Goal: Information Seeking & Learning: Learn about a topic

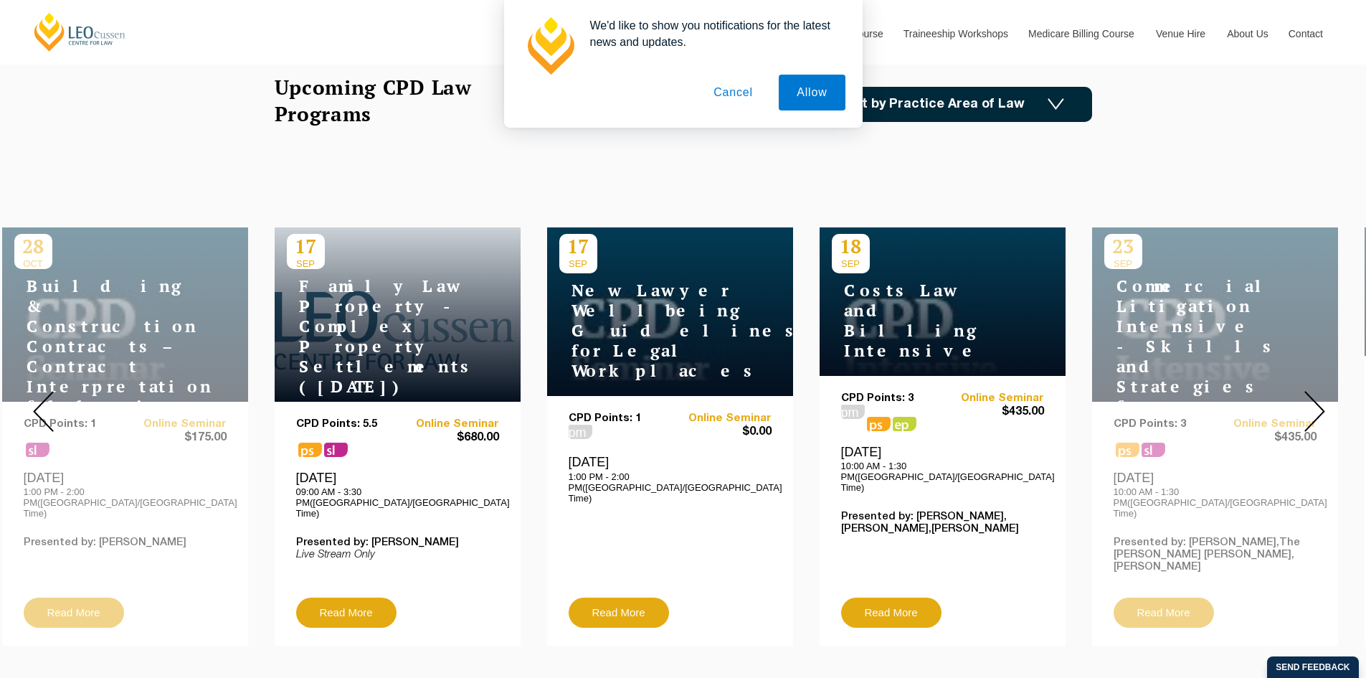
click at [745, 98] on button "Cancel" at bounding box center [733, 93] width 75 height 36
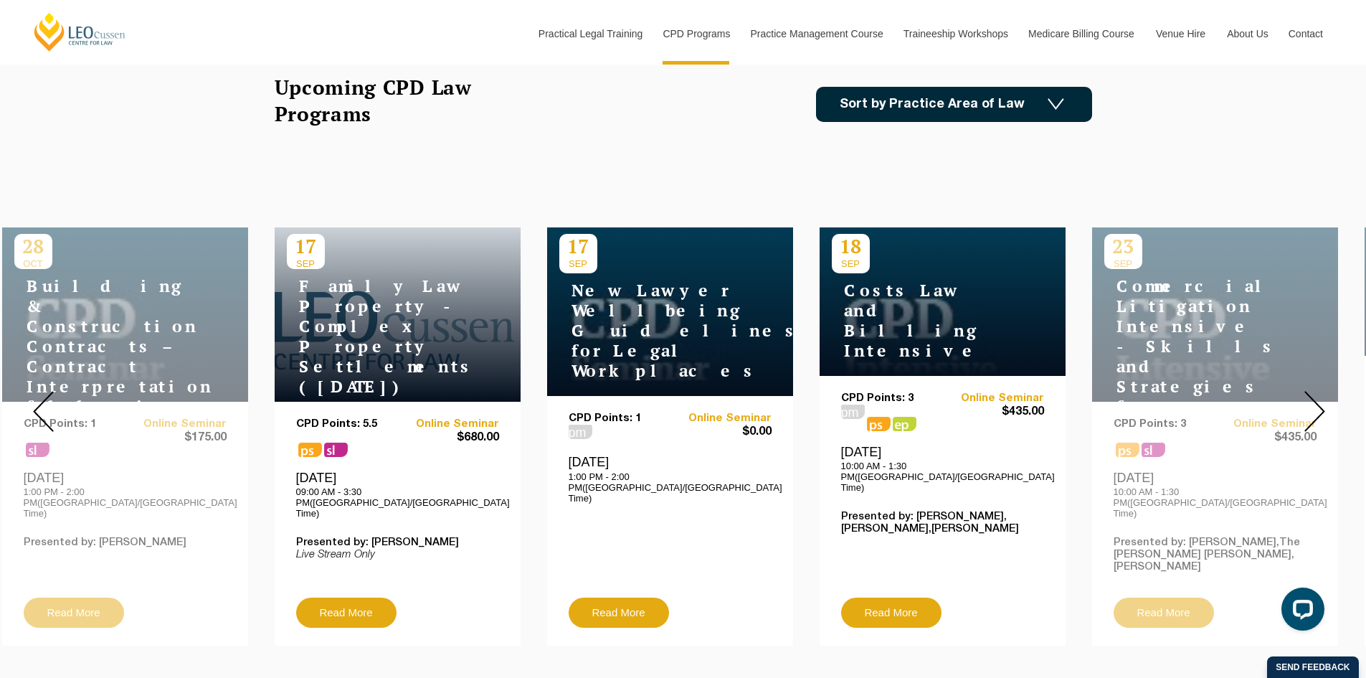
click at [849, 112] on link "Sort by Practice Area of Law" at bounding box center [954, 104] width 276 height 35
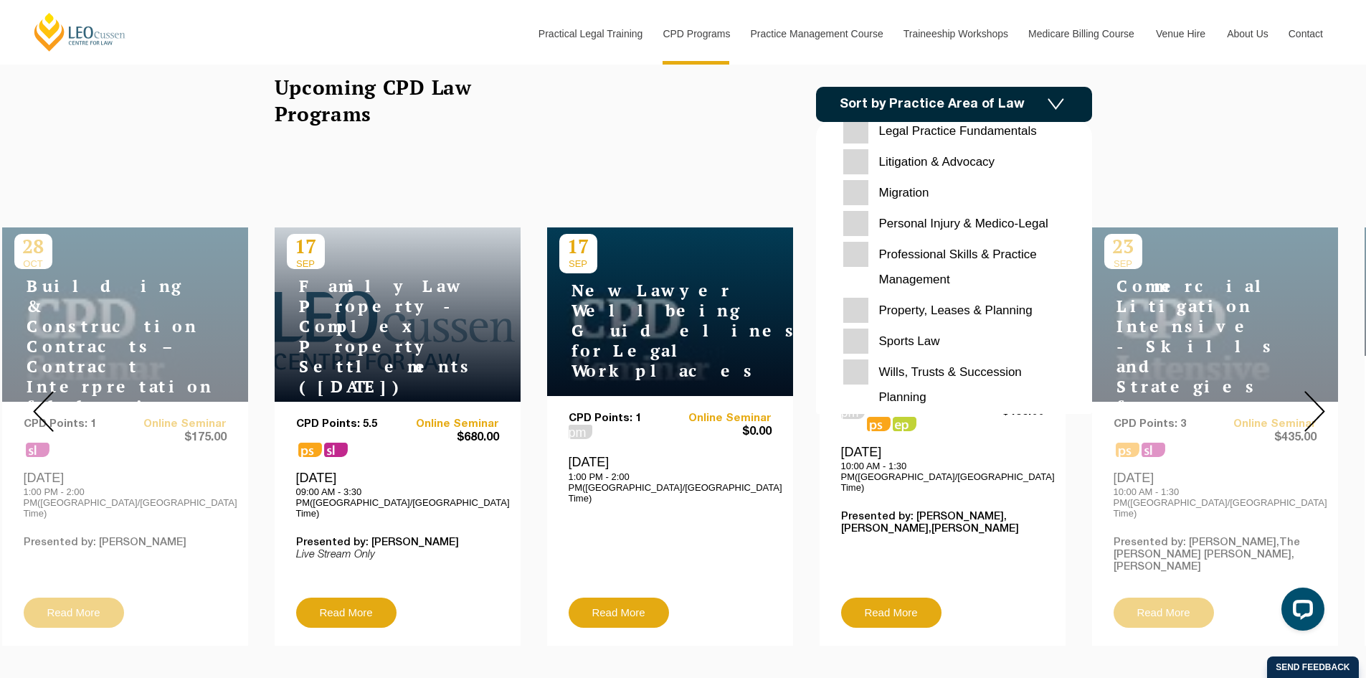
scroll to position [453, 0]
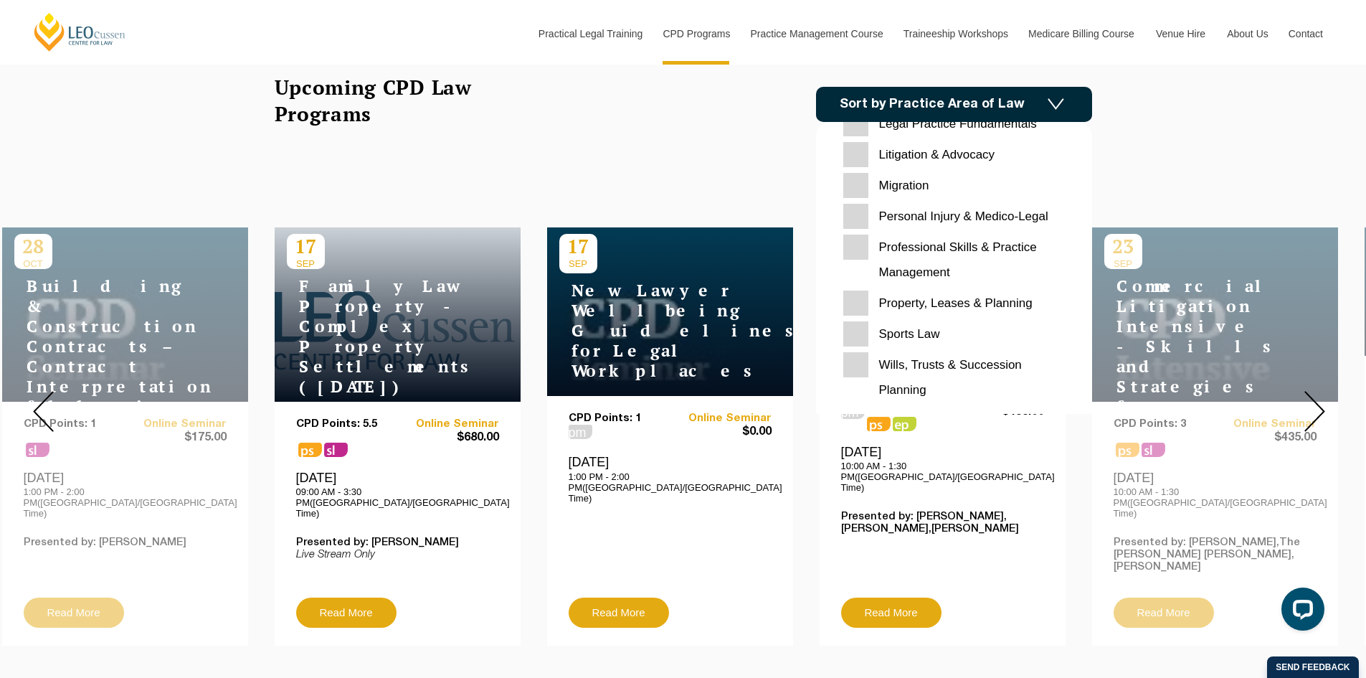
click at [861, 182] on input "Migration" at bounding box center [955, 185] width 222 height 25
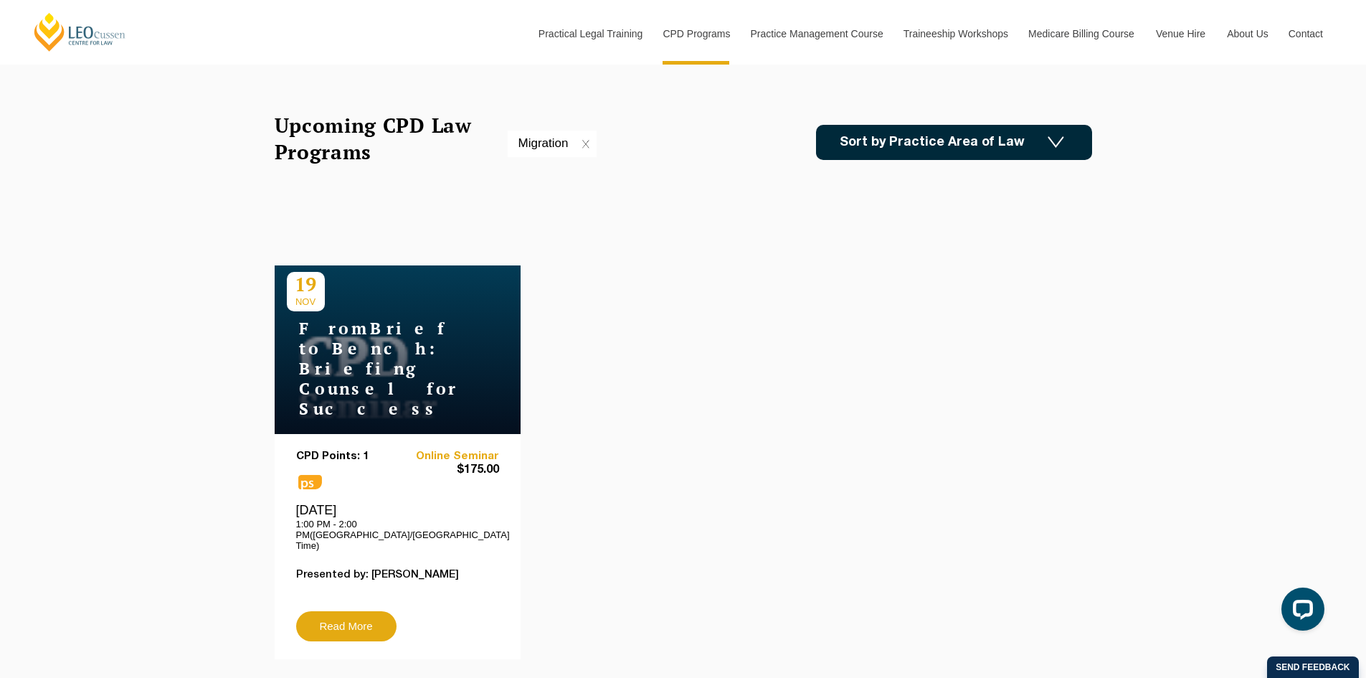
scroll to position [359, 0]
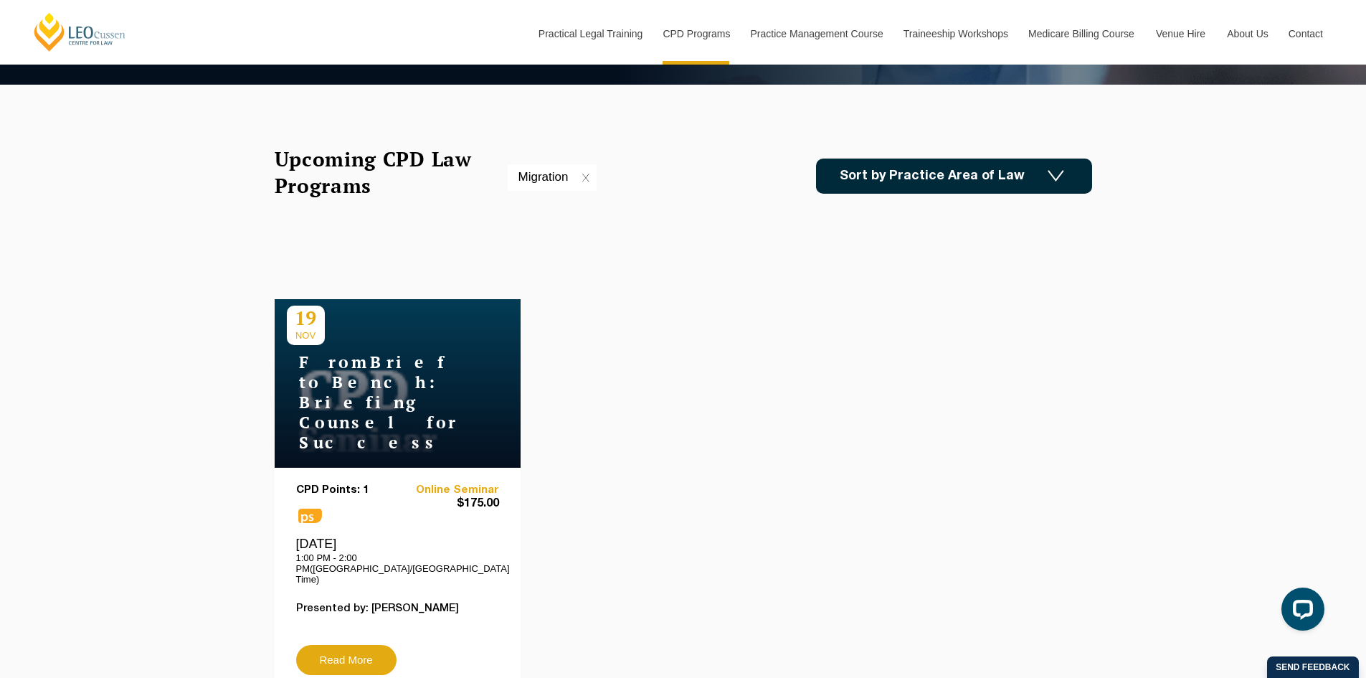
click at [943, 189] on link "Sort by Practice Area of Law" at bounding box center [954, 176] width 276 height 35
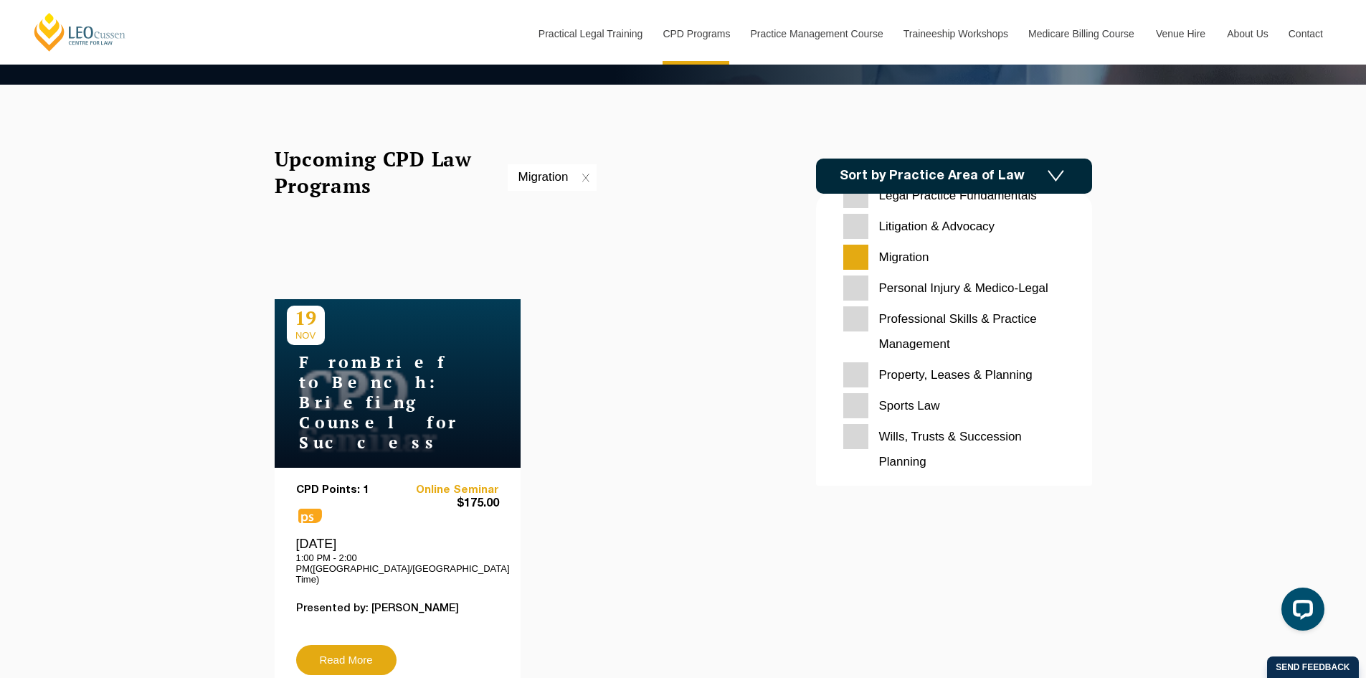
click at [864, 252] on input "Migration" at bounding box center [955, 257] width 222 height 25
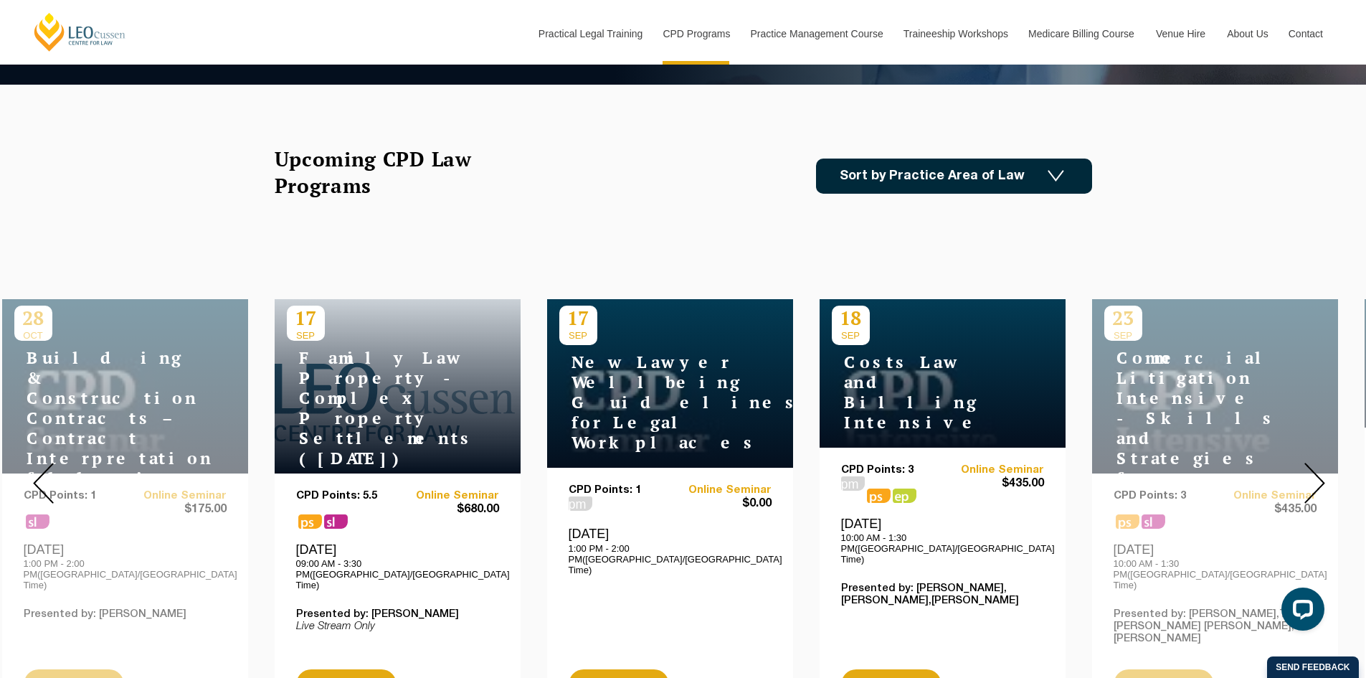
click at [936, 188] on link "Sort by Practice Area of Law" at bounding box center [954, 176] width 276 height 35
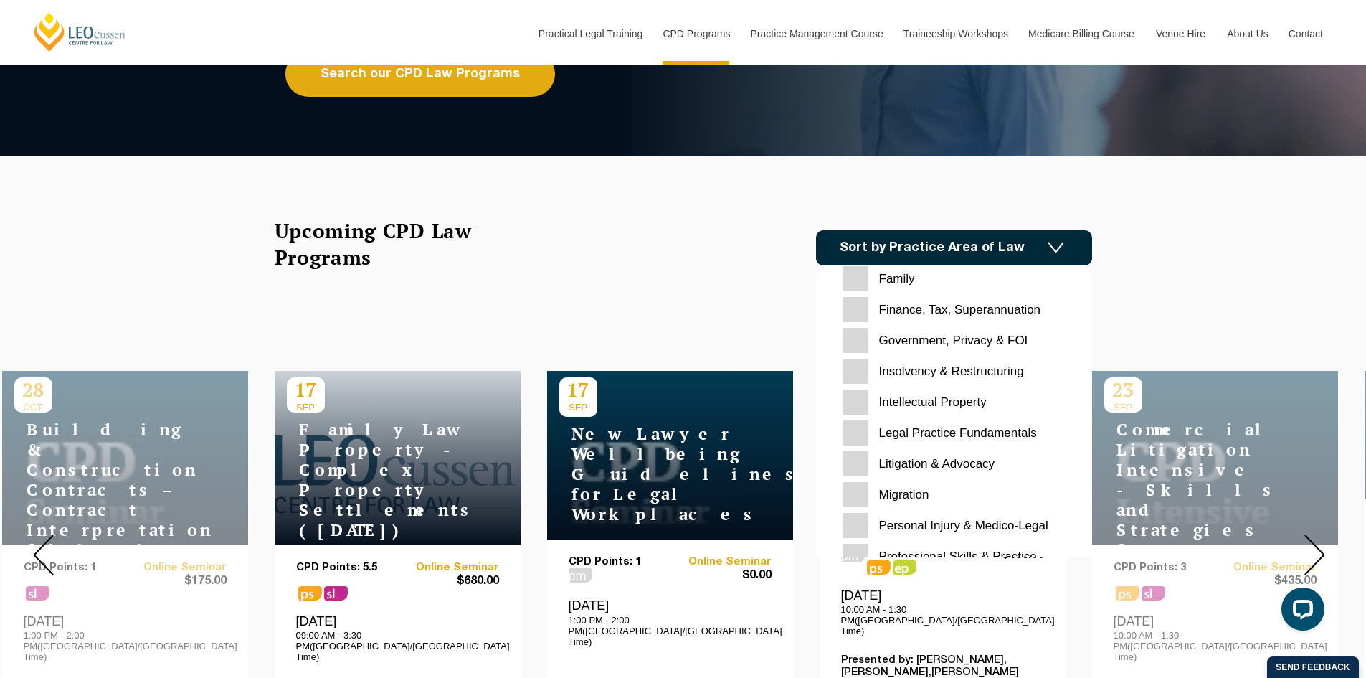
scroll to position [359, 0]
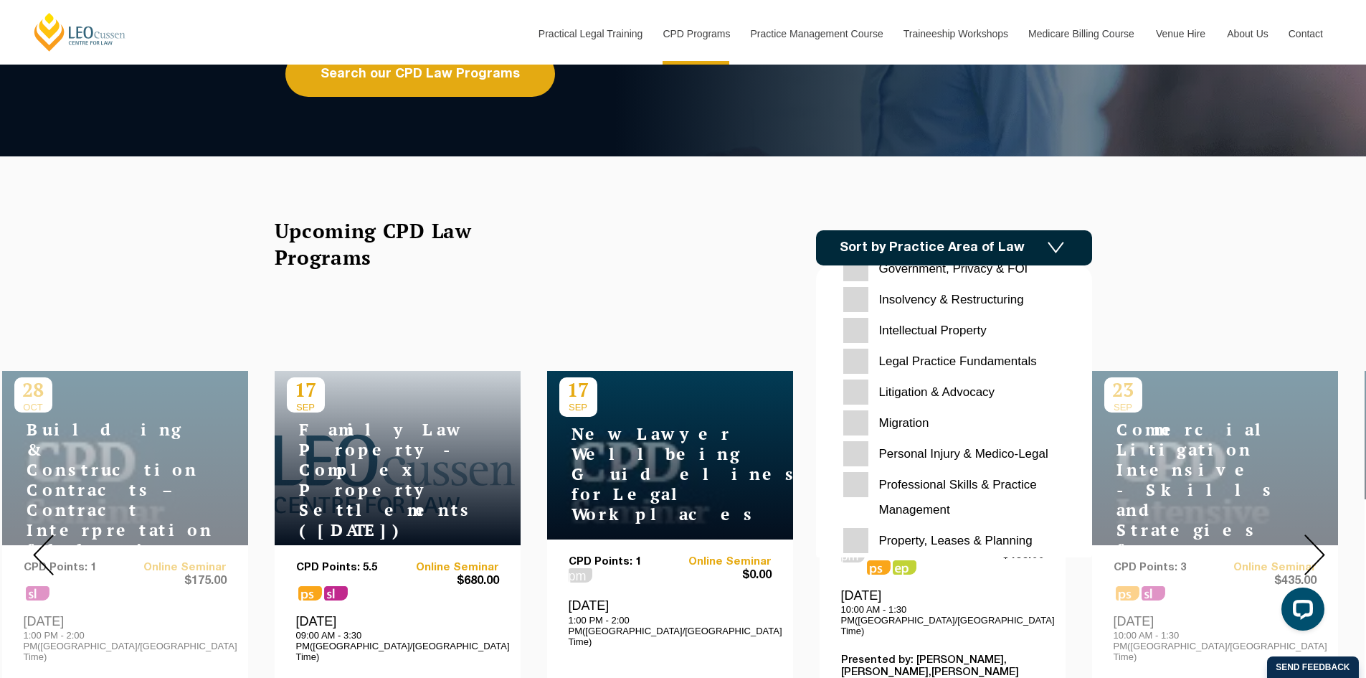
click at [857, 393] on Advocacy "Litigation & Advocacy" at bounding box center [955, 391] width 222 height 25
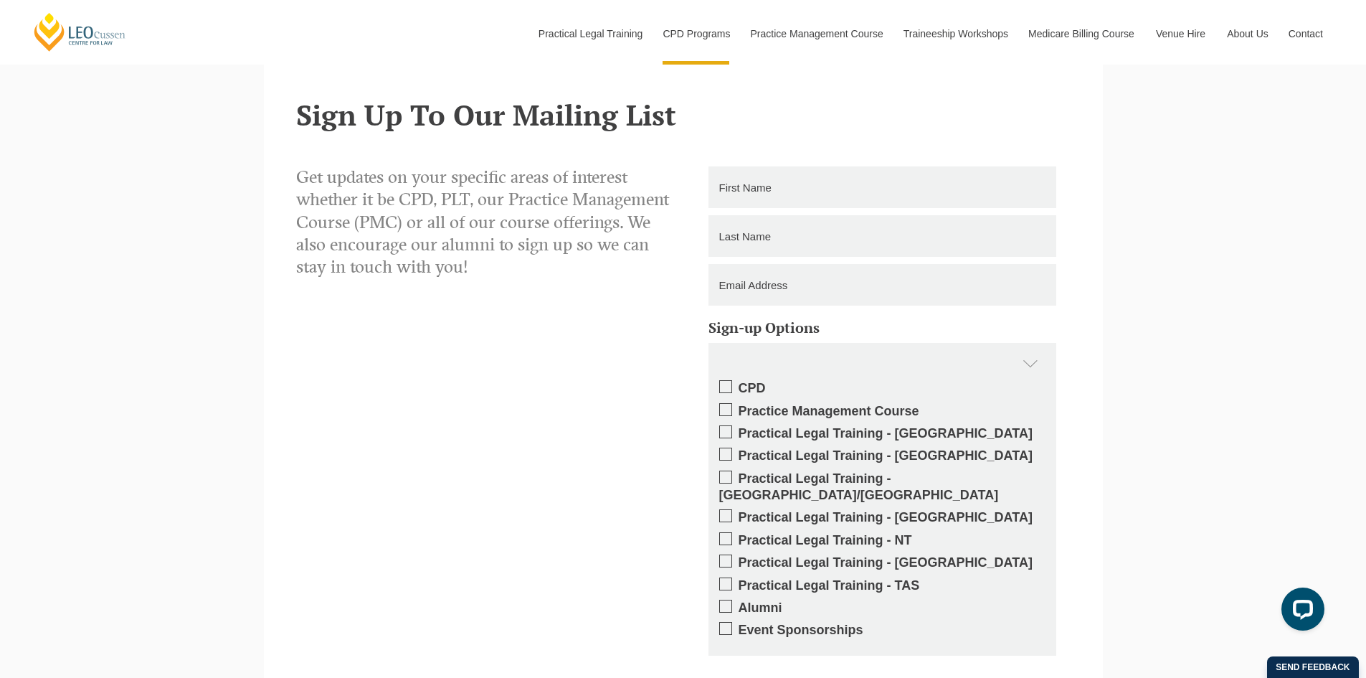
scroll to position [3013, 0]
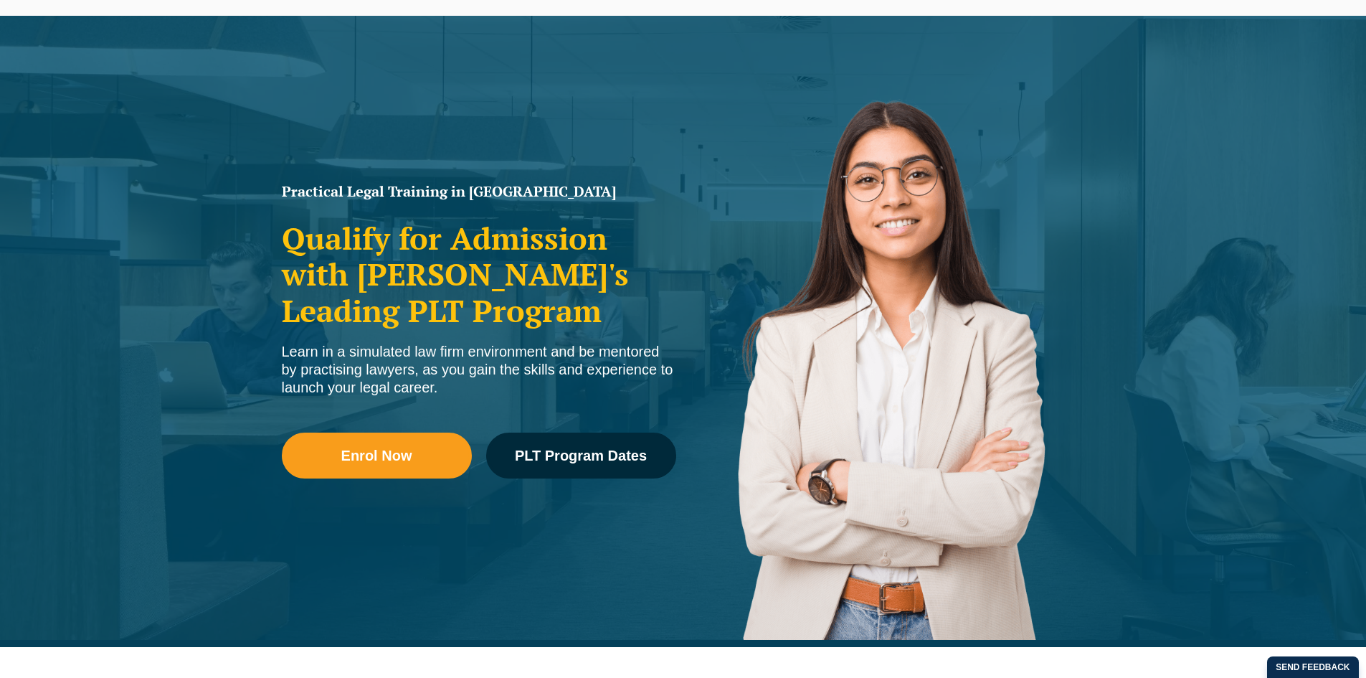
scroll to position [215, 0]
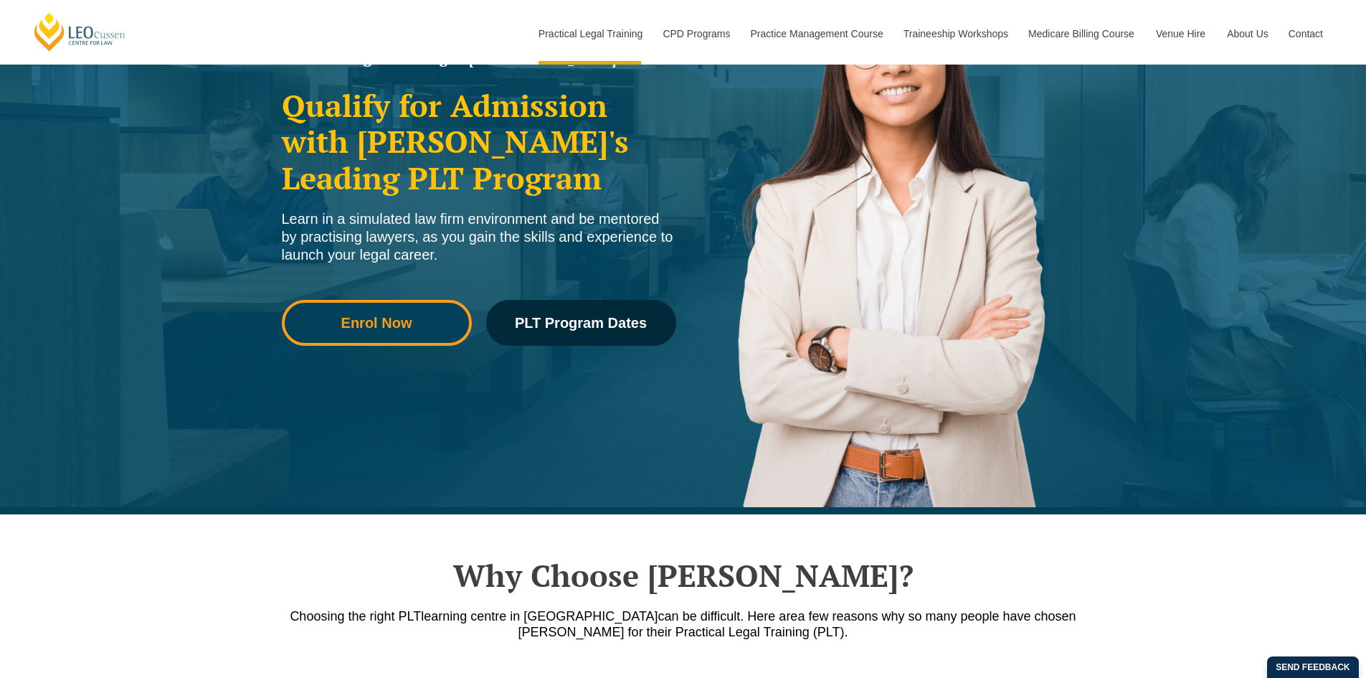
click at [445, 318] on span "Enrol Now" at bounding box center [377, 323] width 170 height 14
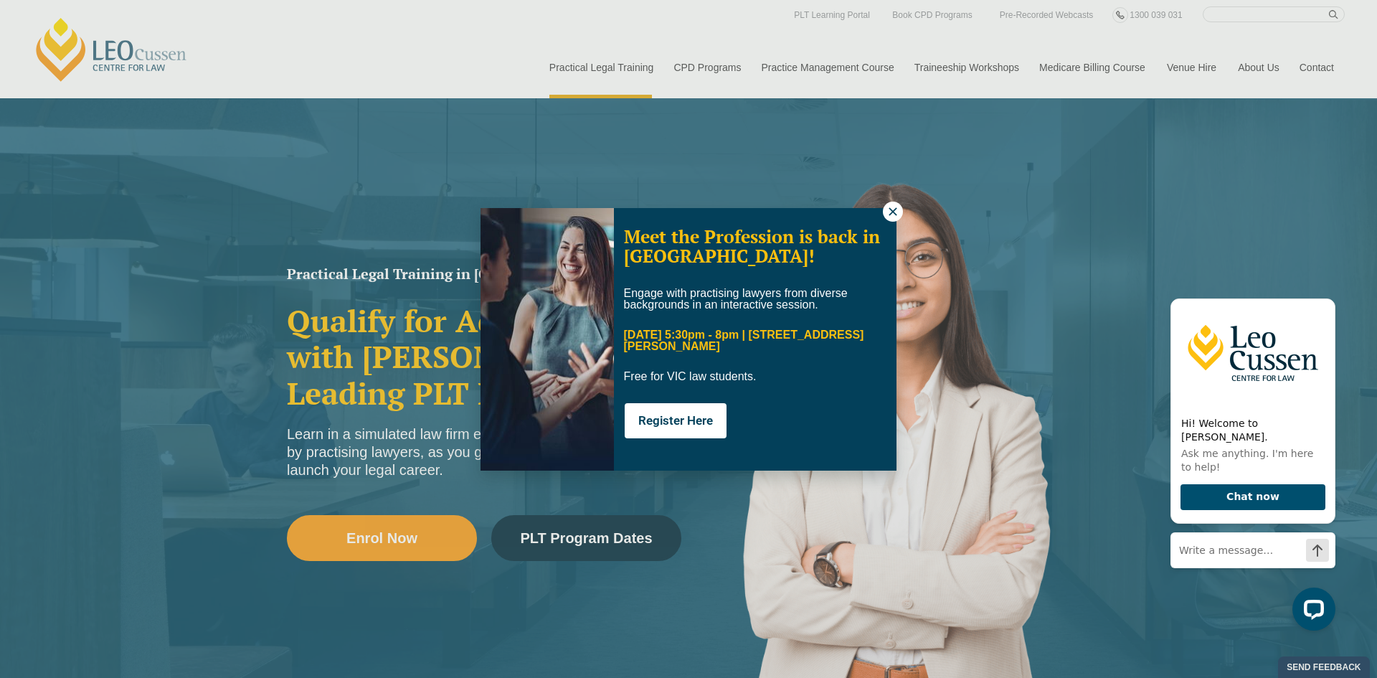
click at [890, 205] on icon at bounding box center [893, 211] width 13 height 13
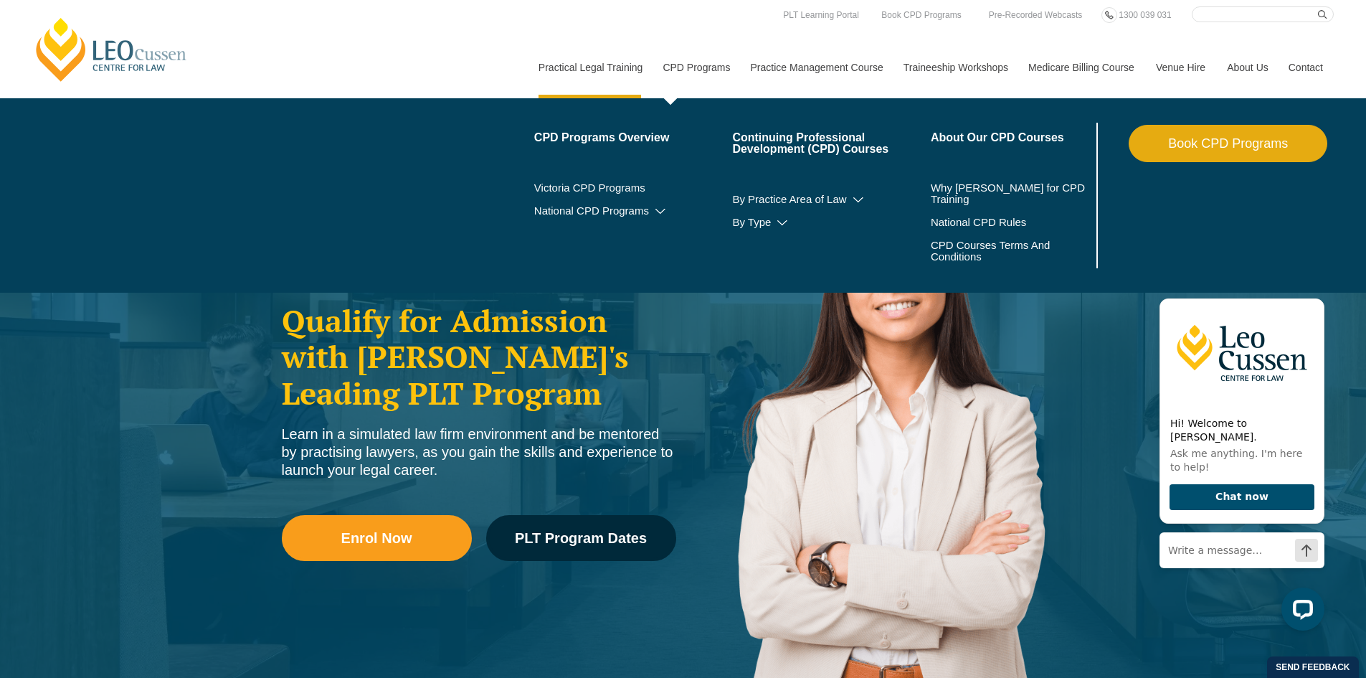
click at [688, 65] on link "CPD Programs" at bounding box center [696, 68] width 88 height 62
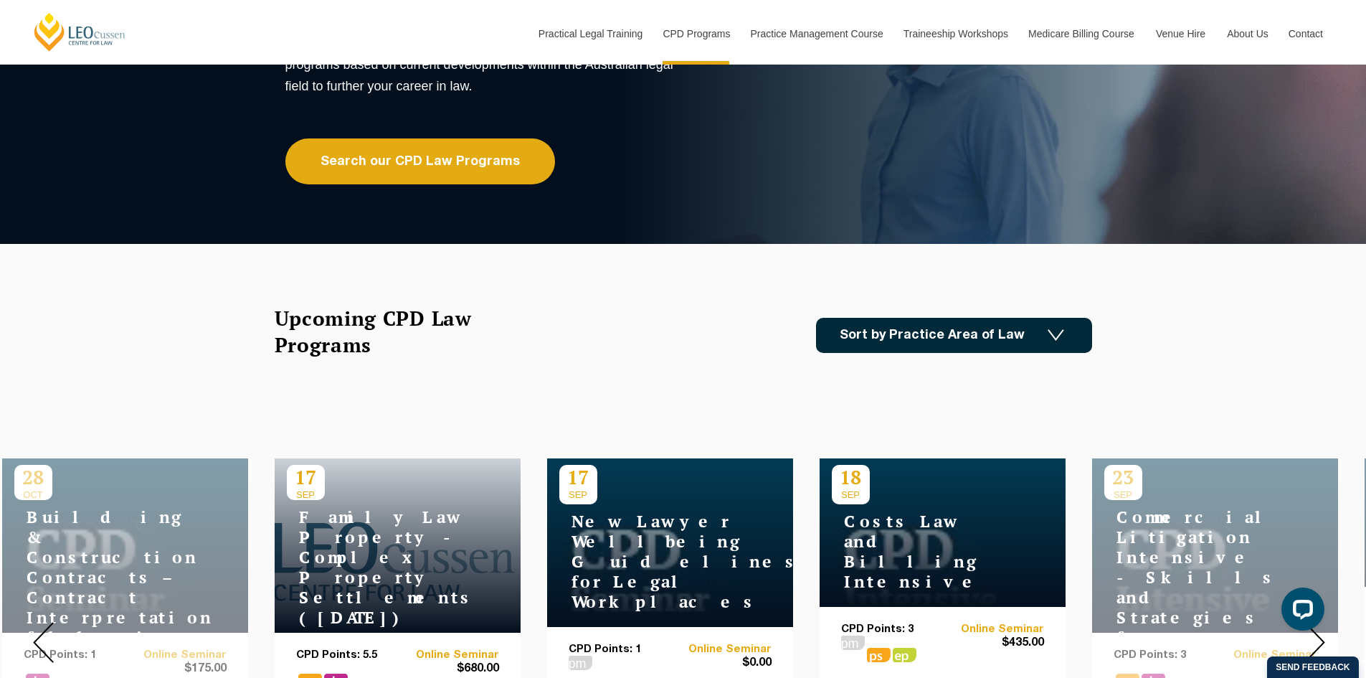
scroll to position [430, 0]
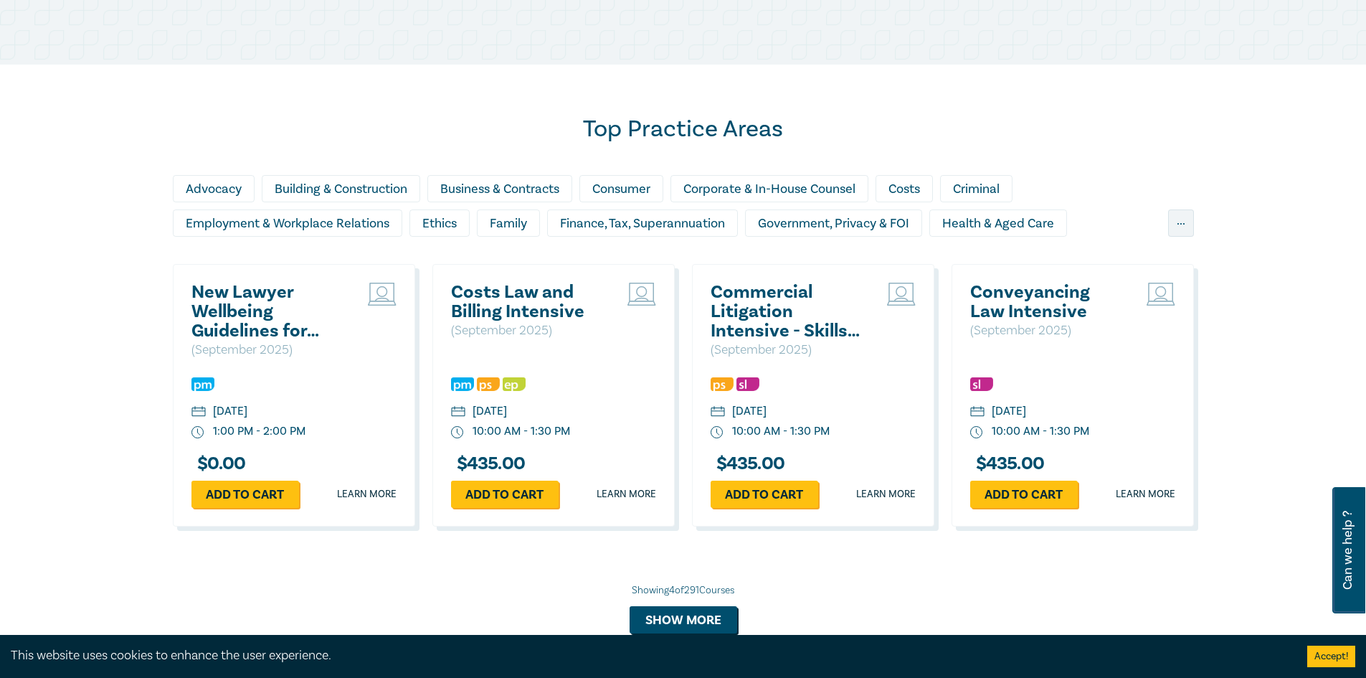
scroll to position [1148, 0]
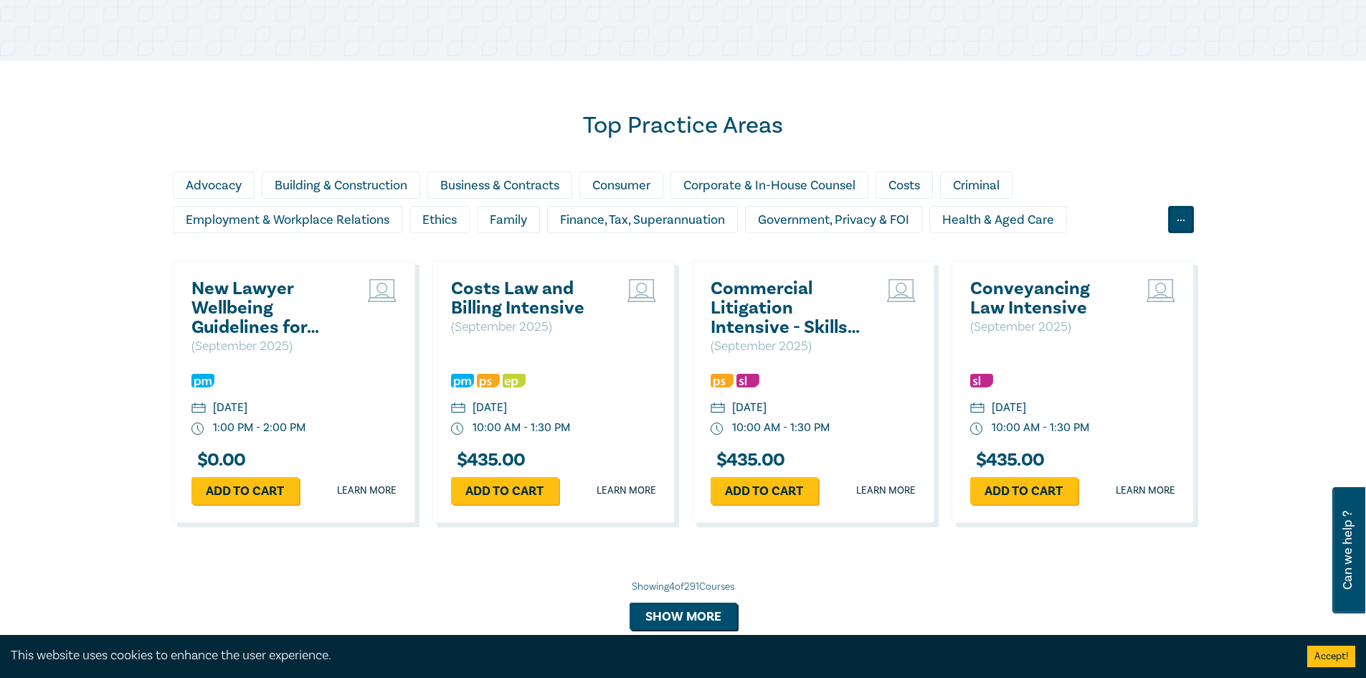
click at [1177, 217] on div "..." at bounding box center [1181, 219] width 26 height 27
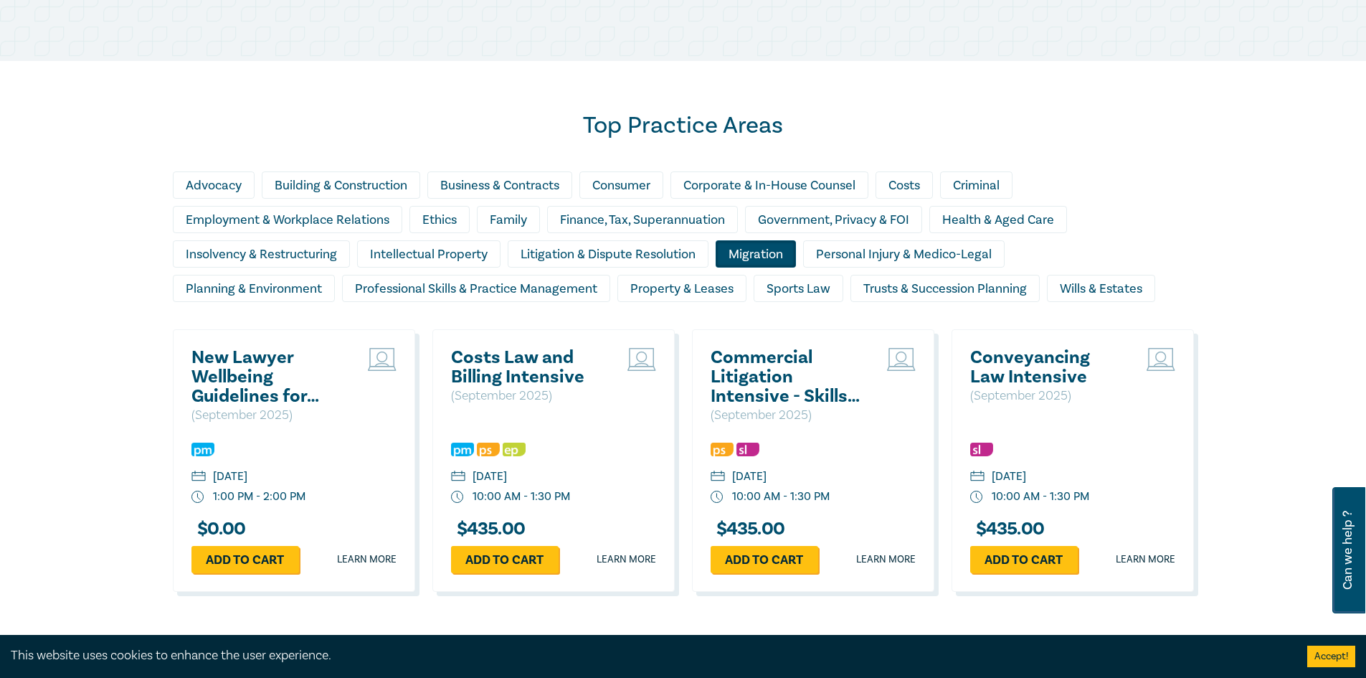
click at [732, 260] on div "Migration" at bounding box center [756, 253] width 80 height 27
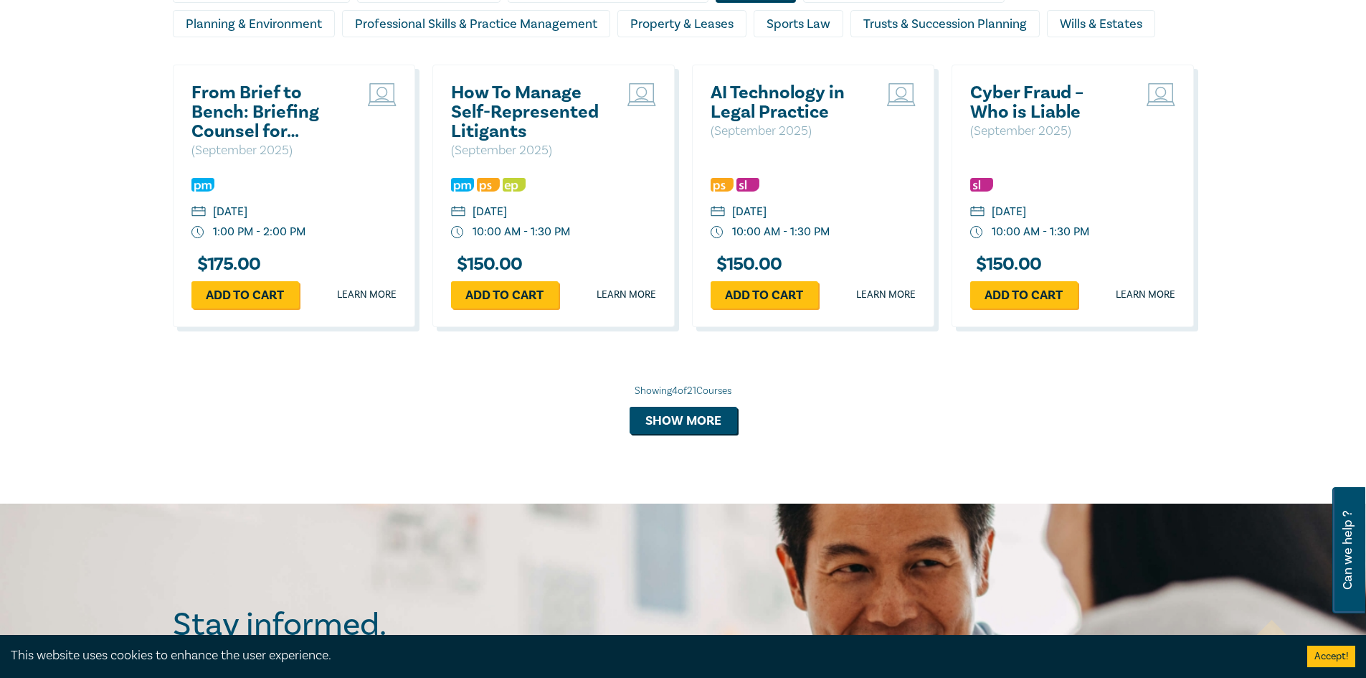
scroll to position [1435, 0]
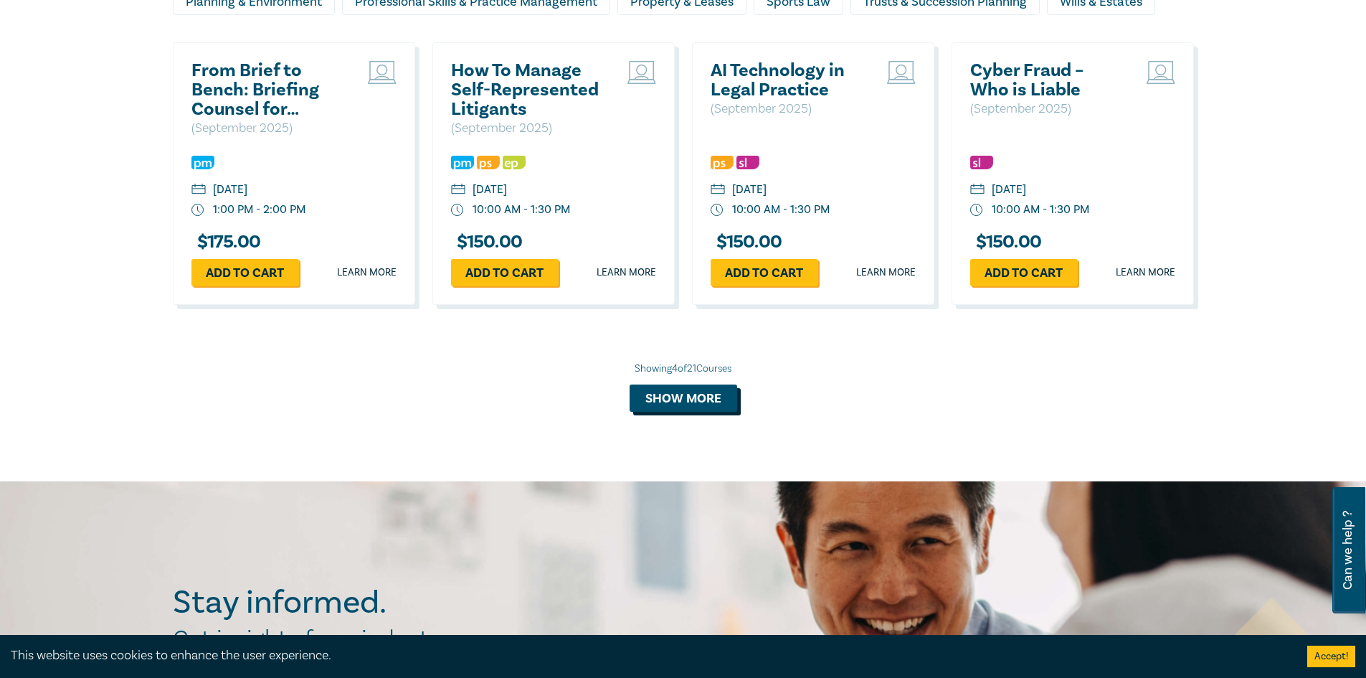
click at [667, 403] on button "Show more" at bounding box center [684, 397] width 108 height 27
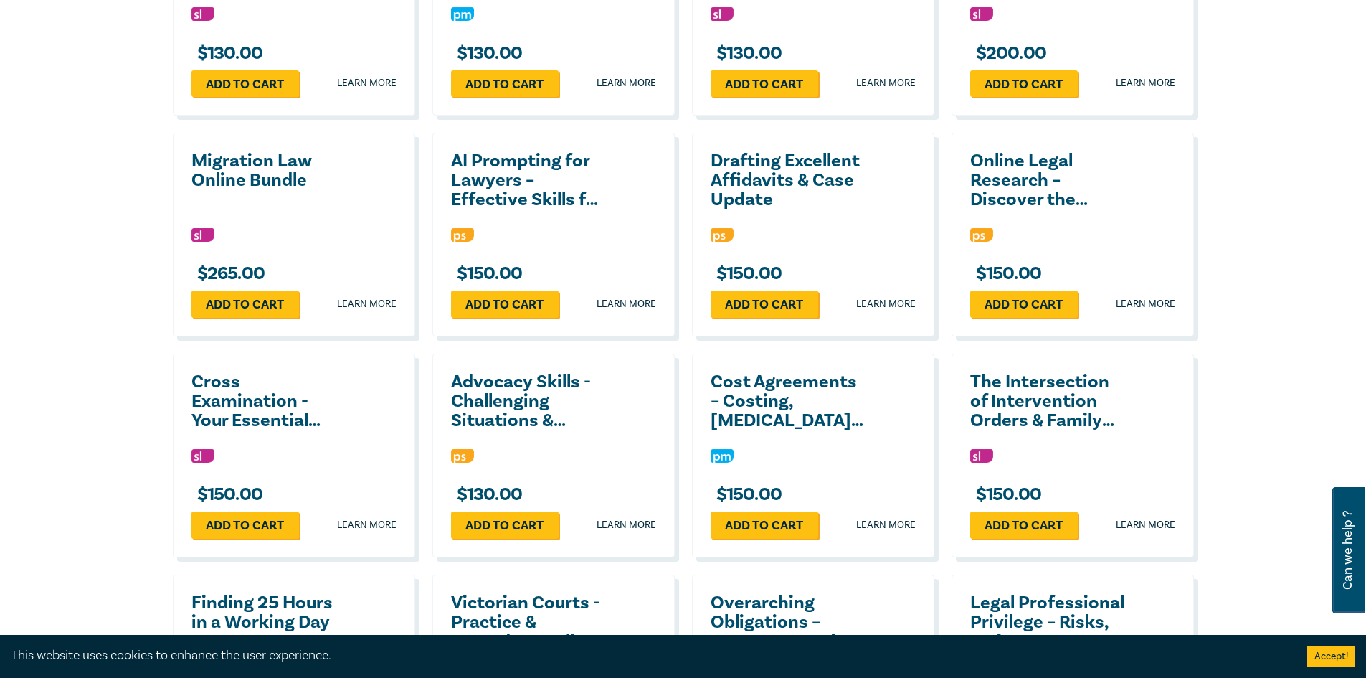
scroll to position [1865, 0]
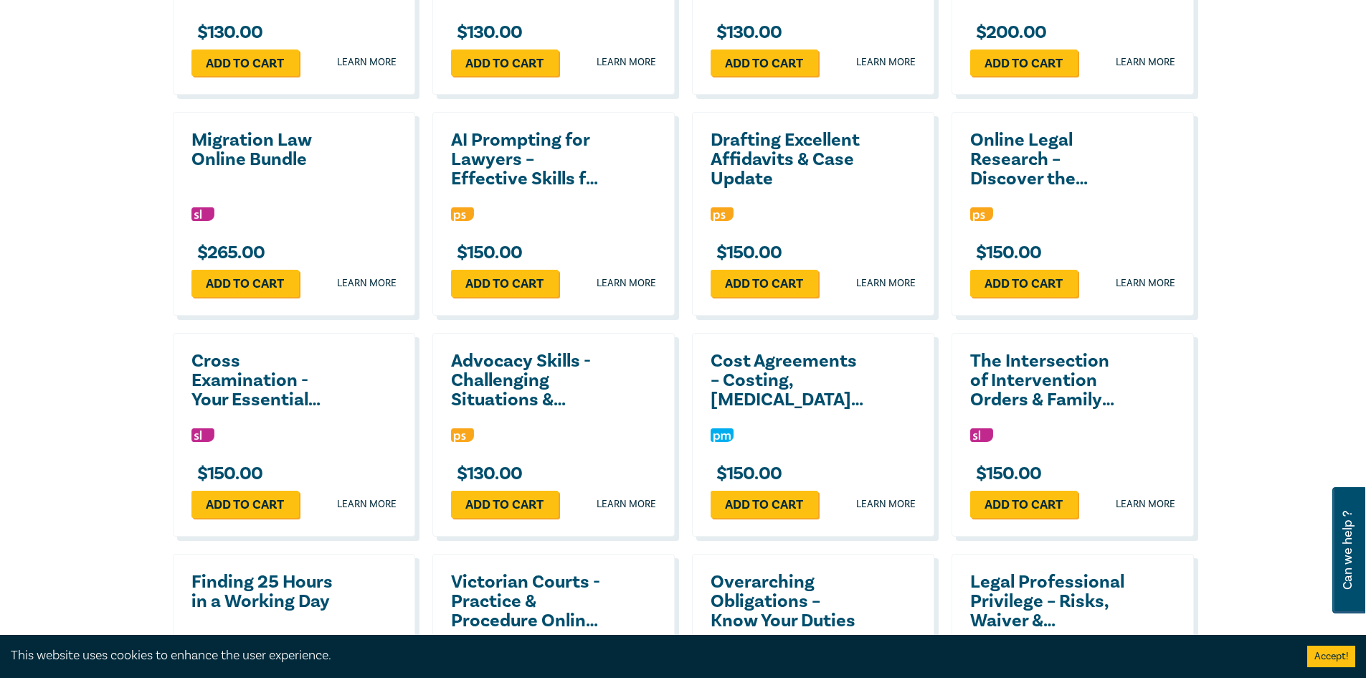
drag, startPoint x: 280, startPoint y: 279, endPoint x: 159, endPoint y: 300, distance: 123.0
click at [159, 300] on div "Top Practice Areas Advocacy Building & Construction Business & Contracts Consum…" at bounding box center [683, 205] width 1366 height 1722
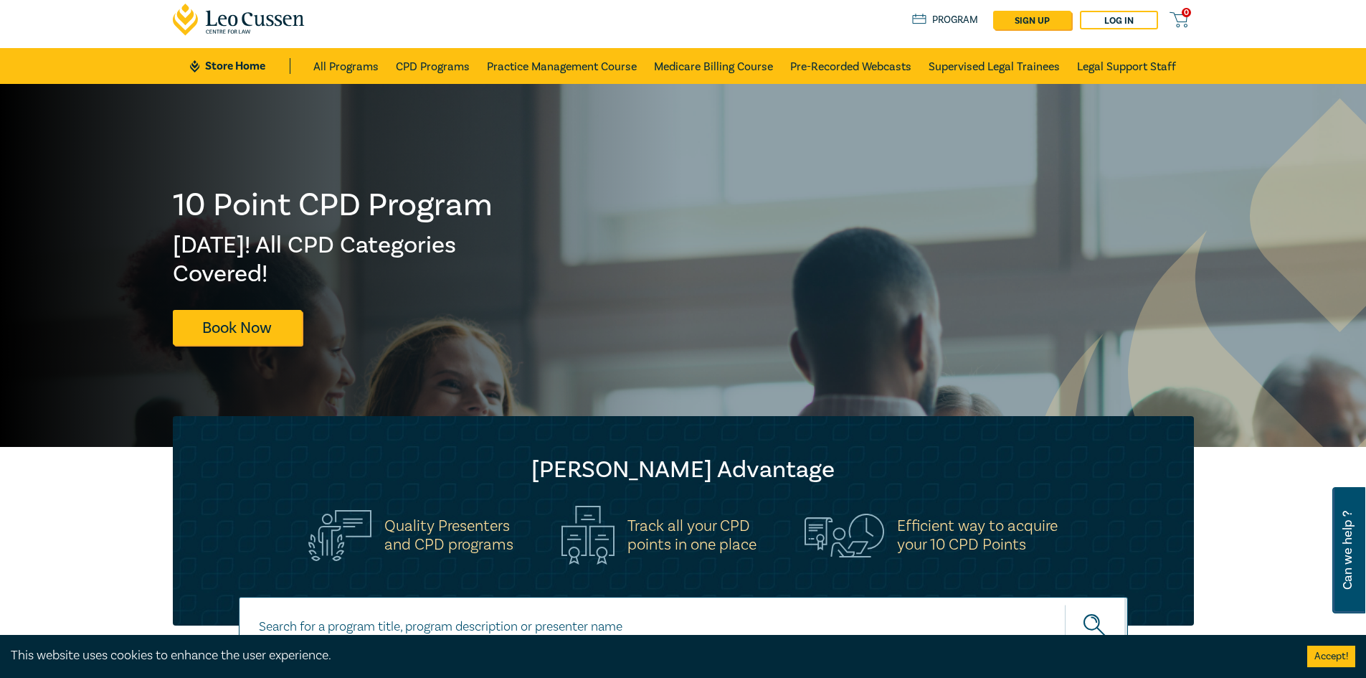
scroll to position [0, 0]
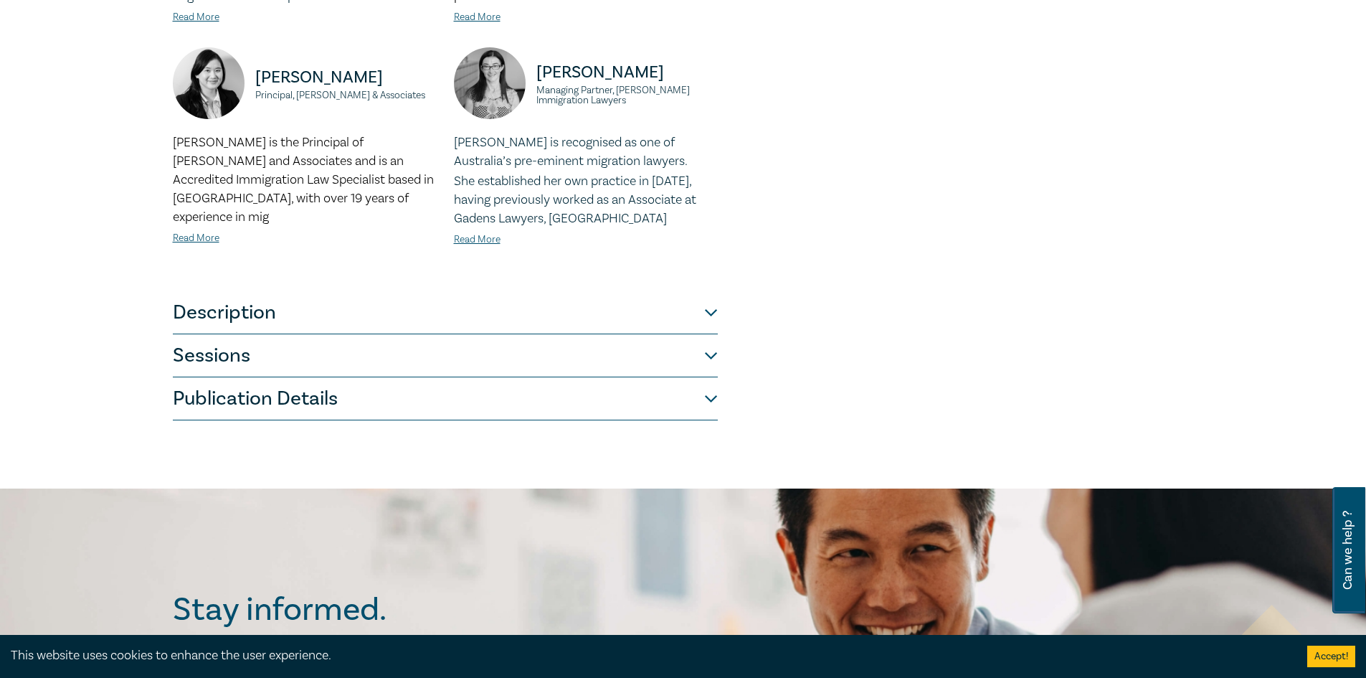
scroll to position [574, 0]
click at [524, 311] on button "Description" at bounding box center [445, 312] width 545 height 43
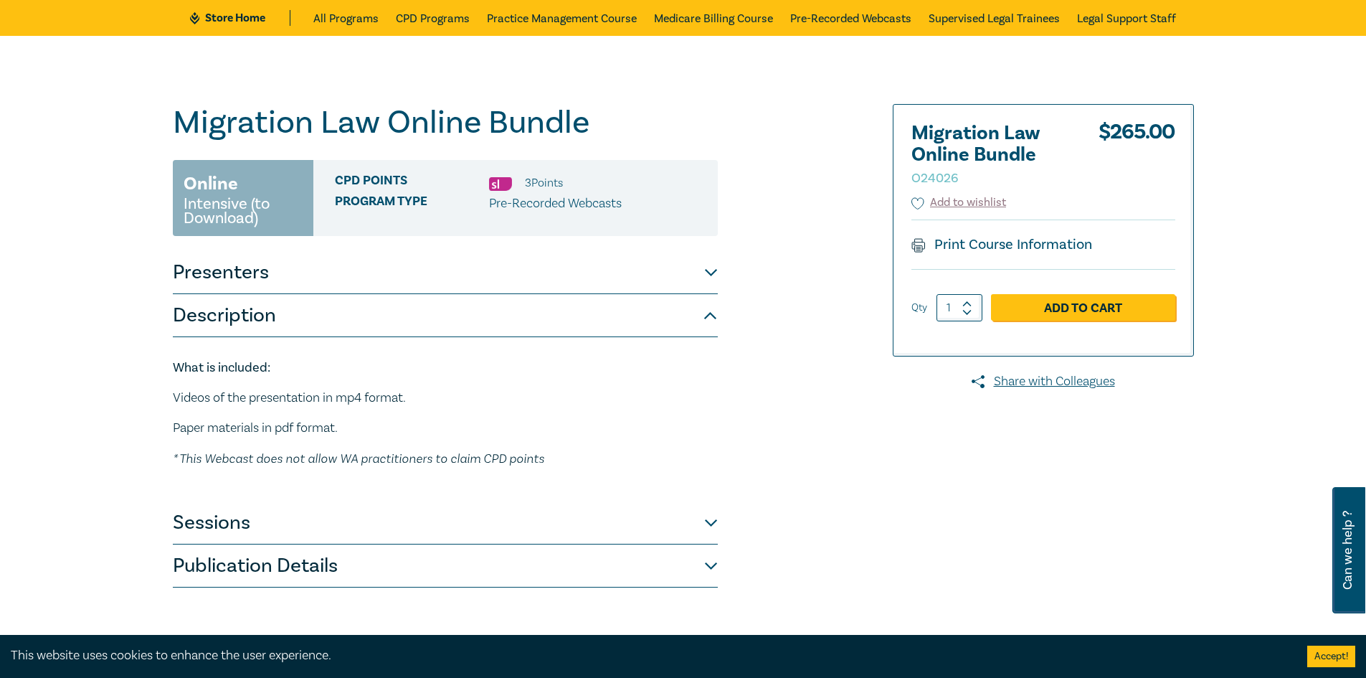
scroll to position [72, 0]
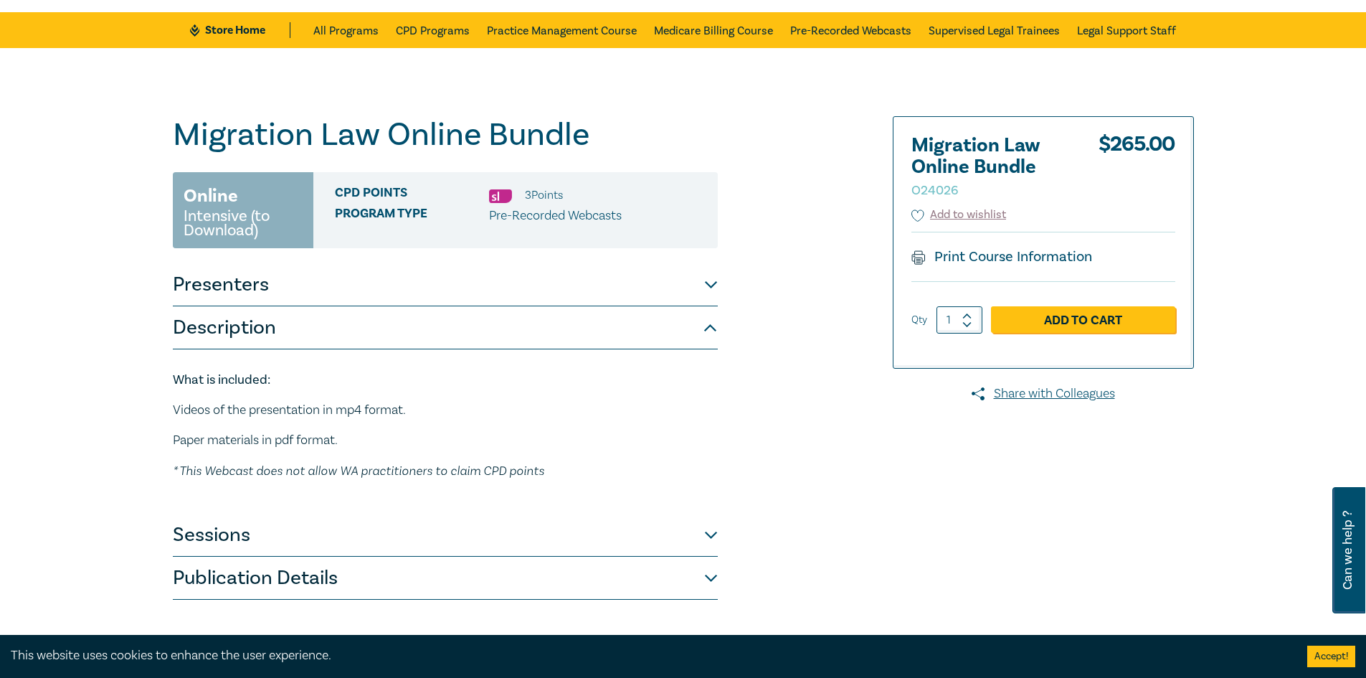
click at [278, 532] on button "Sessions" at bounding box center [445, 535] width 545 height 43
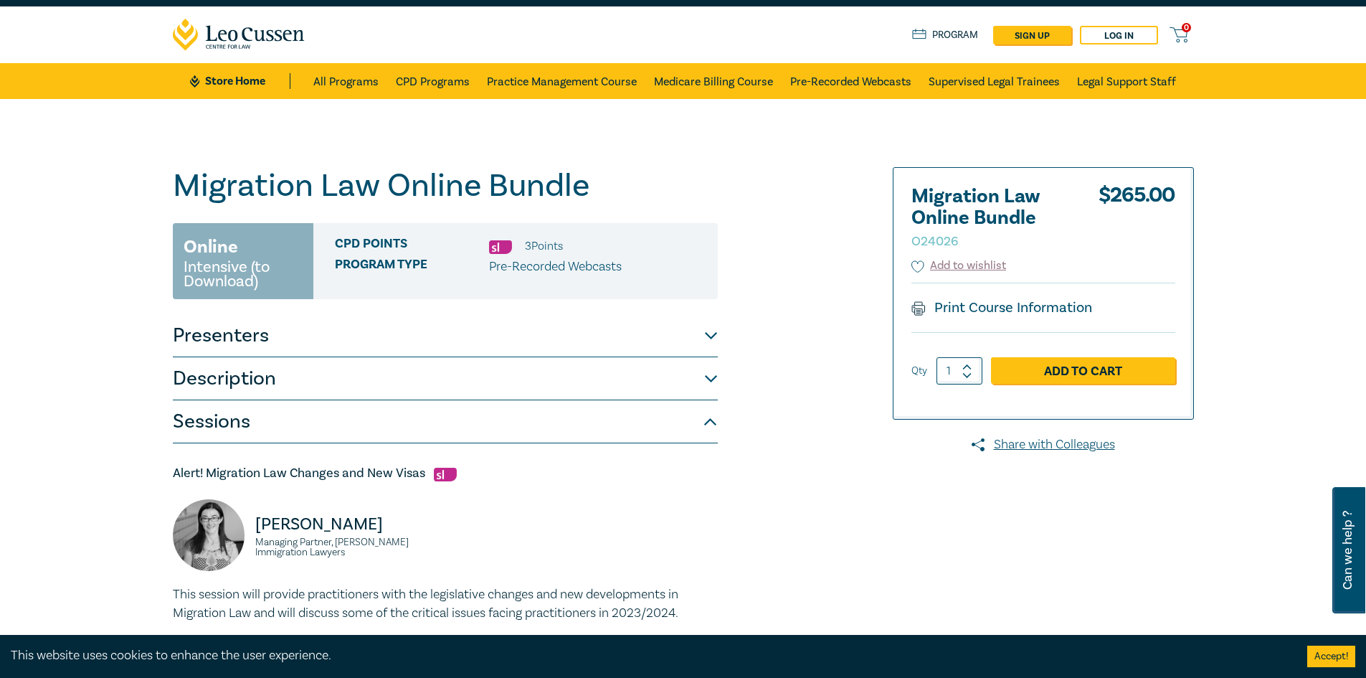
scroll to position [0, 0]
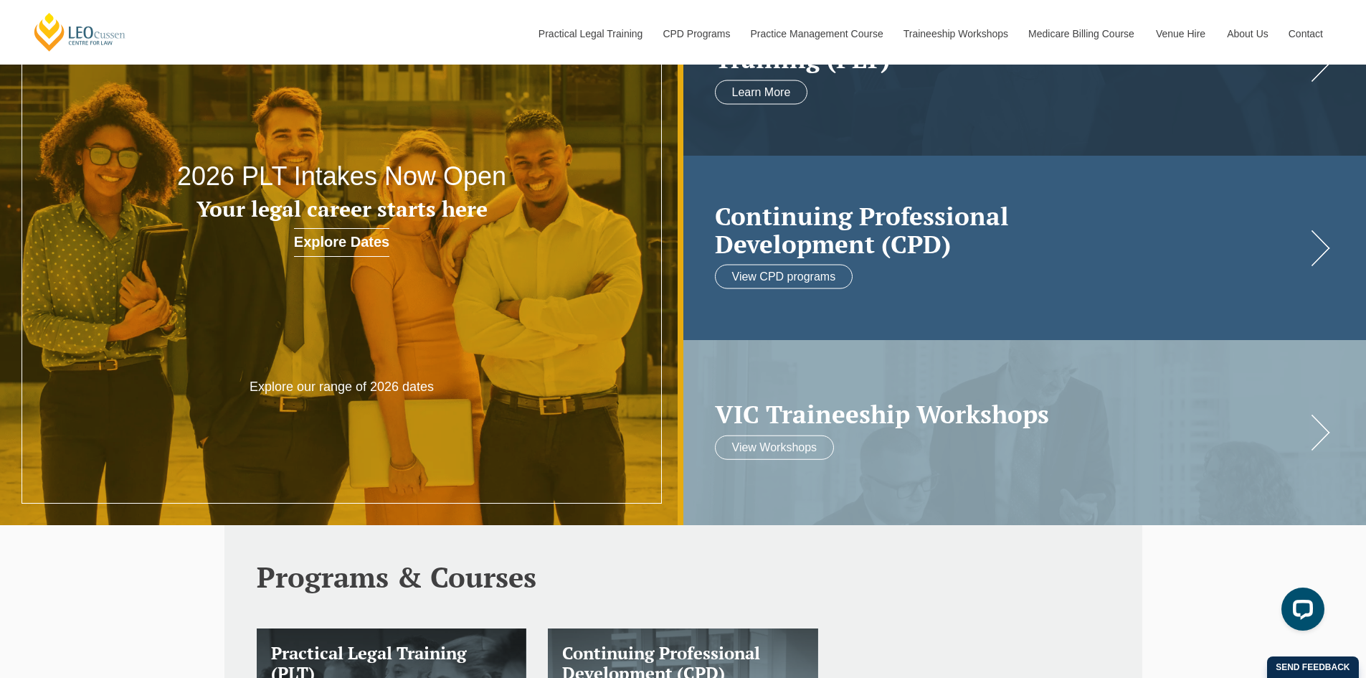
scroll to position [143, 0]
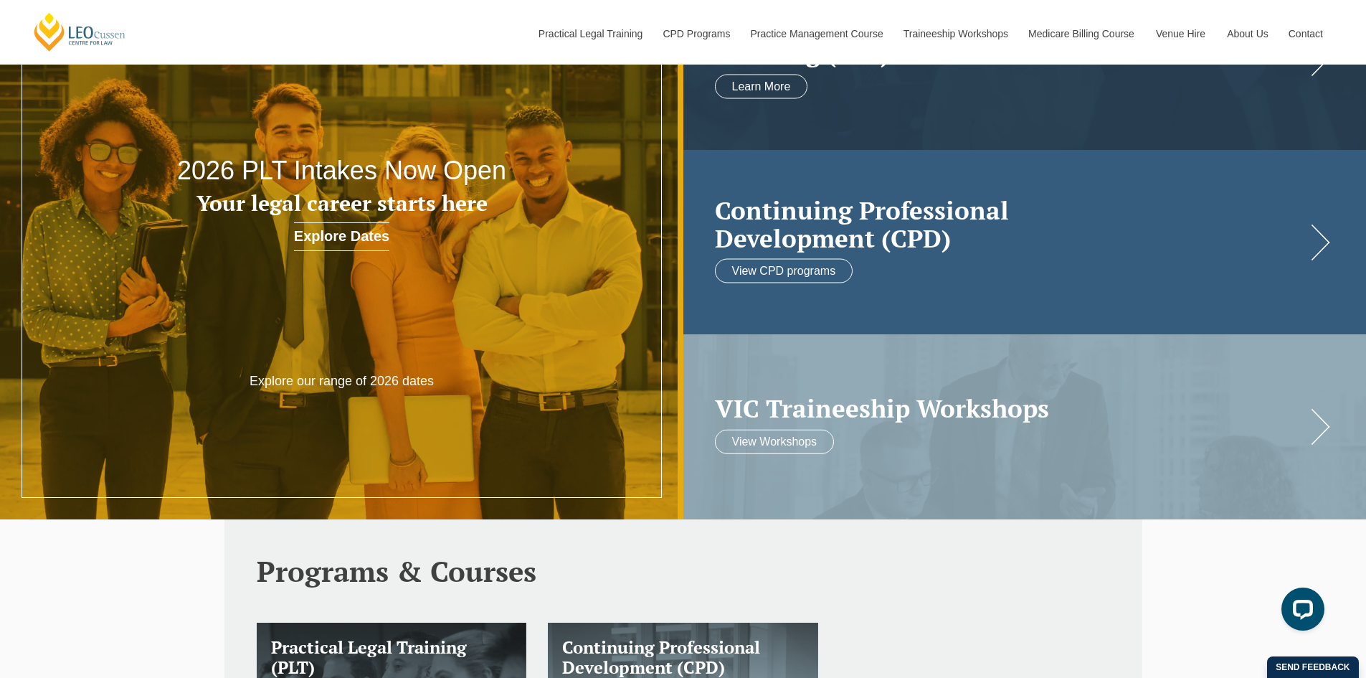
click at [886, 265] on link at bounding box center [1026, 242] width 684 height 184
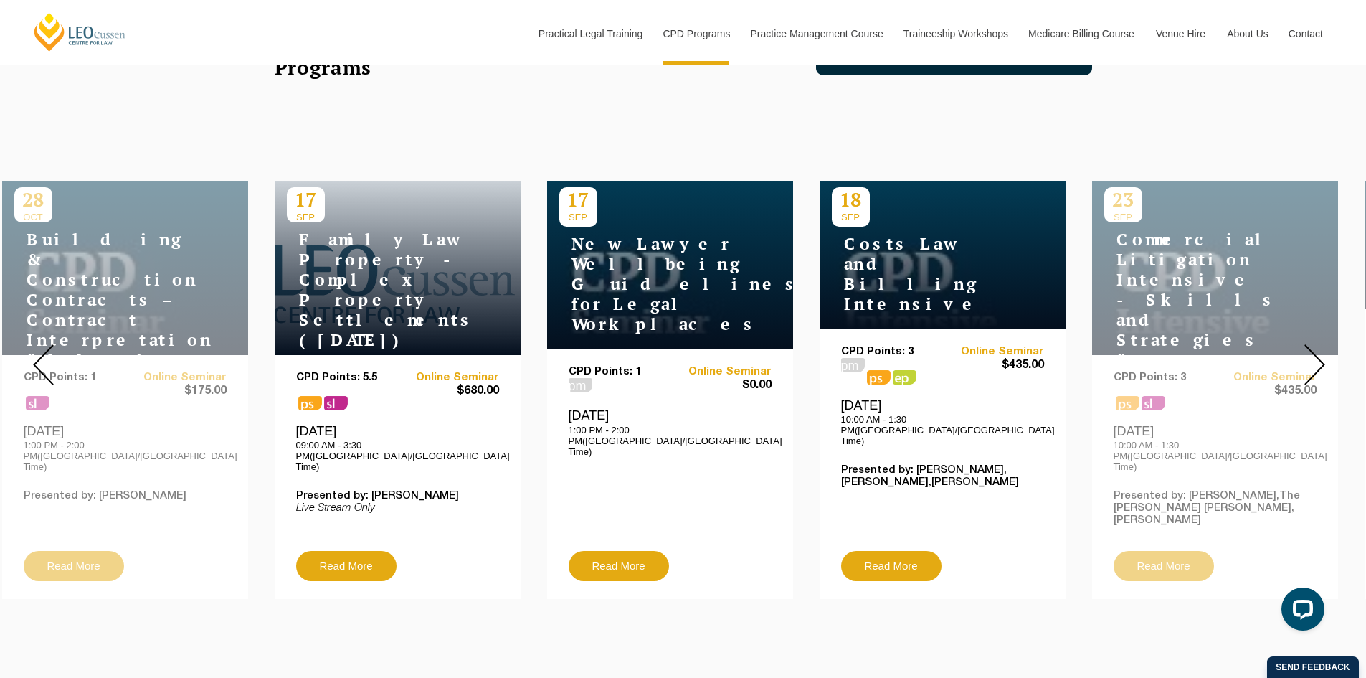
scroll to position [502, 0]
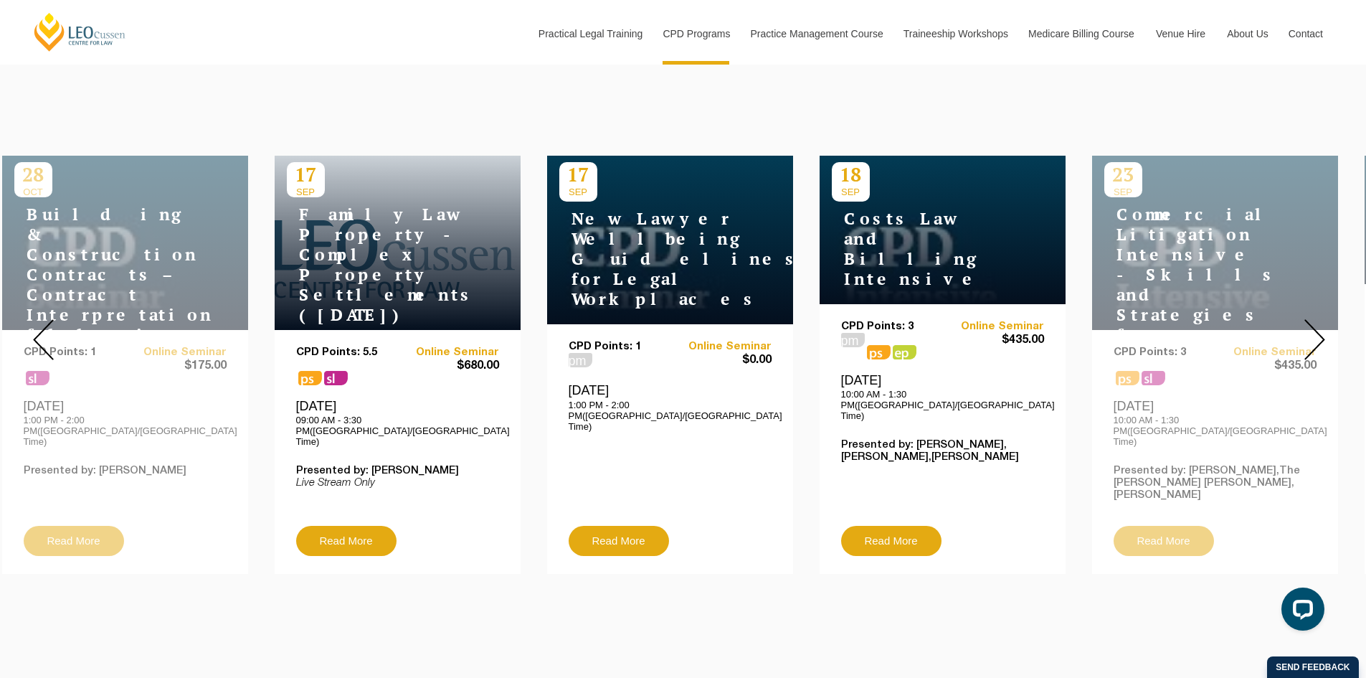
click at [1309, 329] on img at bounding box center [1315, 339] width 21 height 41
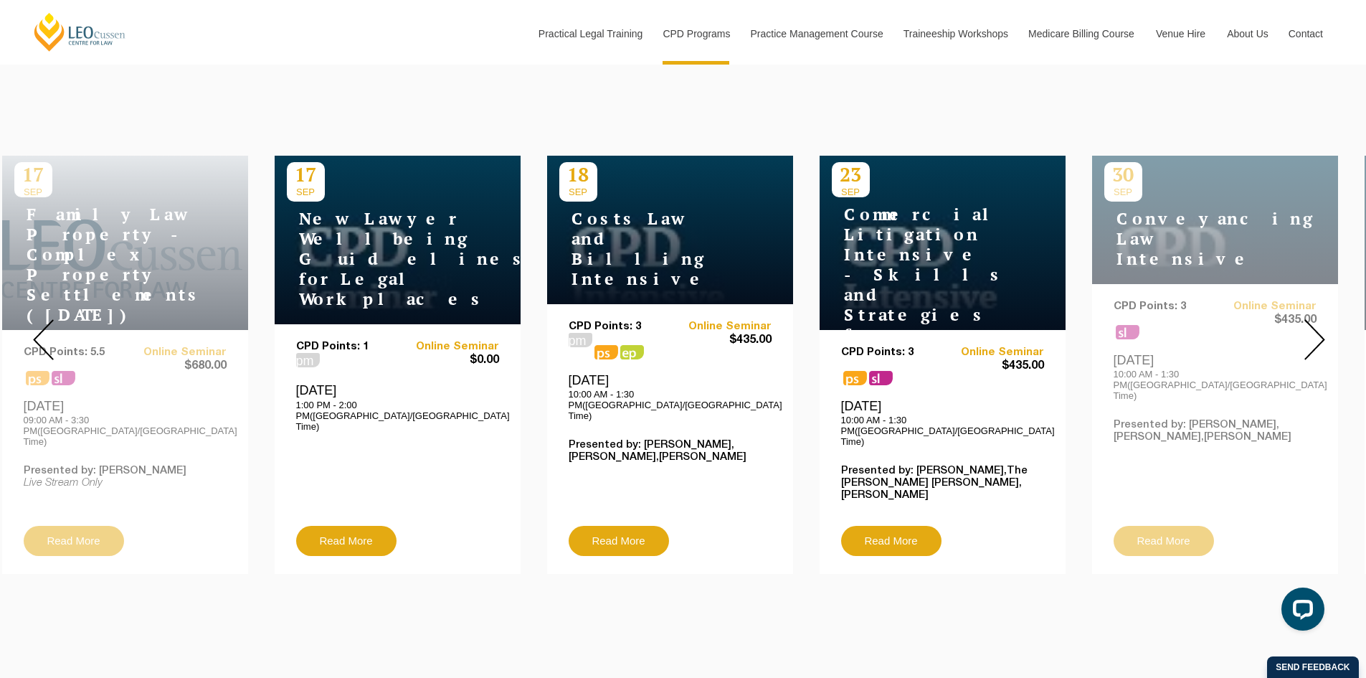
click at [1311, 329] on img at bounding box center [1315, 339] width 21 height 41
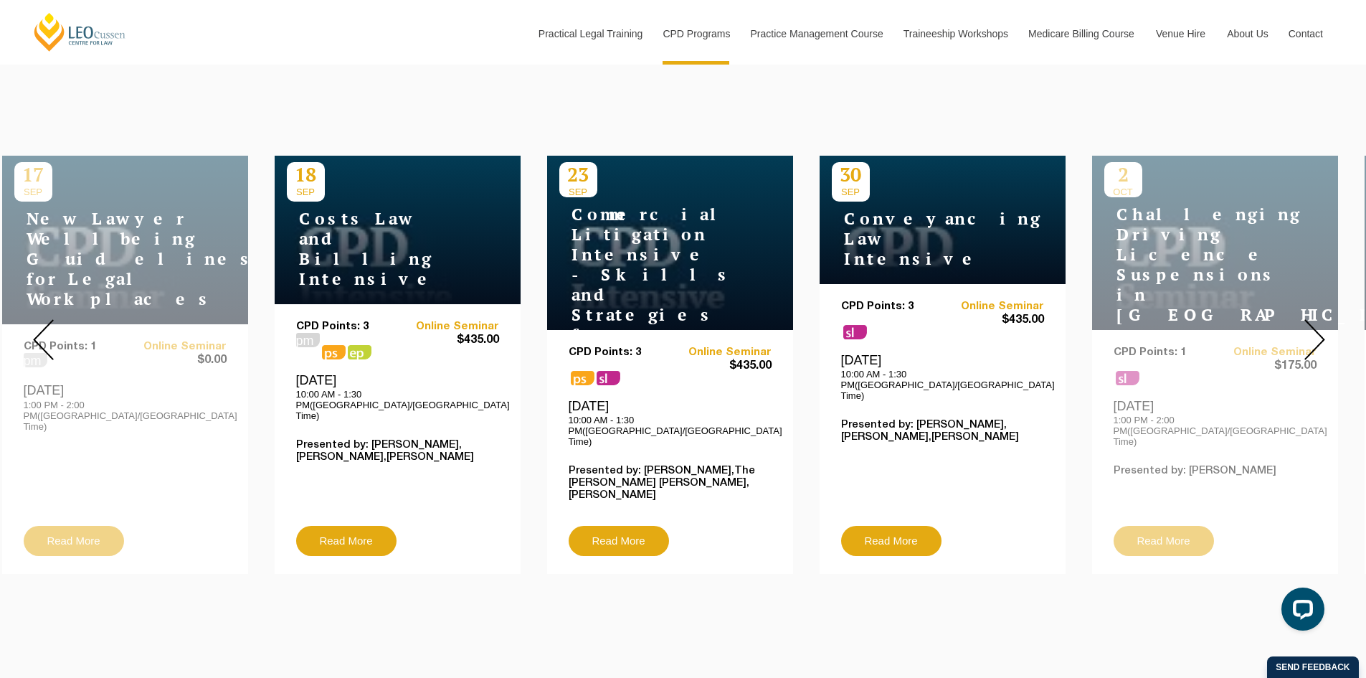
click at [1311, 329] on img at bounding box center [1315, 339] width 21 height 41
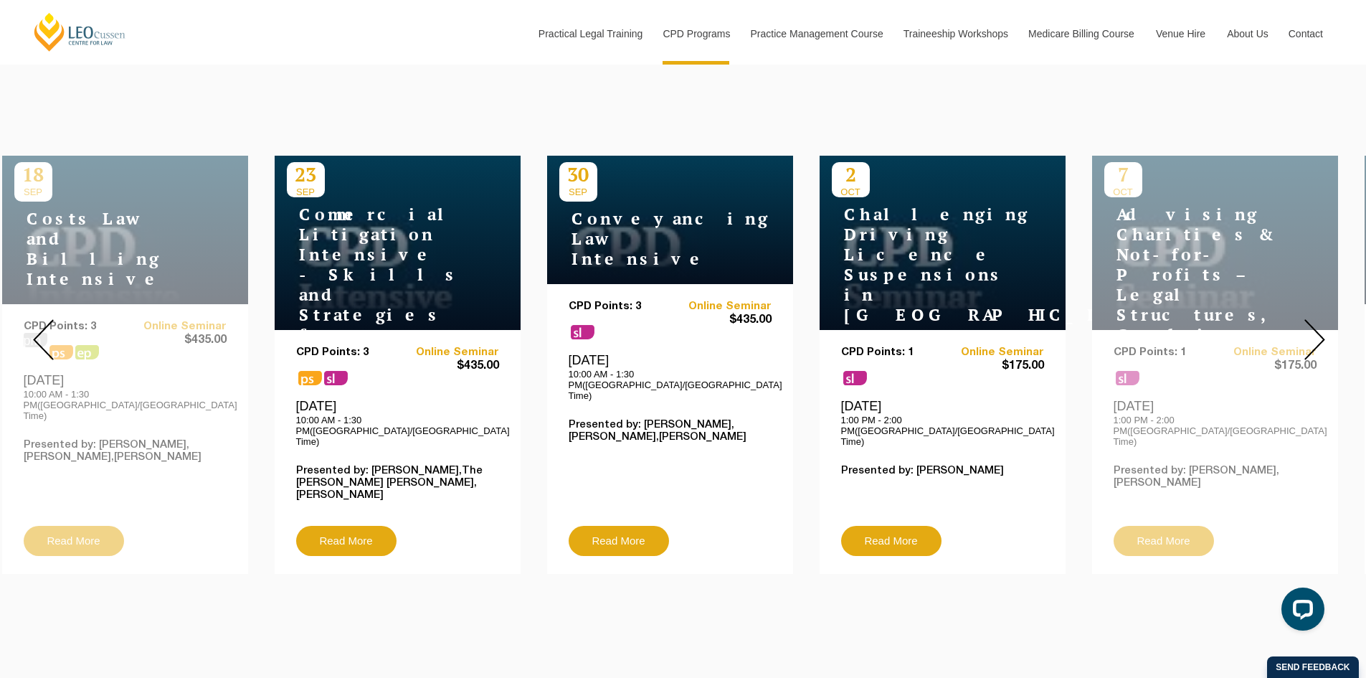
drag, startPoint x: 622, startPoint y: 260, endPoint x: 617, endPoint y: 473, distance: 213.8
click at [589, 444] on div "CPD Points: 3 sl Online Seminar $435.00 Tuesday, 30 September 2025 10:00 AM - 1…" at bounding box center [670, 413] width 203 height 225
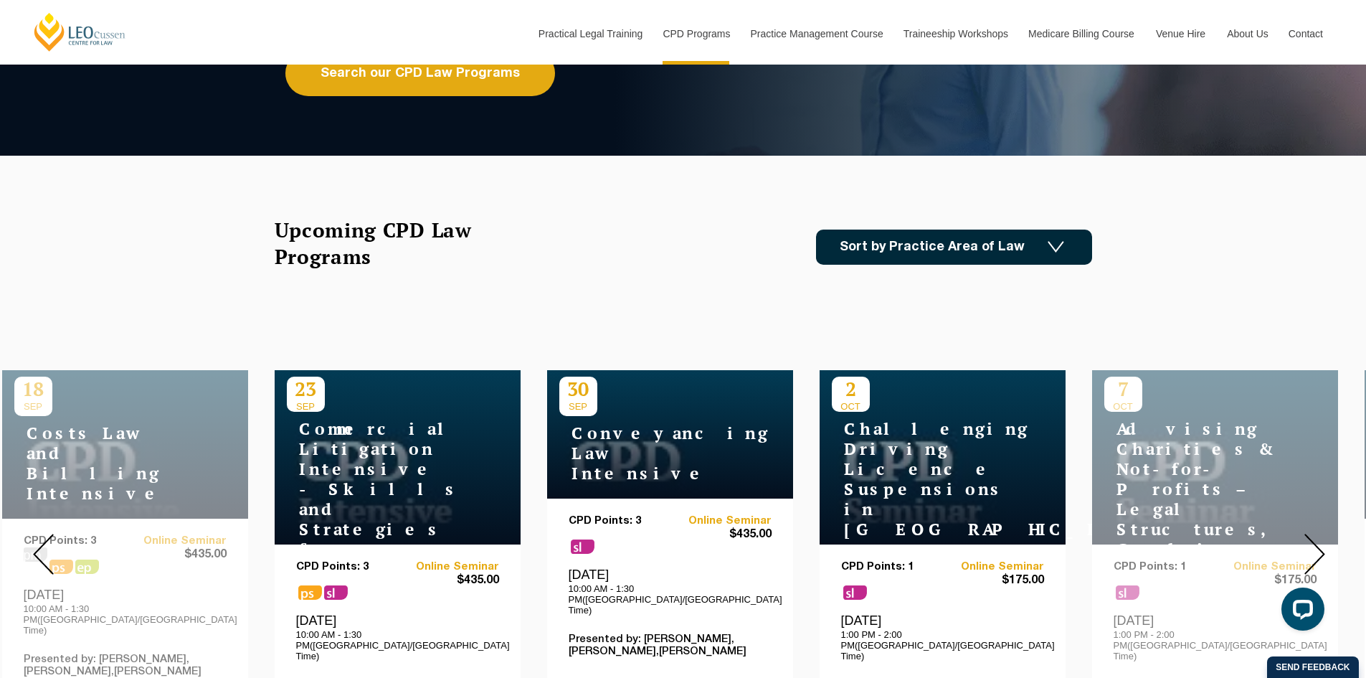
scroll to position [287, 0]
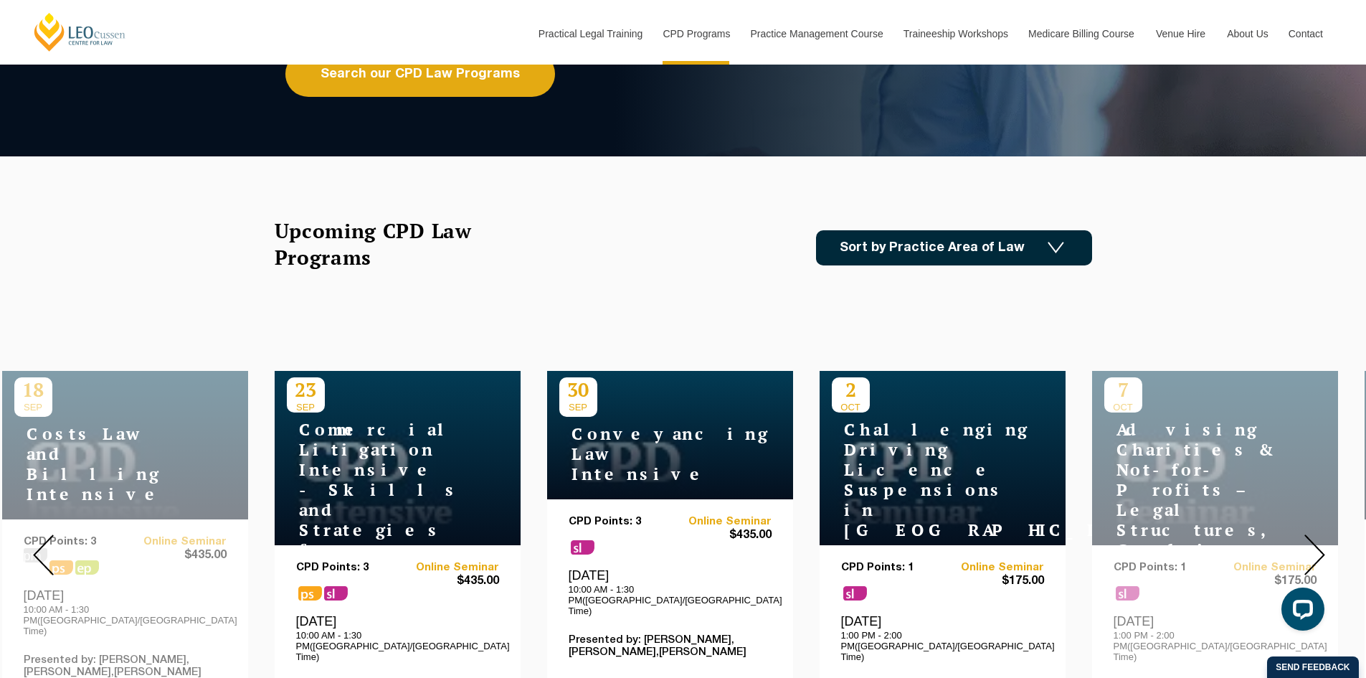
click at [882, 253] on link "Sort by Practice Area of Law" at bounding box center [954, 247] width 276 height 35
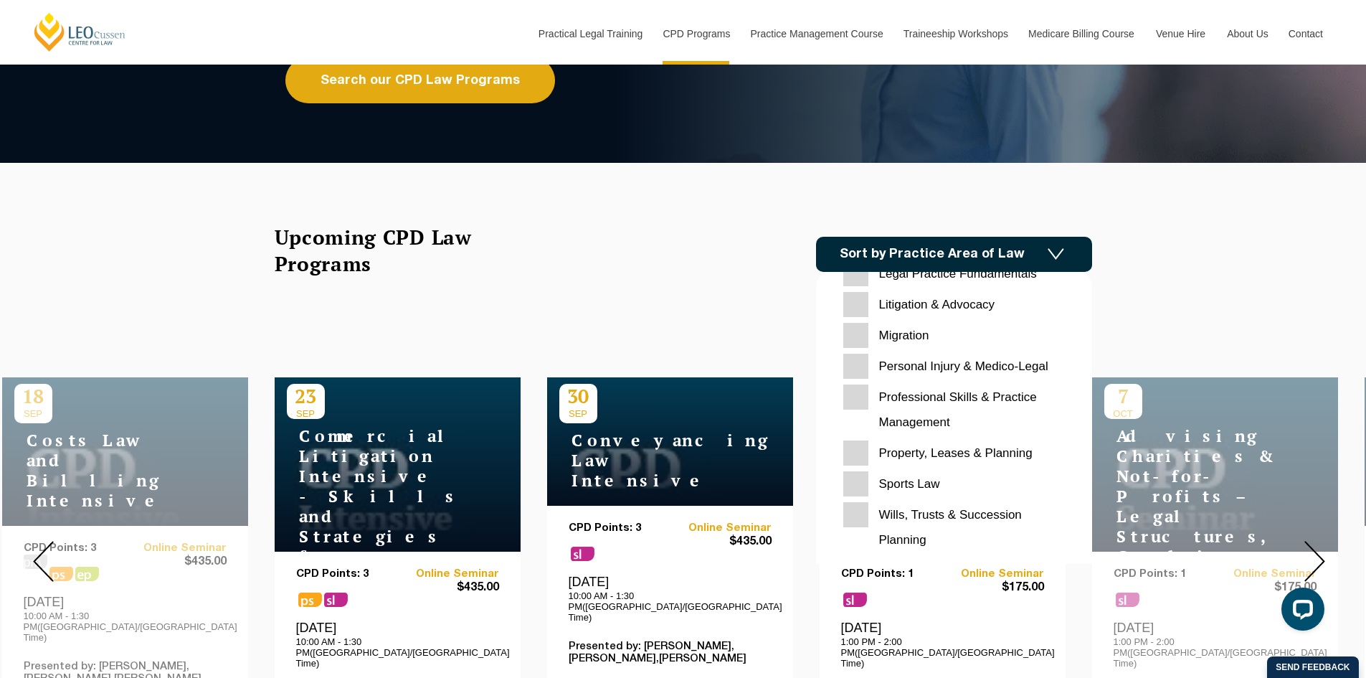
scroll to position [359, 0]
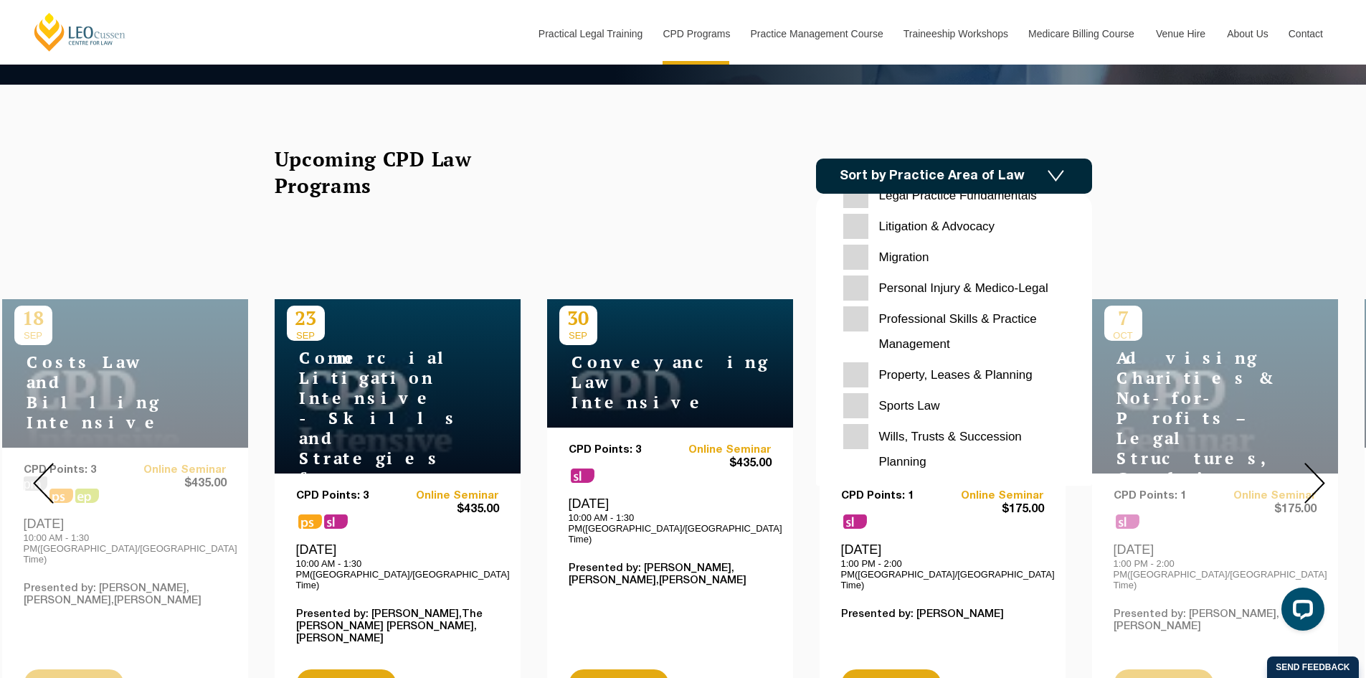
click at [856, 371] on Planning "Property, Leases & Planning" at bounding box center [955, 374] width 222 height 25
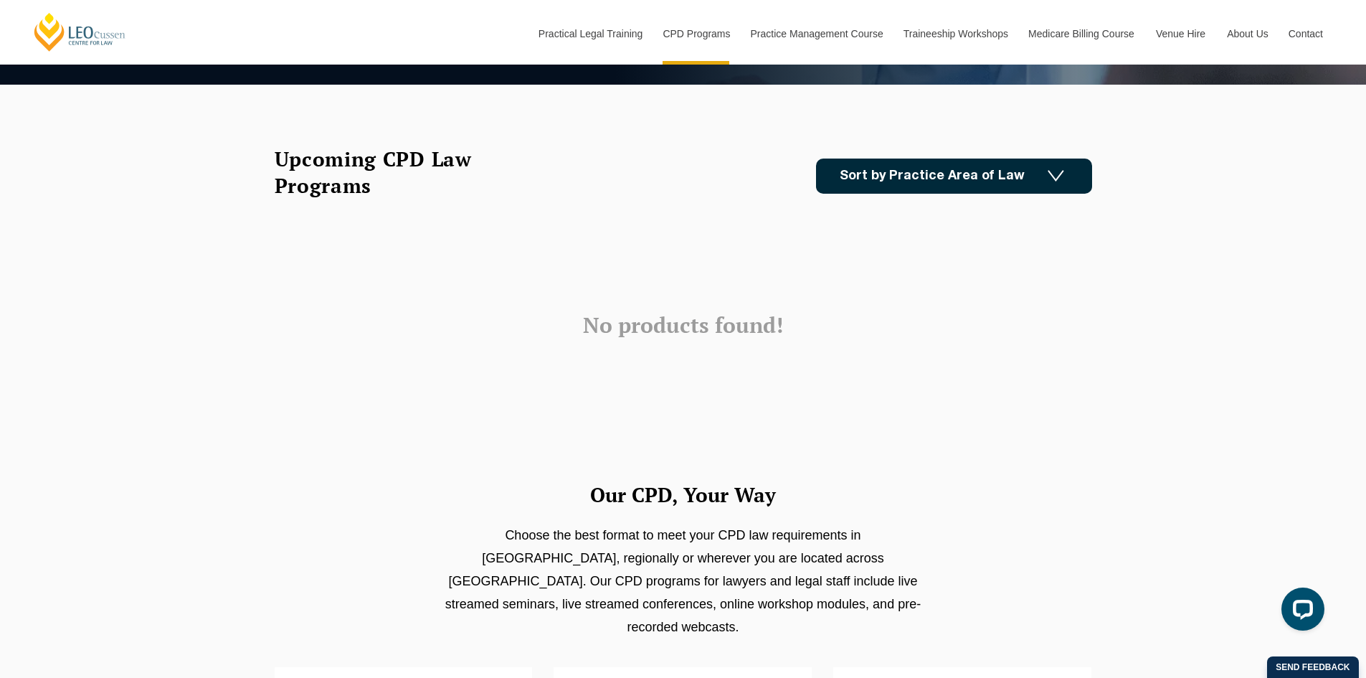
click at [994, 171] on link "Sort by Practice Area of Law" at bounding box center [954, 176] width 276 height 35
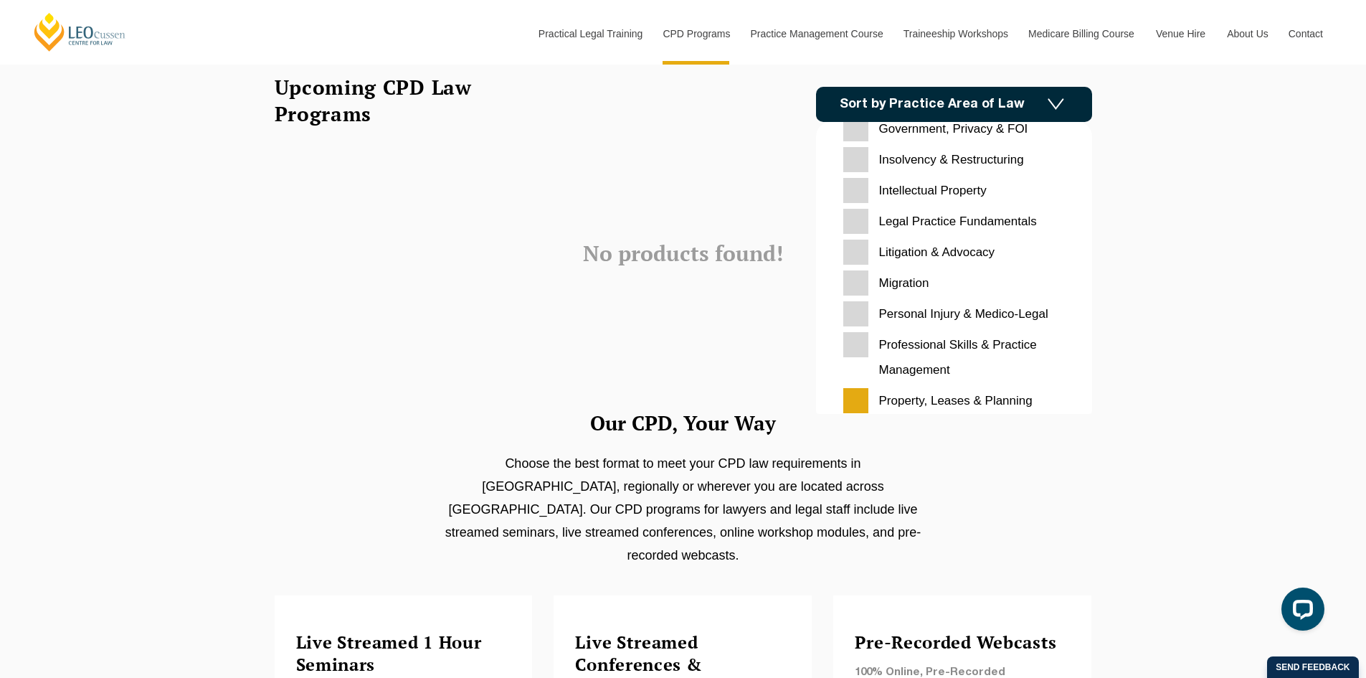
scroll to position [381, 0]
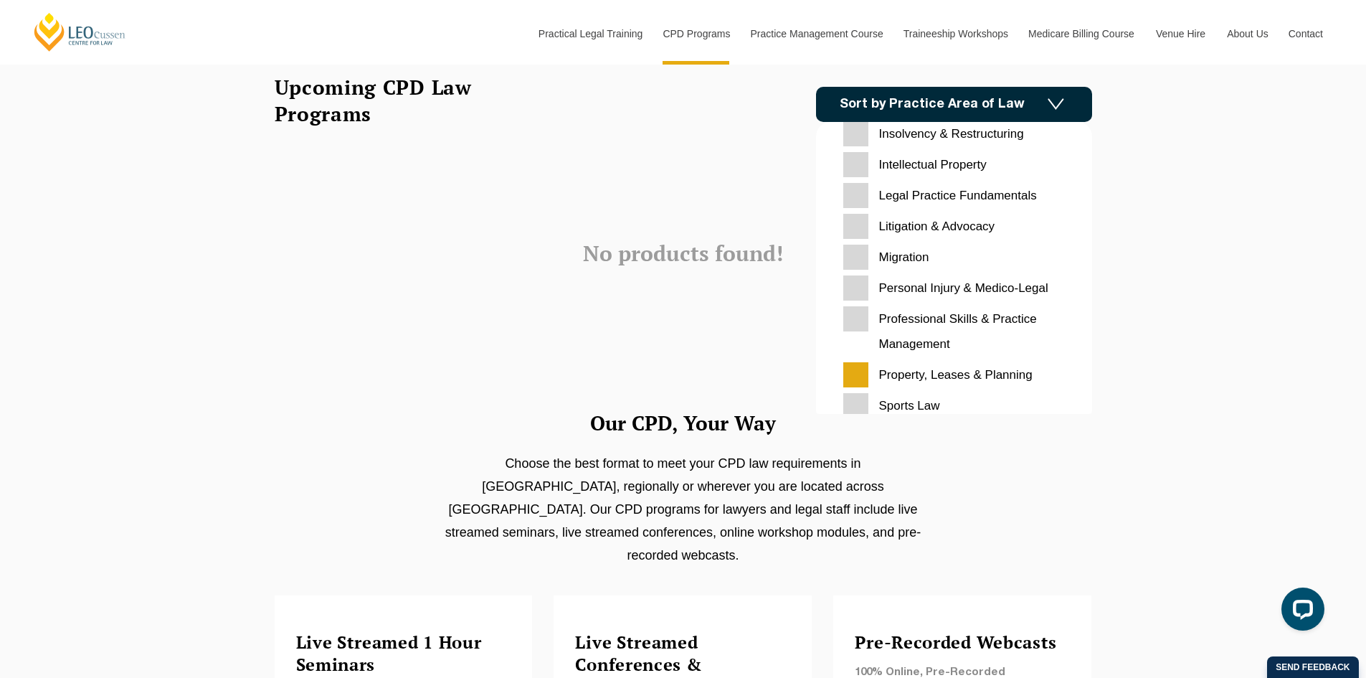
click at [864, 363] on Planning "Property, Leases & Planning" at bounding box center [955, 374] width 222 height 25
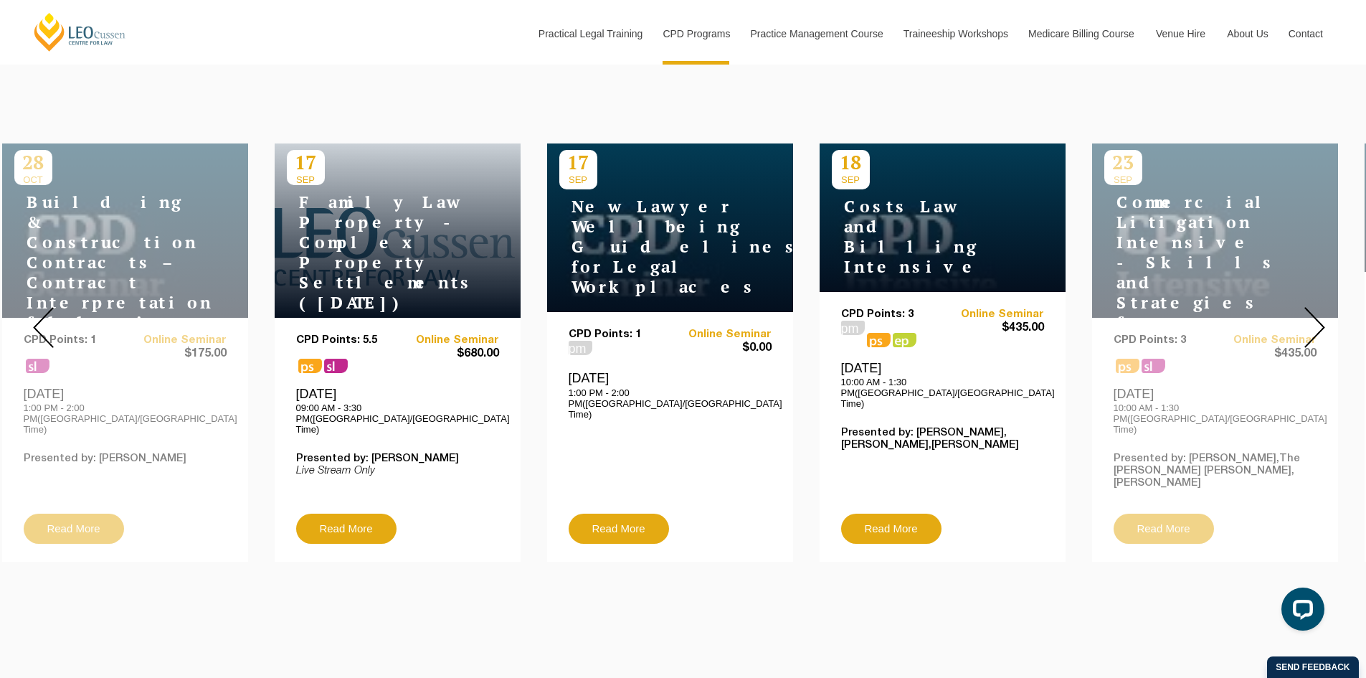
scroll to position [502, 0]
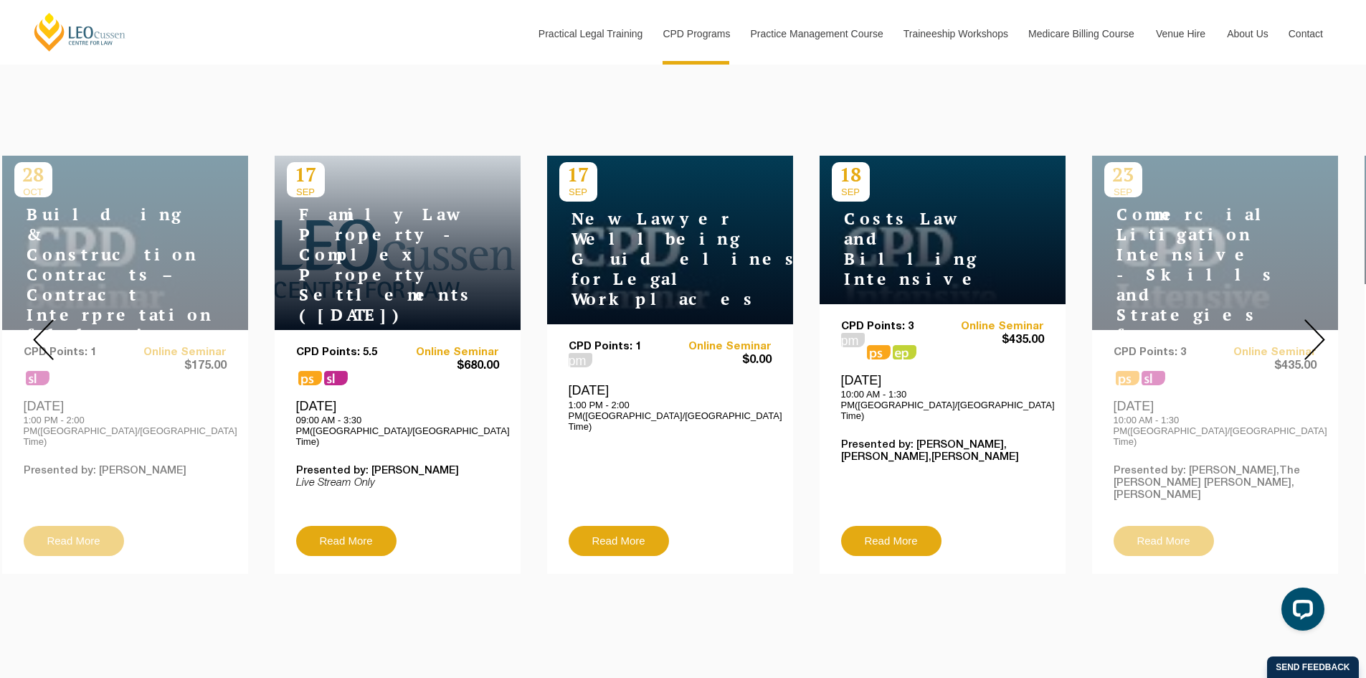
click at [1313, 325] on img at bounding box center [1315, 339] width 21 height 41
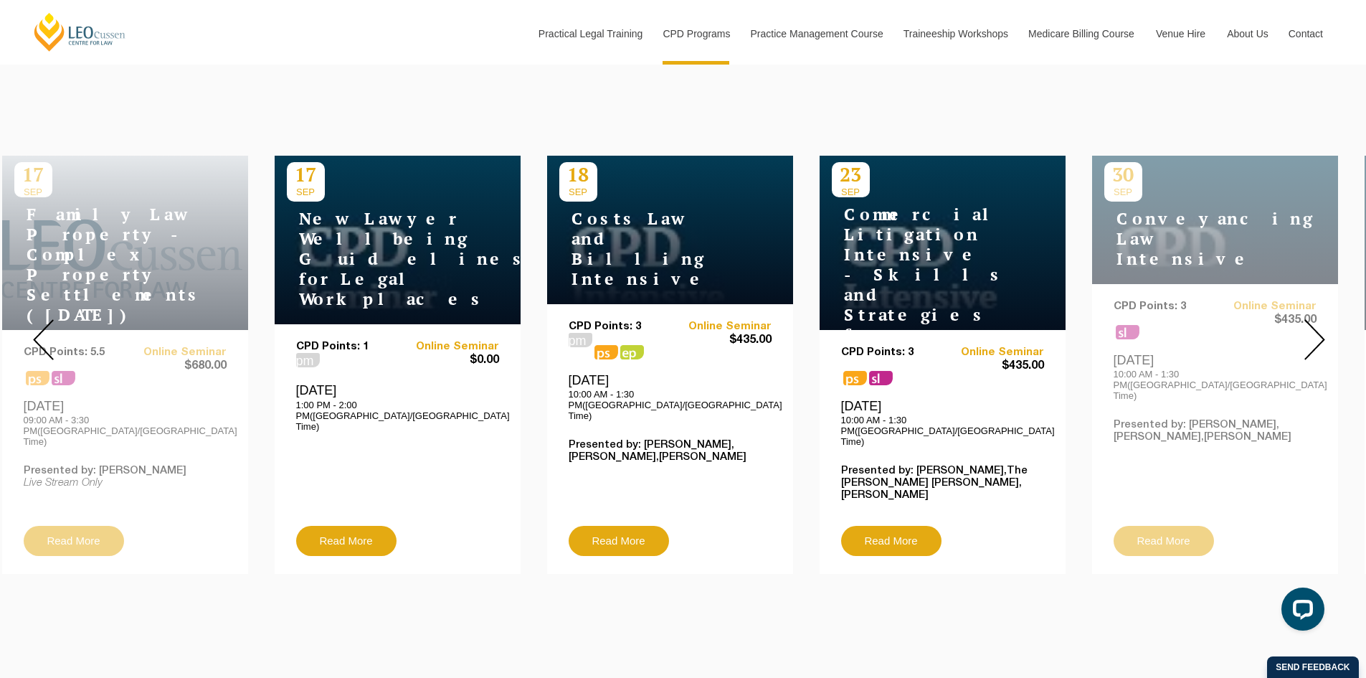
click at [1313, 325] on img at bounding box center [1315, 339] width 21 height 41
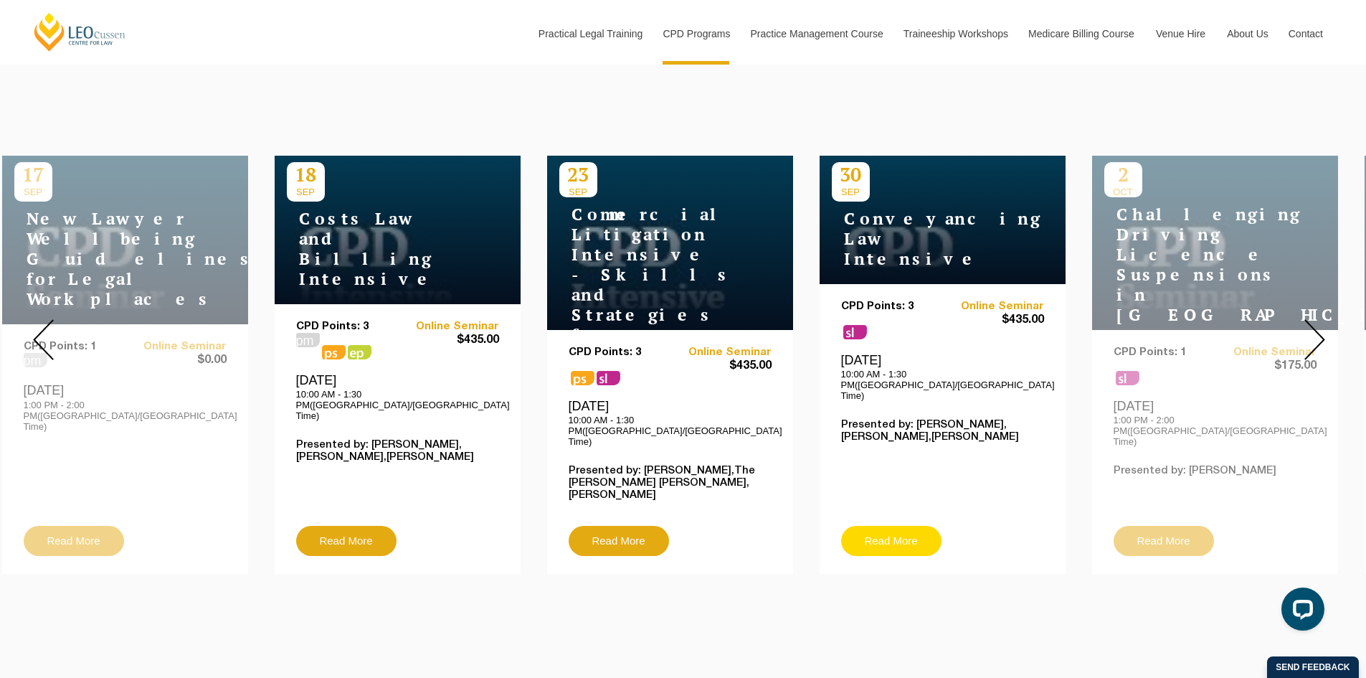
click at [870, 526] on link "Read More" at bounding box center [891, 541] width 100 height 30
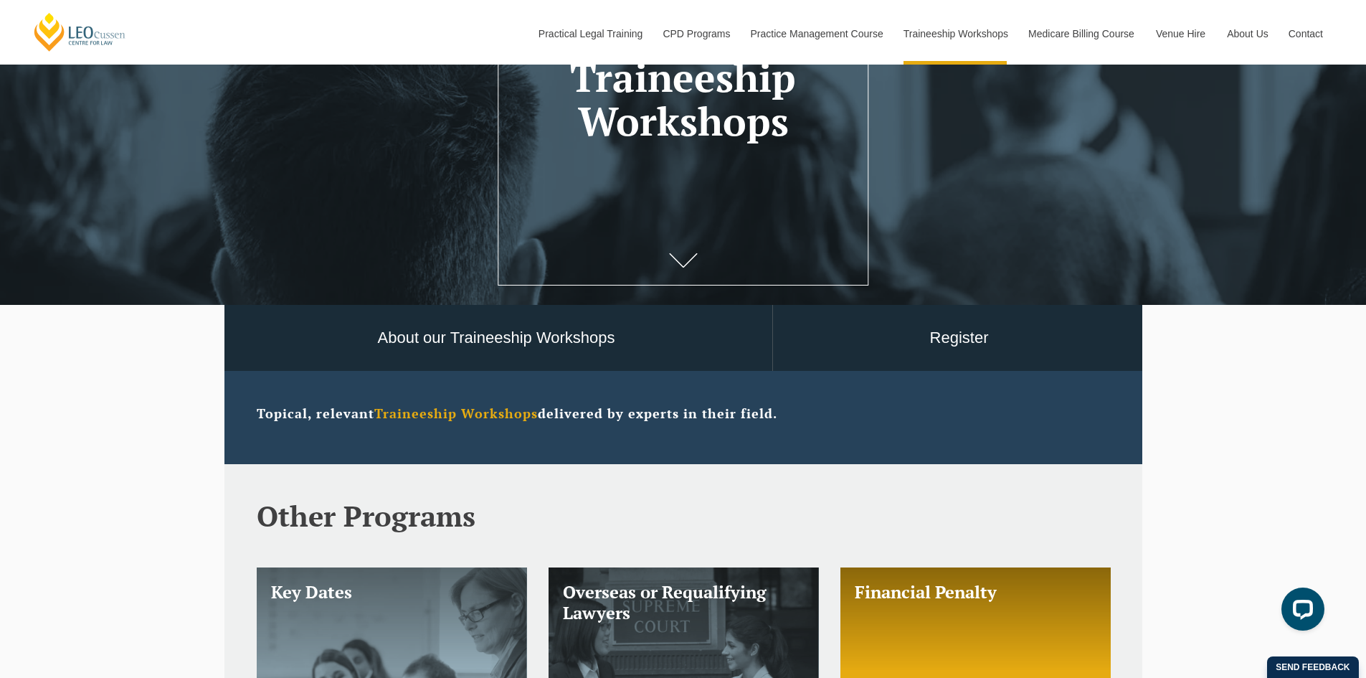
scroll to position [215, 0]
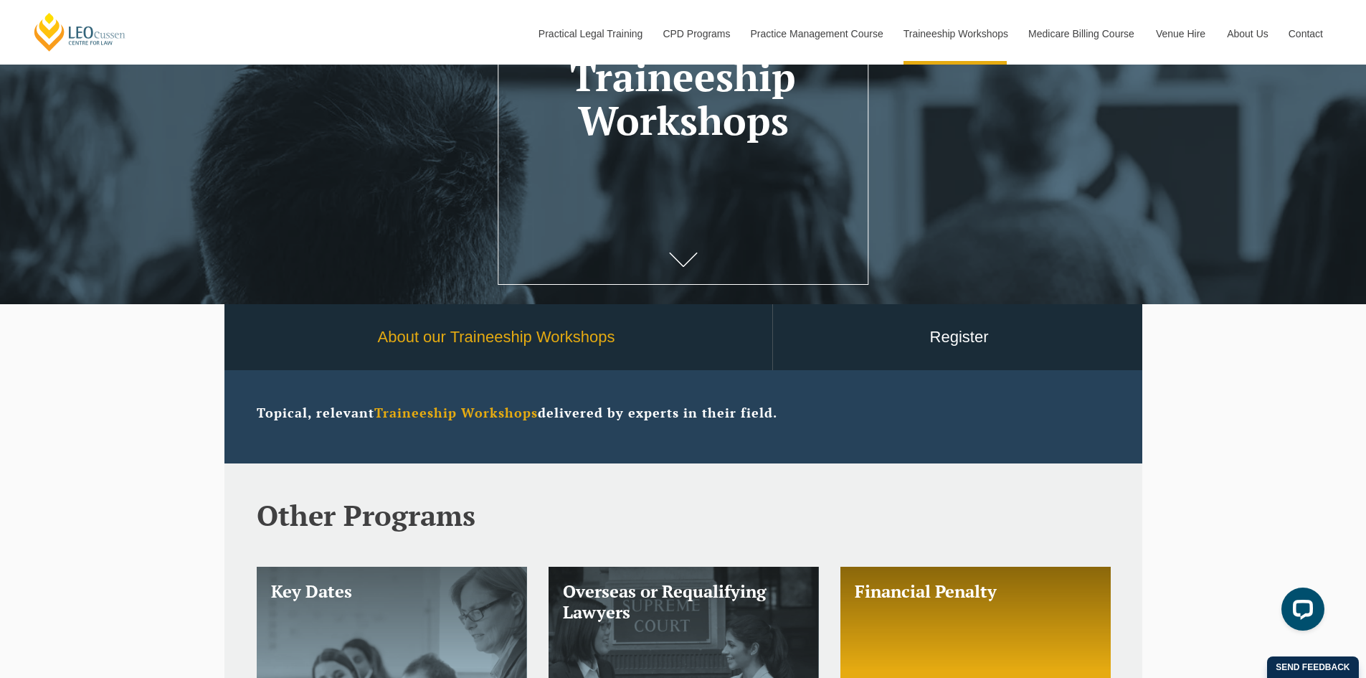
click at [519, 344] on link "About our Traineeship Workshops" at bounding box center [497, 337] width 552 height 67
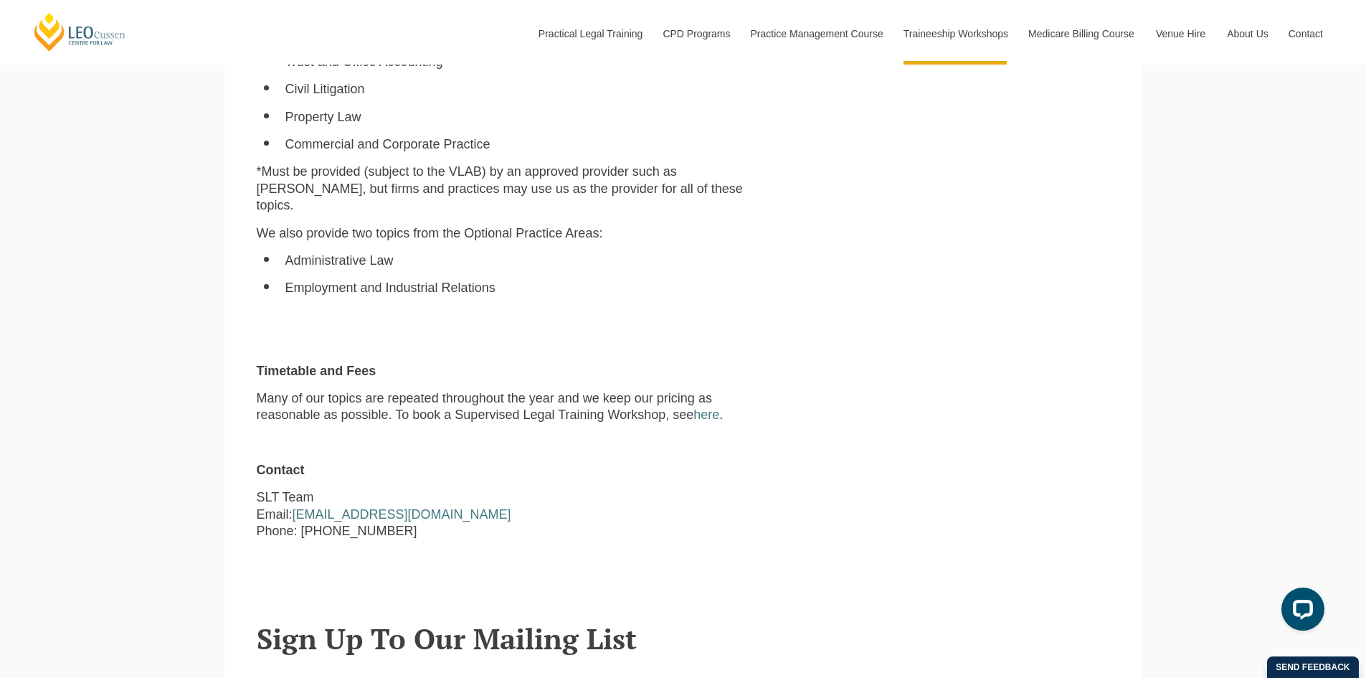
scroll to position [1291, 0]
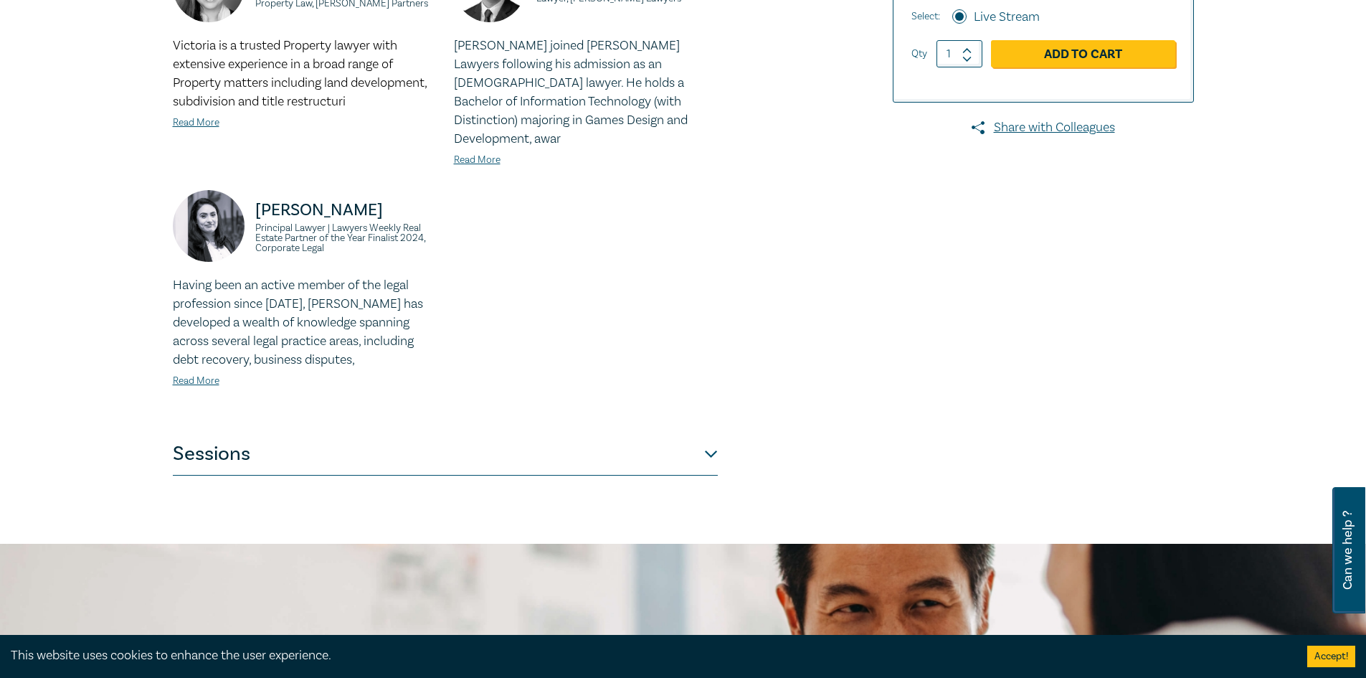
scroll to position [574, 0]
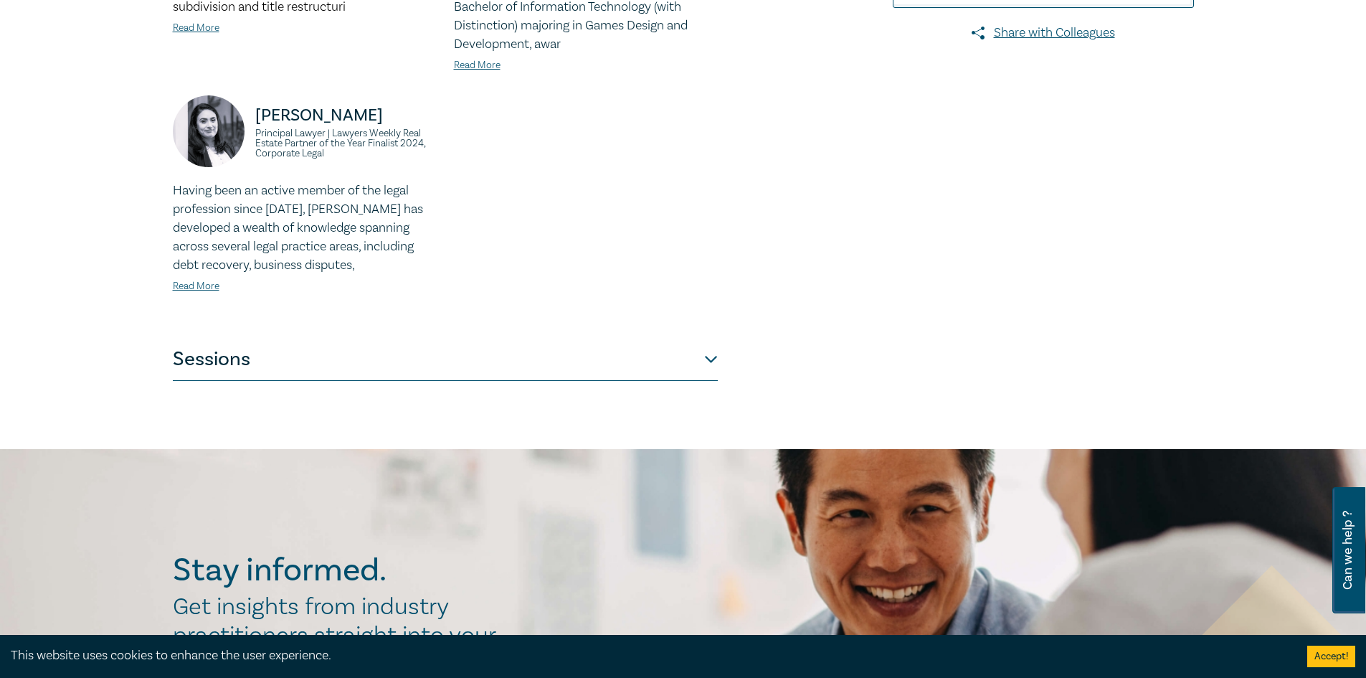
click at [283, 339] on button "Sessions" at bounding box center [445, 359] width 545 height 43
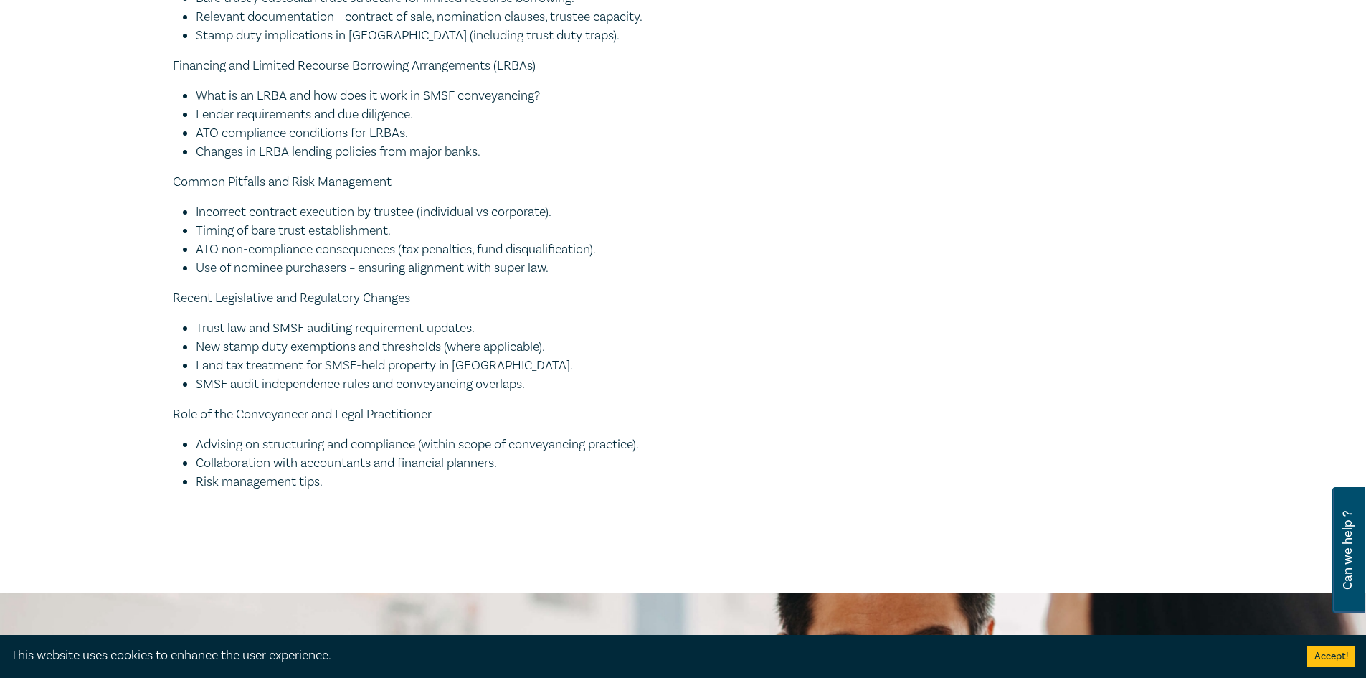
scroll to position [1915, 0]
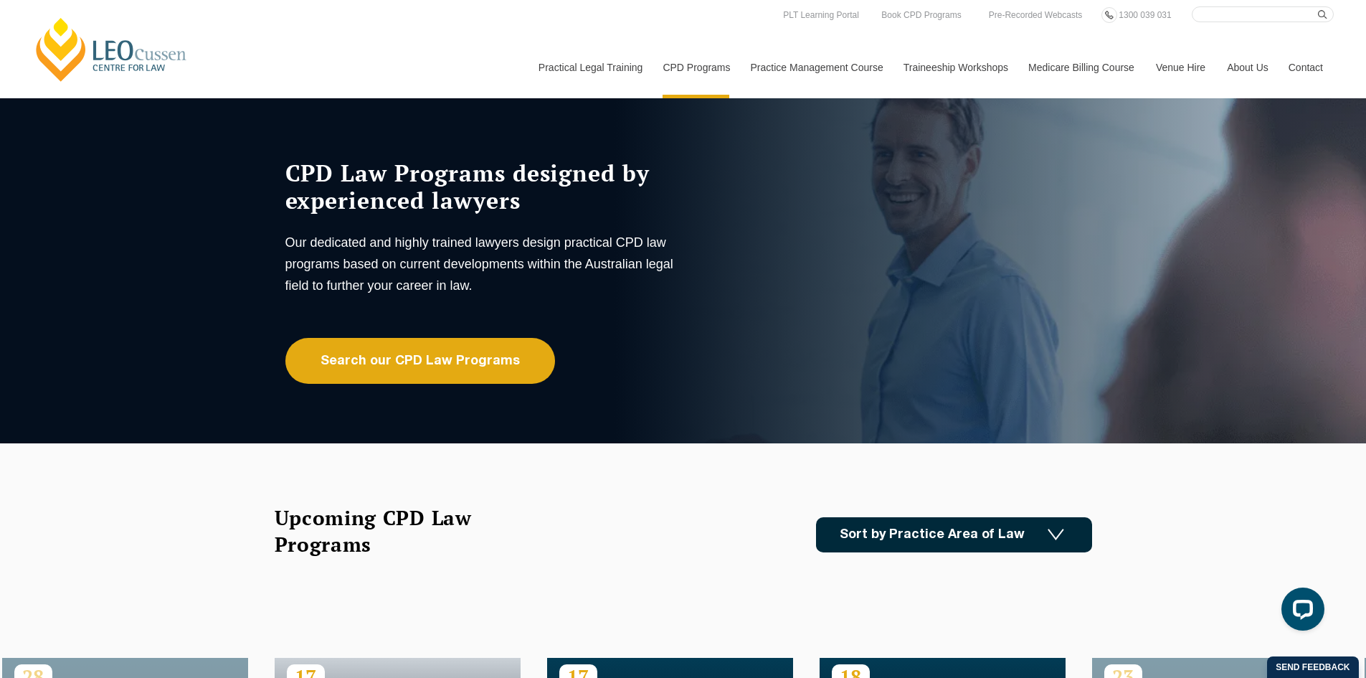
click at [1110, 66] on link "Medicare Billing Course" at bounding box center [1082, 68] width 128 height 62
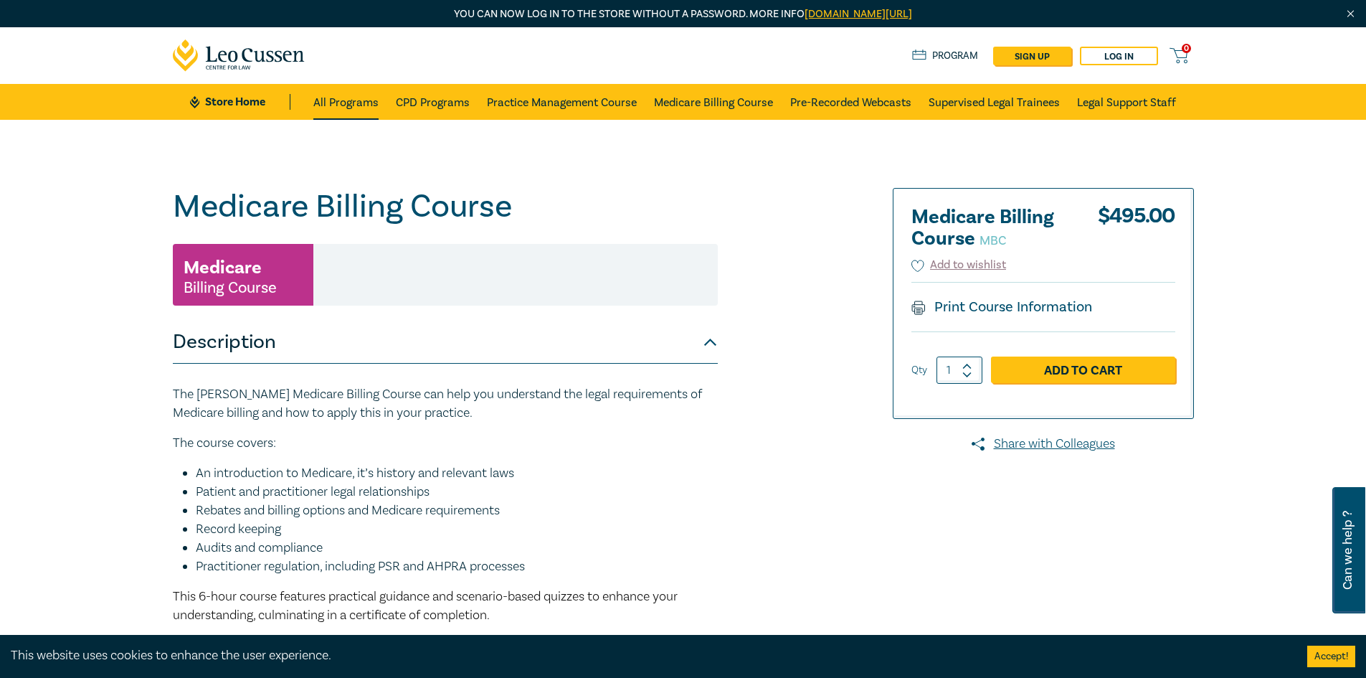
click at [361, 104] on link "All Programs" at bounding box center [345, 102] width 65 height 36
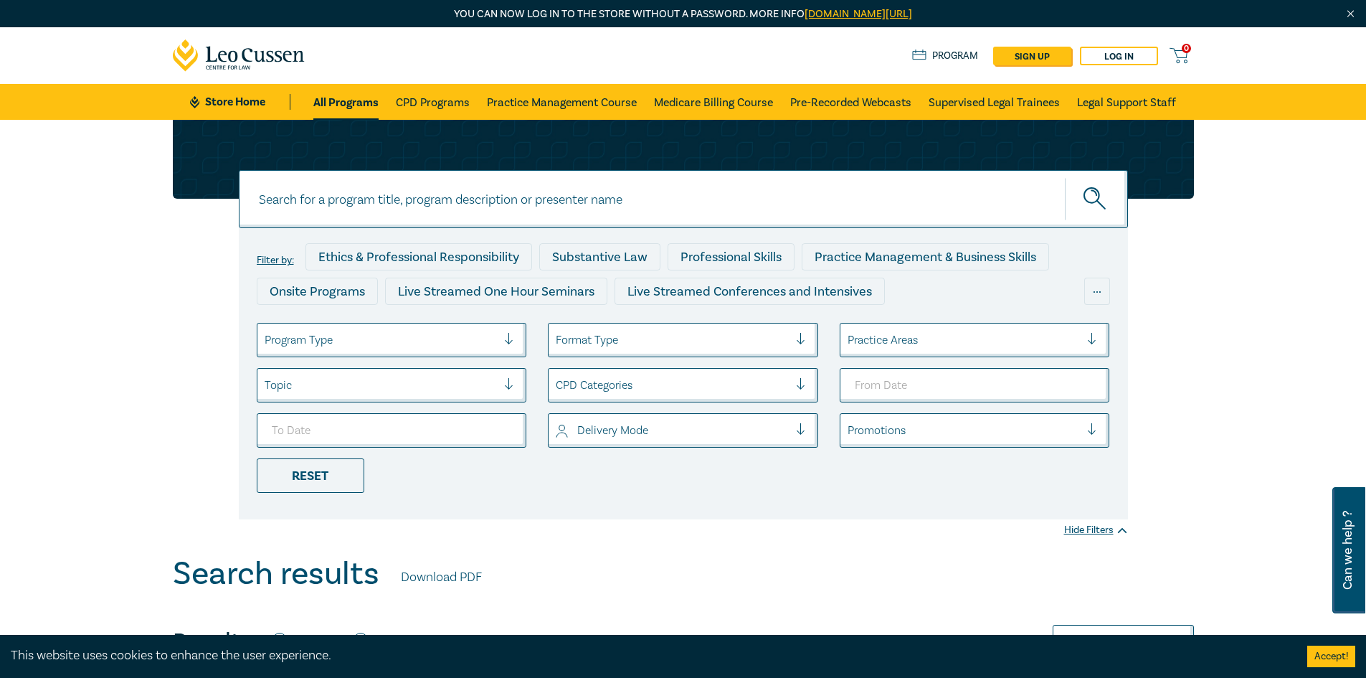
scroll to position [143, 0]
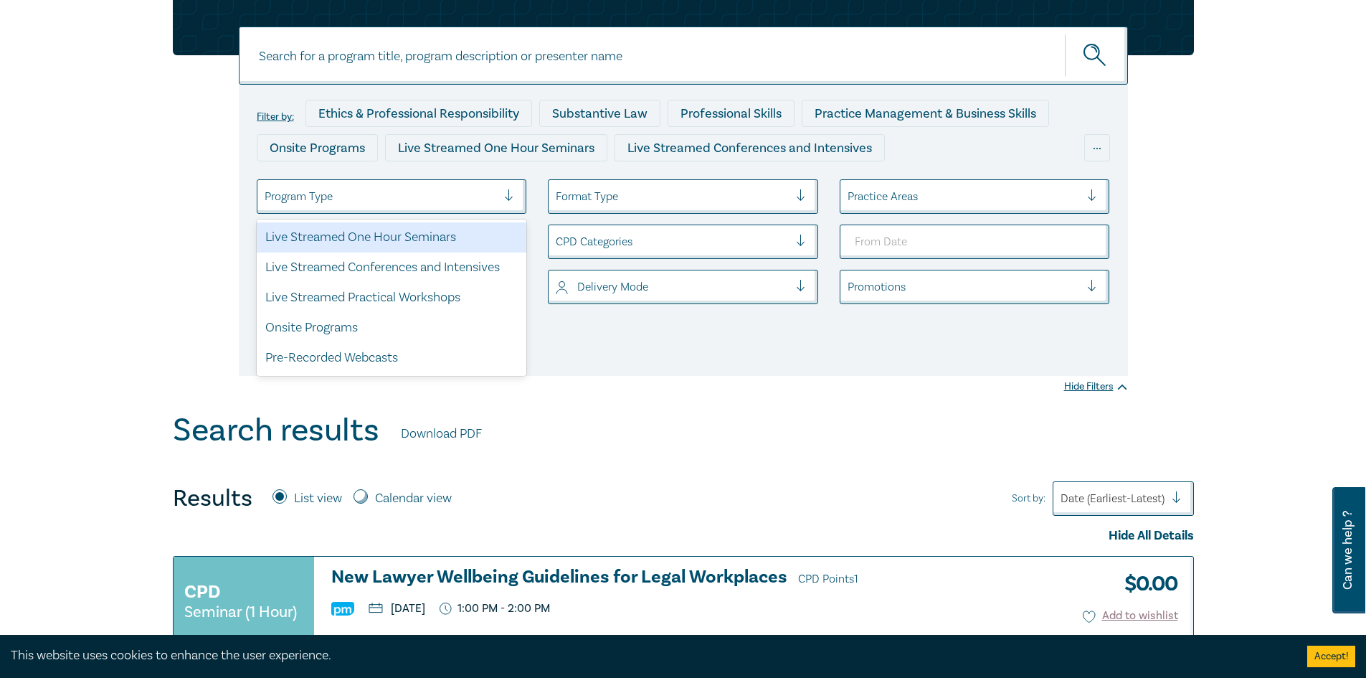
click at [509, 202] on div at bounding box center [515, 196] width 22 height 14
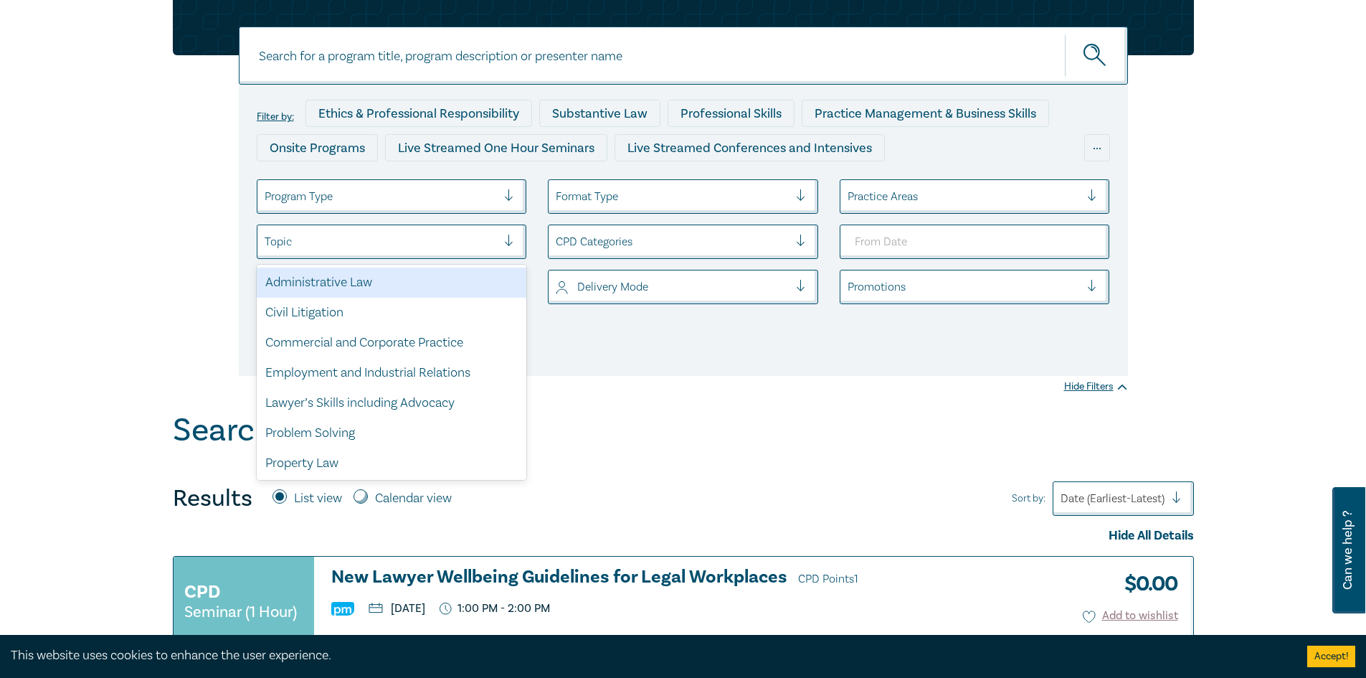
click at [506, 242] on div at bounding box center [515, 242] width 22 height 14
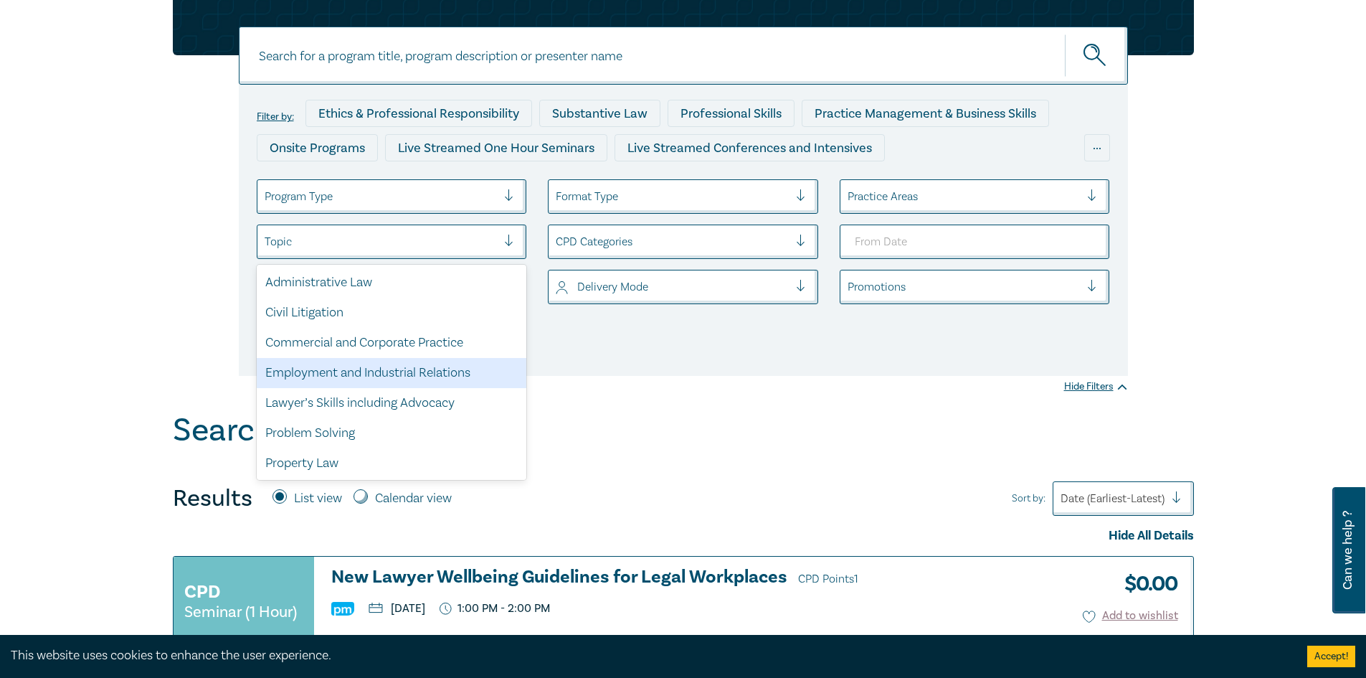
scroll to position [72, 0]
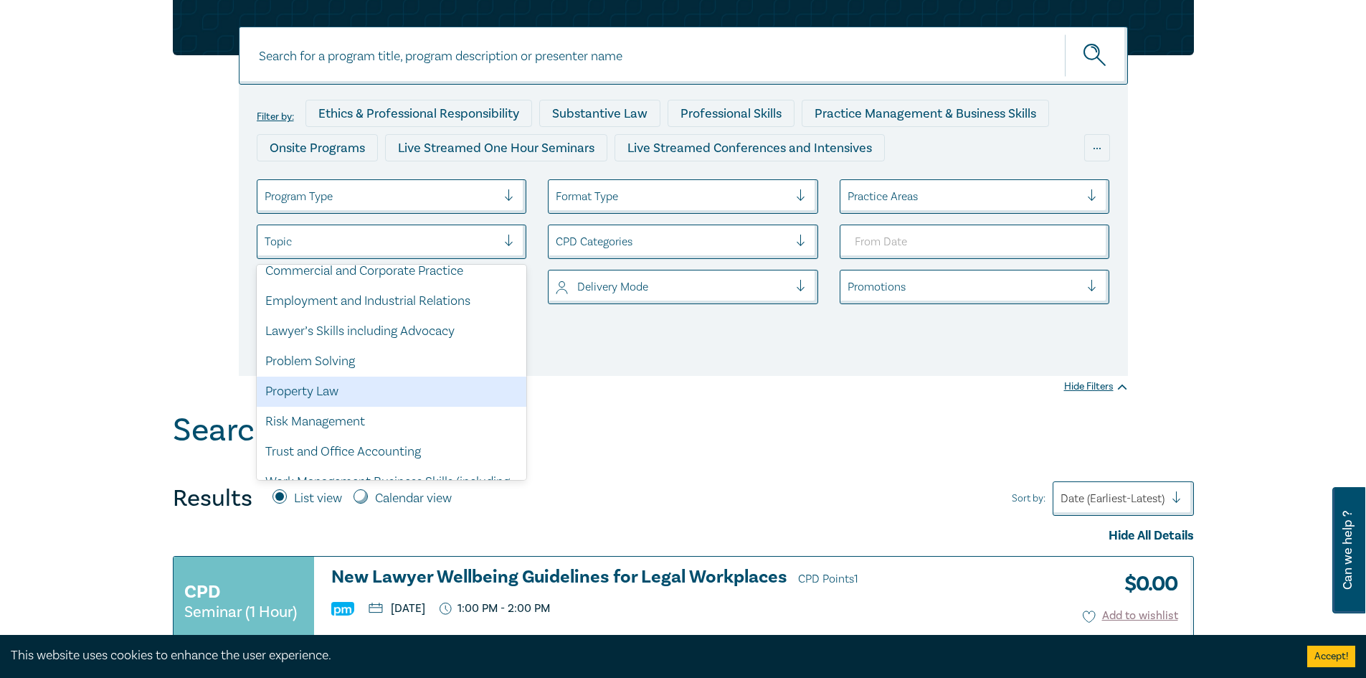
click at [351, 397] on div "Property Law" at bounding box center [392, 392] width 270 height 30
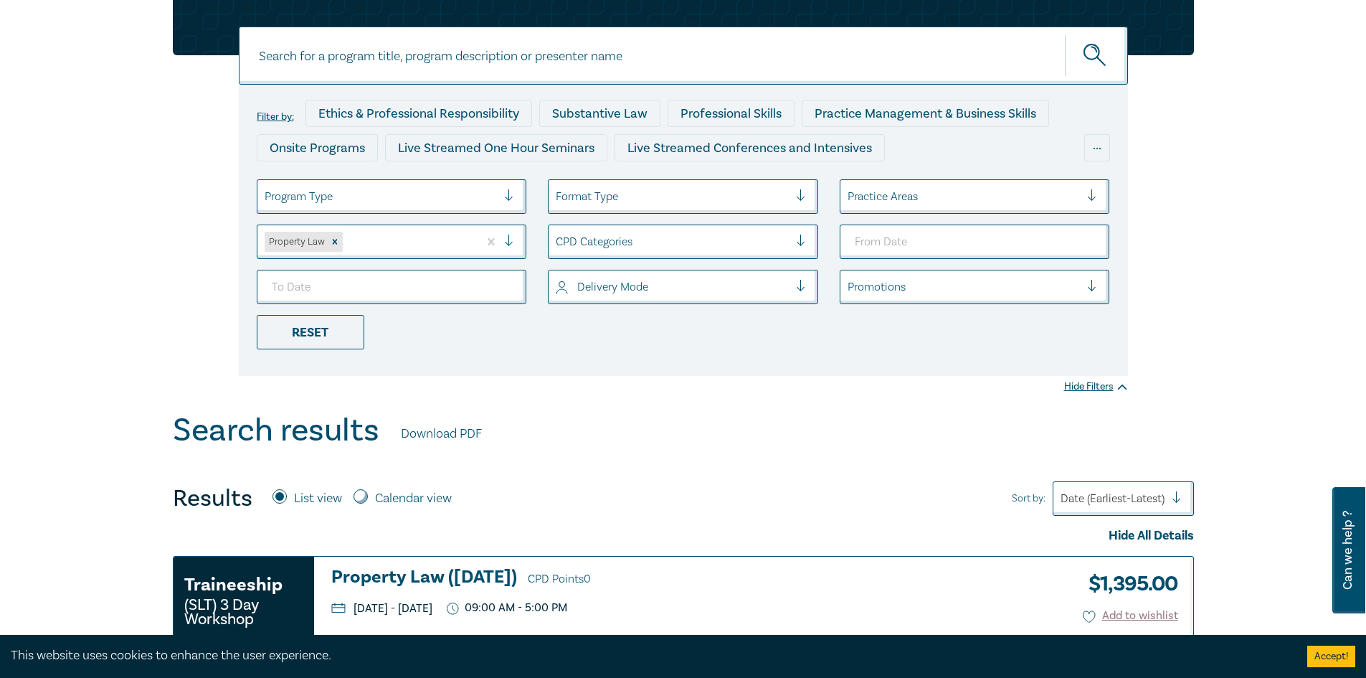
click at [613, 230] on div "CPD Categories" at bounding box center [672, 242] width 247 height 24
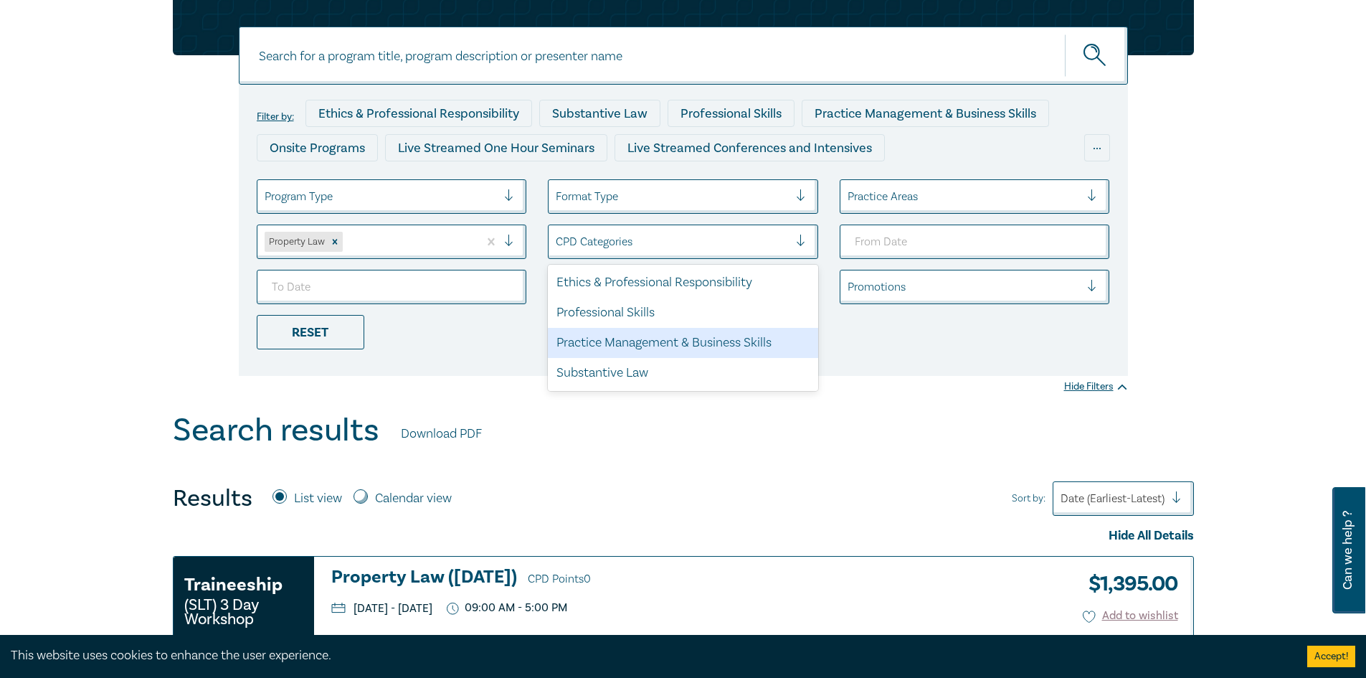
click at [468, 331] on li "Reset" at bounding box center [392, 332] width 292 height 34
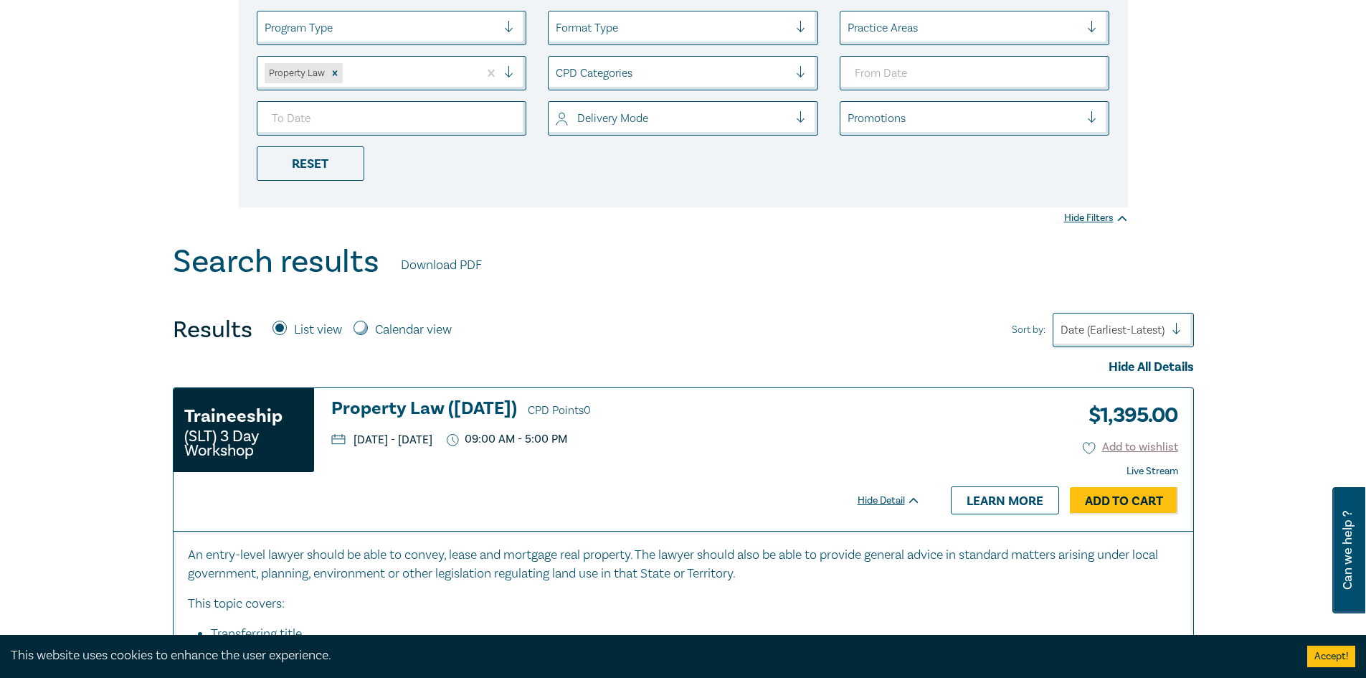
scroll to position [287, 0]
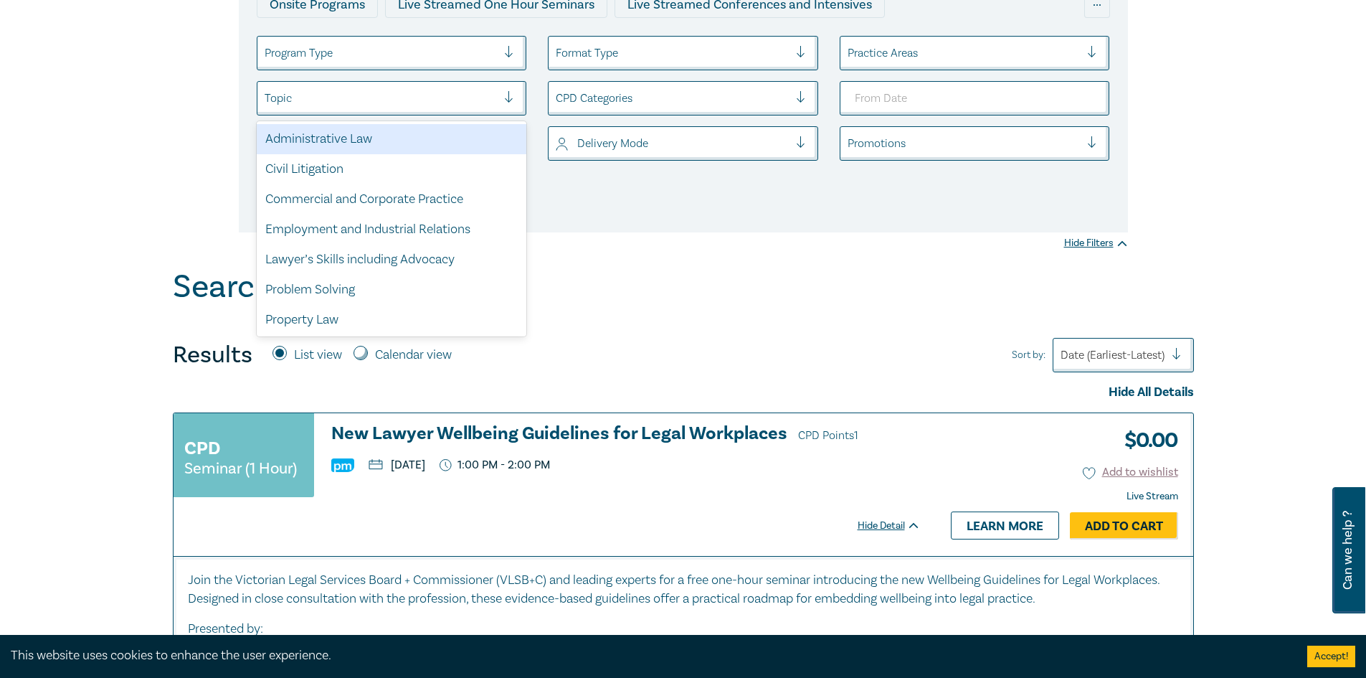
click at [504, 96] on div "Topic" at bounding box center [381, 98] width 247 height 24
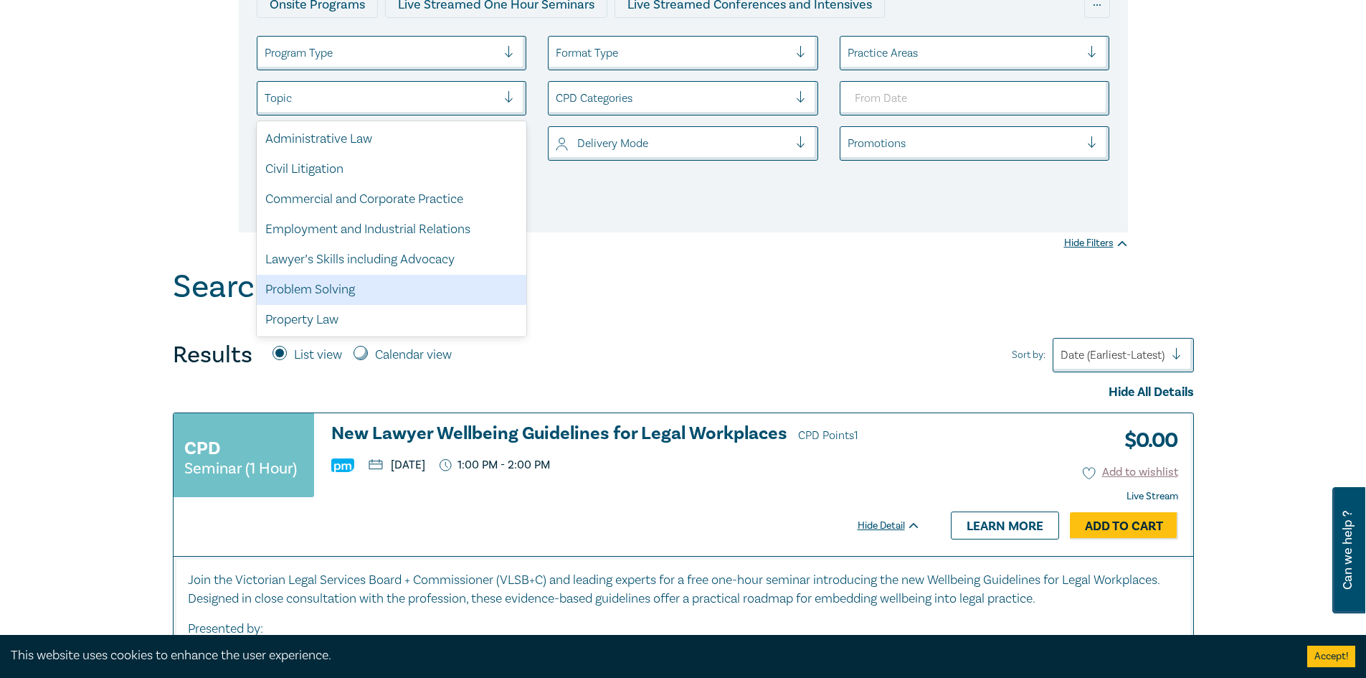
click at [376, 285] on div "Problem Solving" at bounding box center [392, 290] width 270 height 30
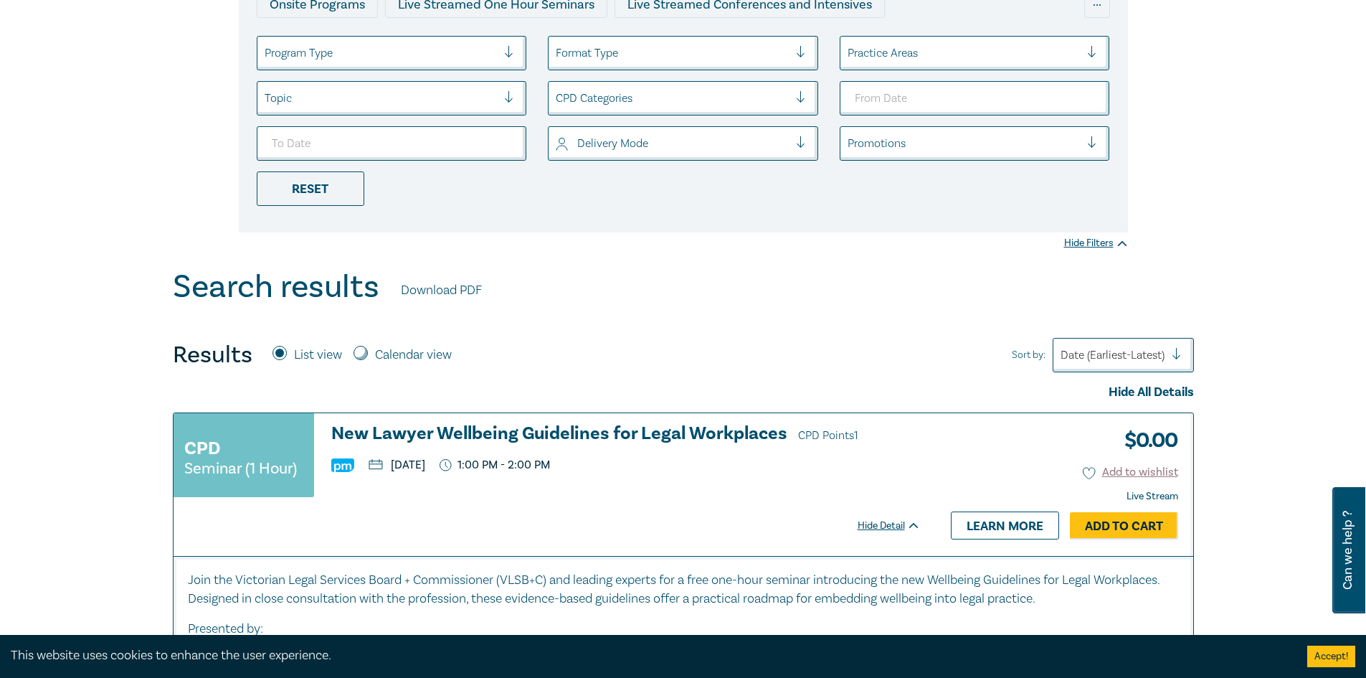
click at [503, 87] on div "Topic" at bounding box center [381, 98] width 247 height 24
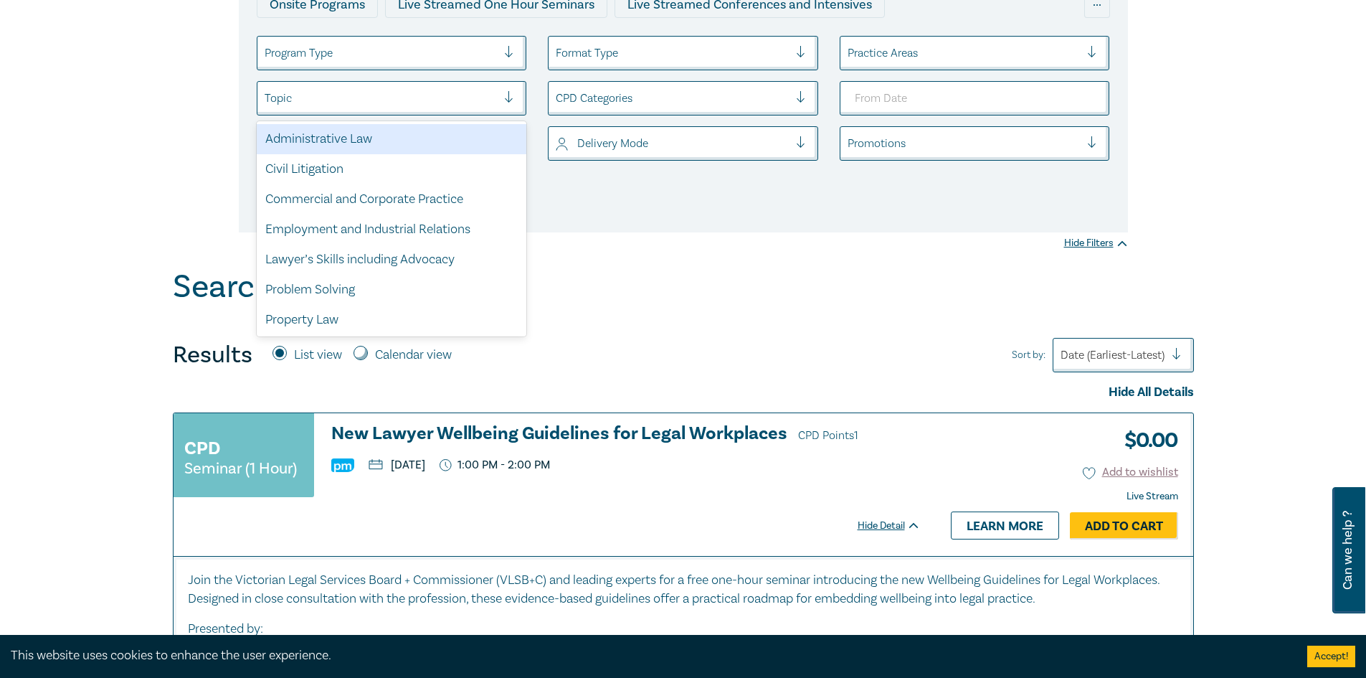
click at [422, 154] on div "Administrative Law" at bounding box center [392, 139] width 270 height 30
click at [476, 98] on div at bounding box center [381, 98] width 233 height 19
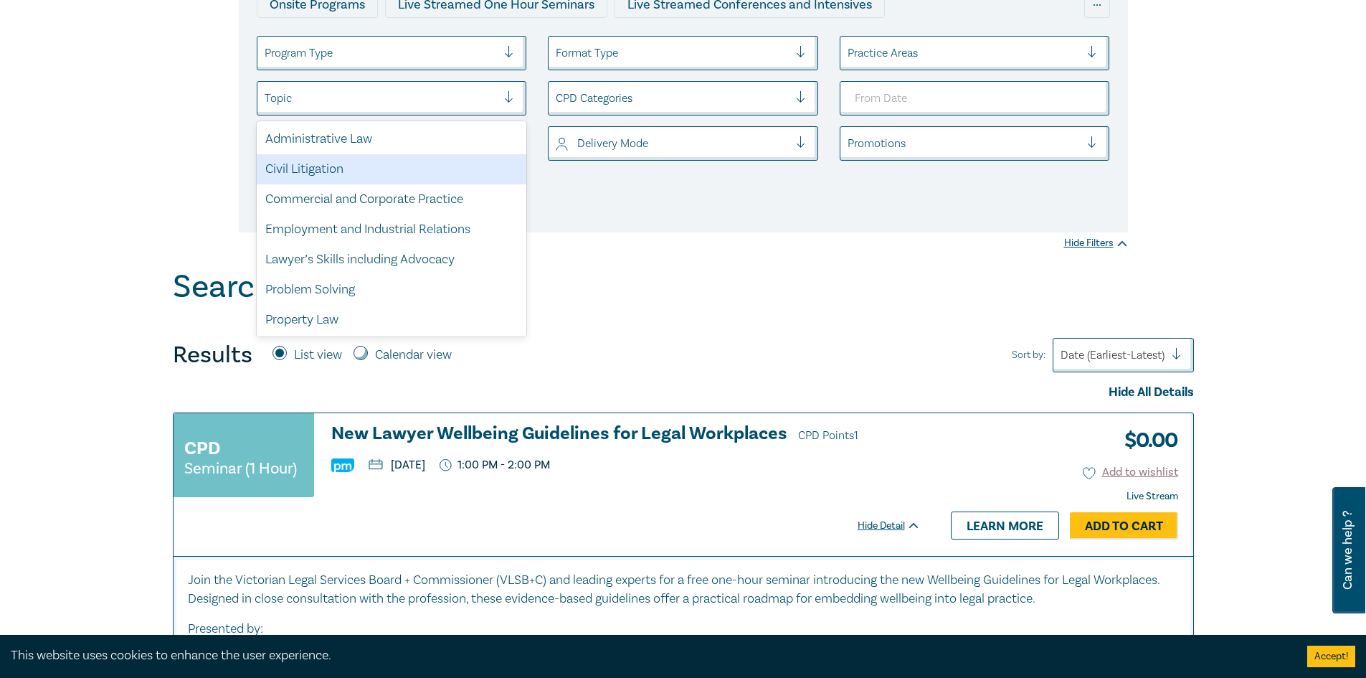
click at [445, 171] on div "Civil Litigation" at bounding box center [392, 169] width 270 height 30
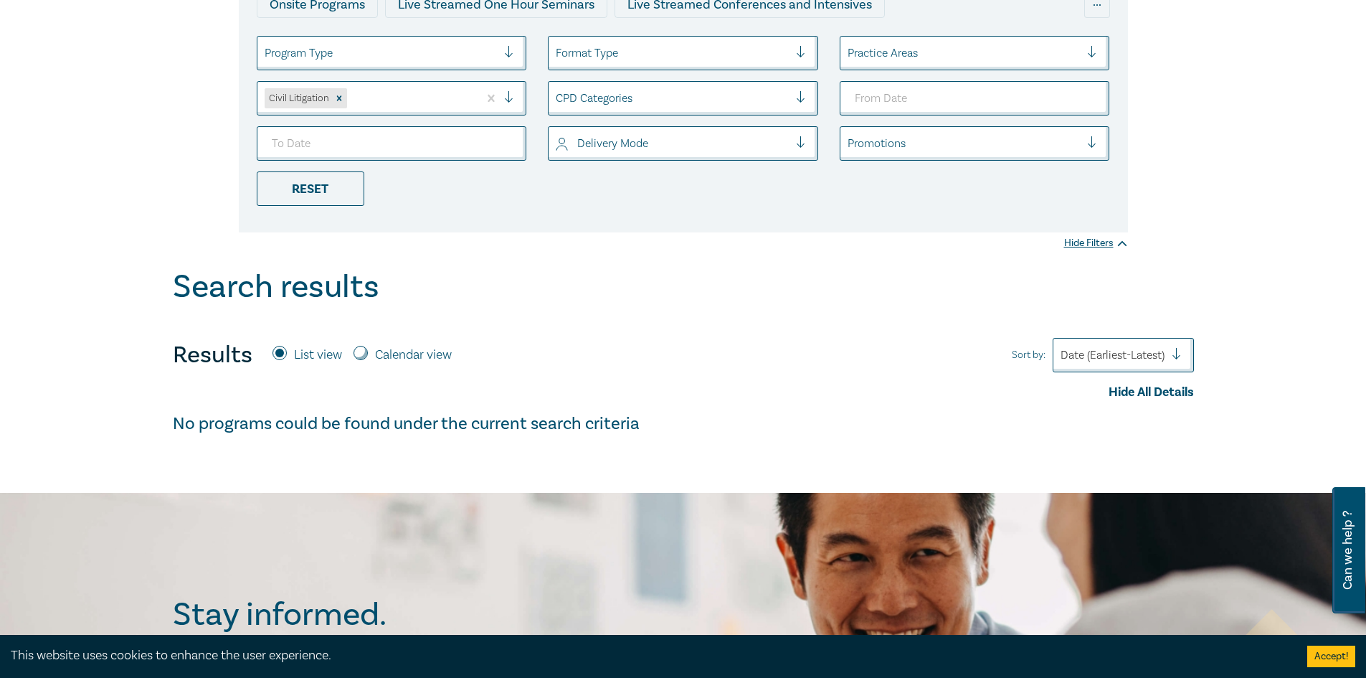
click at [364, 345] on div "Results List view Calendar view" at bounding box center [318, 355] width 291 height 29
click at [361, 351] on input "Calendar view" at bounding box center [361, 353] width 14 height 14
radio input "true"
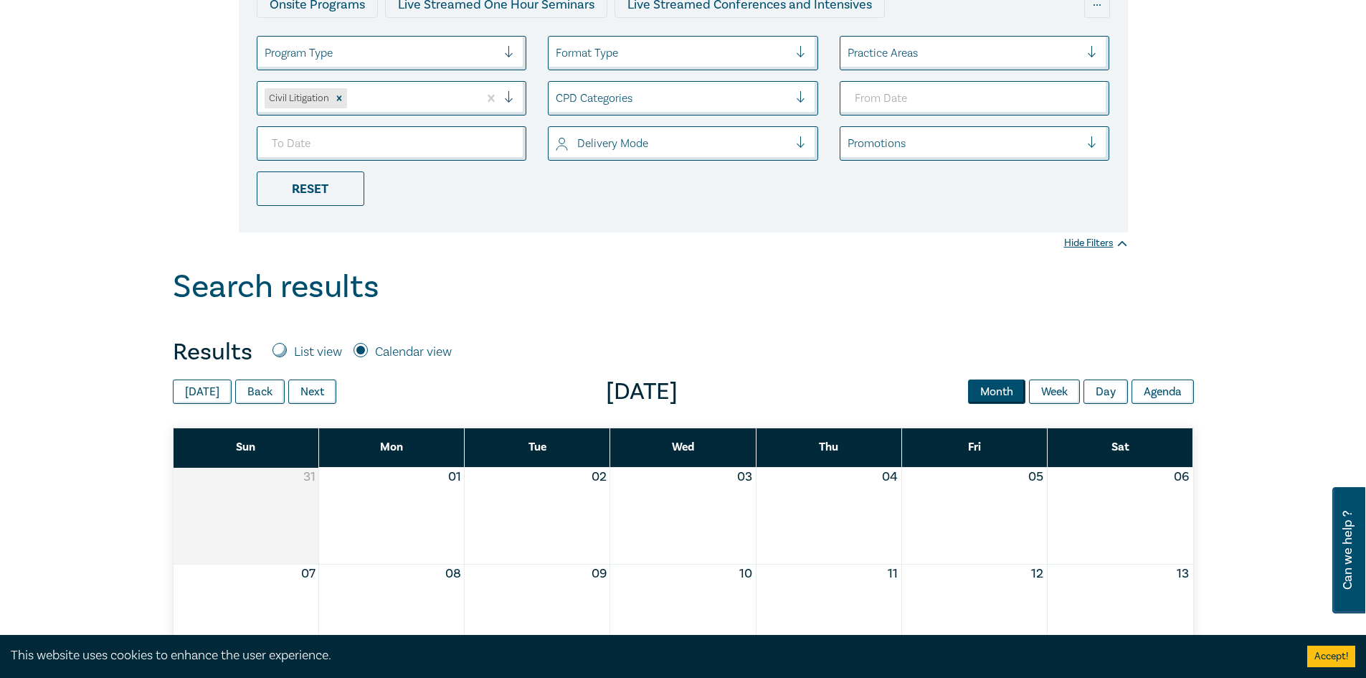
scroll to position [574, 0]
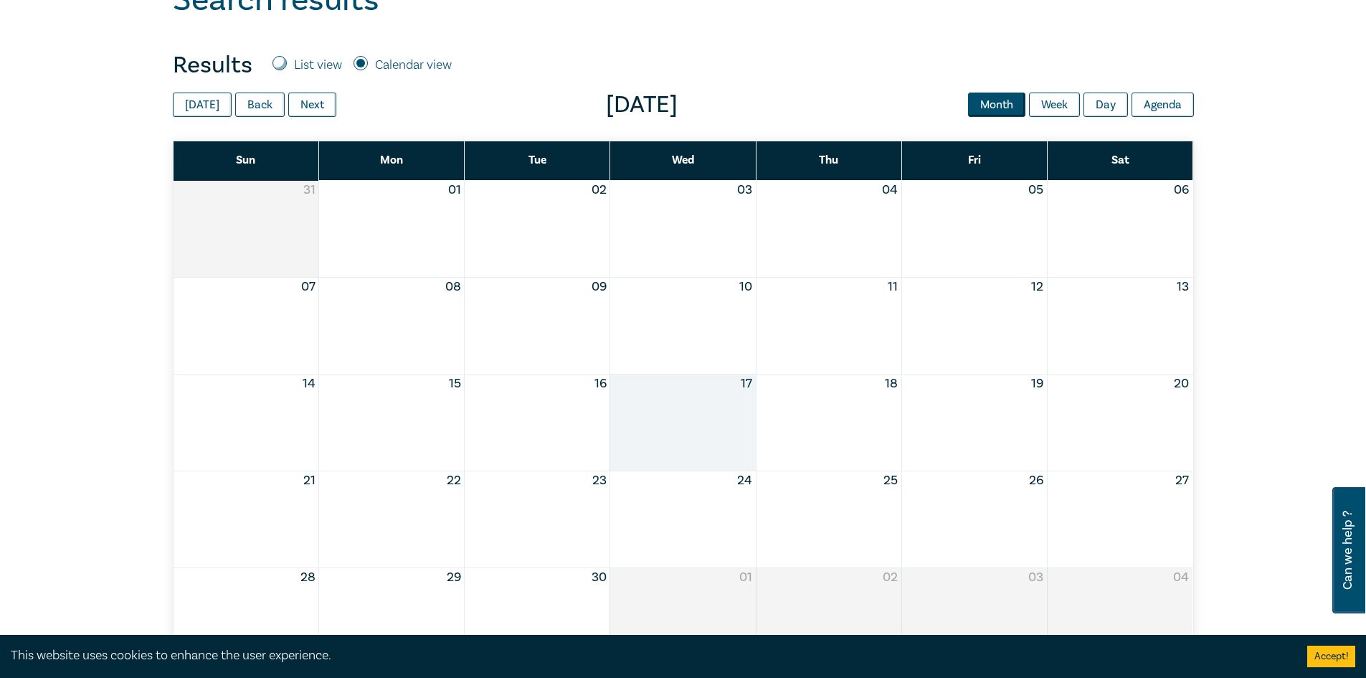
click at [306, 65] on label "List view" at bounding box center [318, 65] width 48 height 19
click at [287, 65] on input "List view" at bounding box center [280, 63] width 14 height 14
radio input "true"
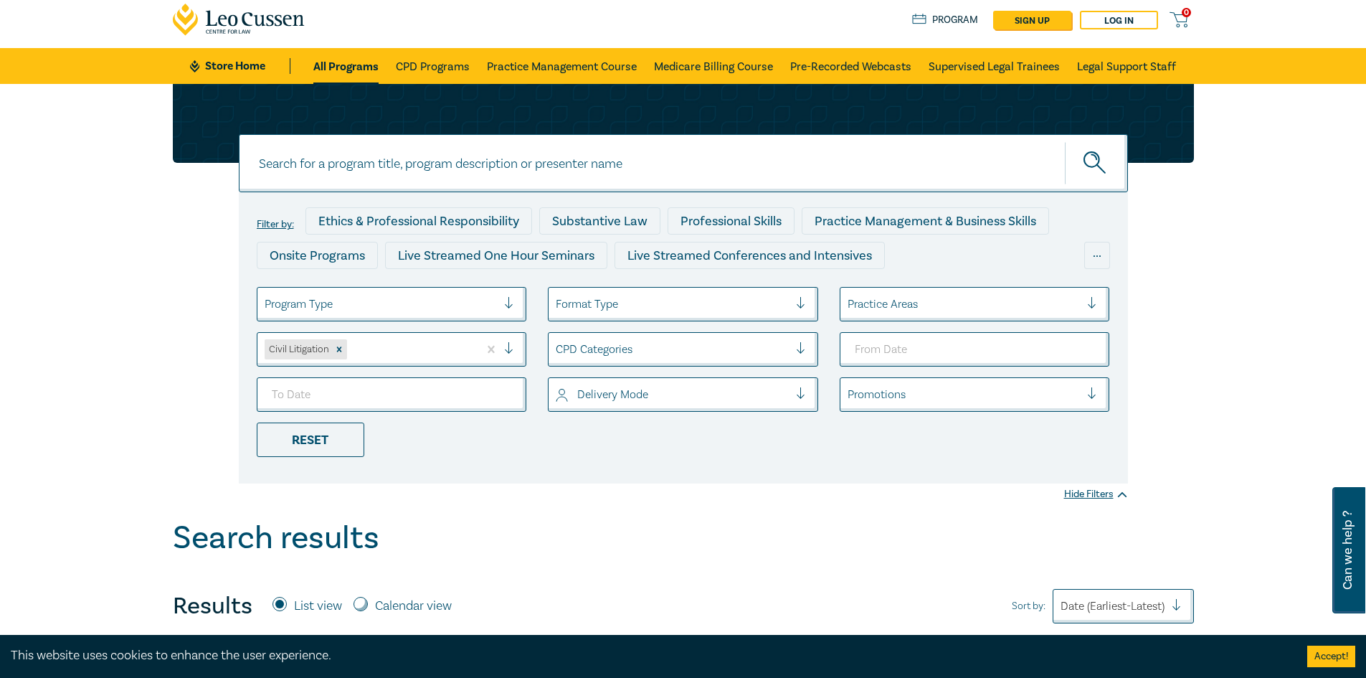
scroll to position [11, 0]
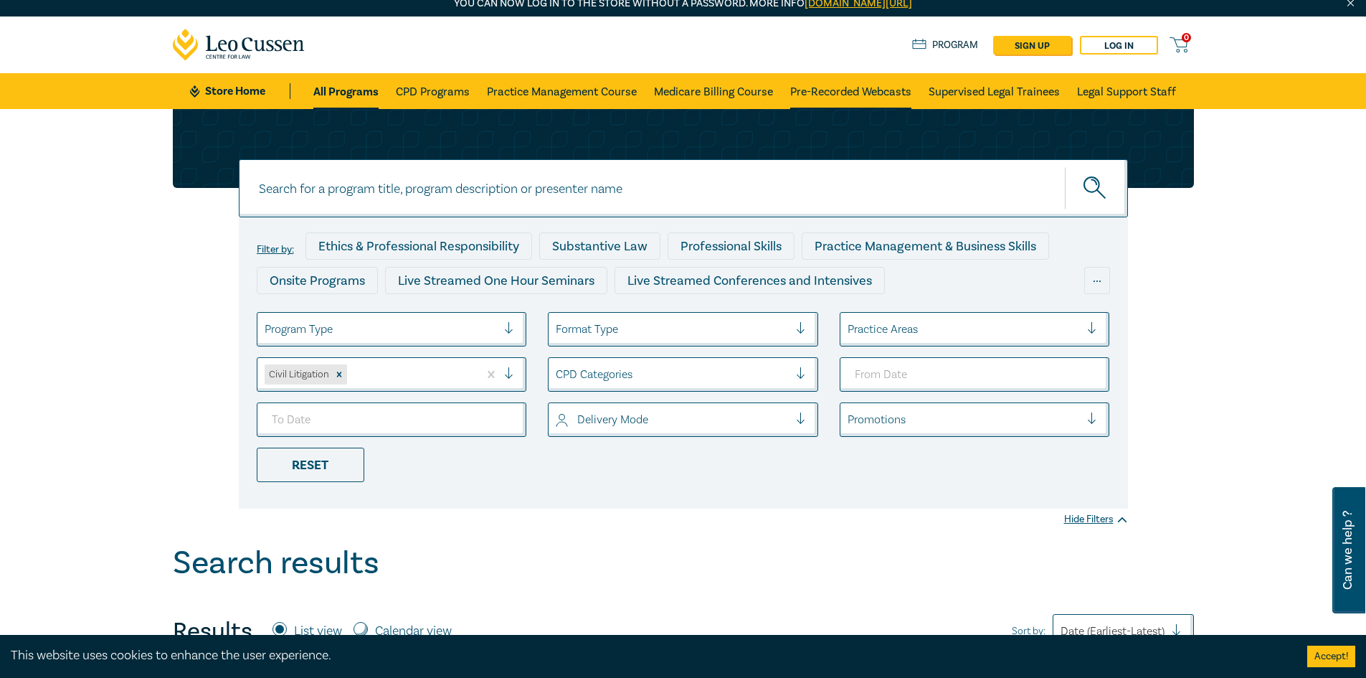
click at [870, 100] on link "Pre-Recorded Webcasts" at bounding box center [850, 91] width 121 height 36
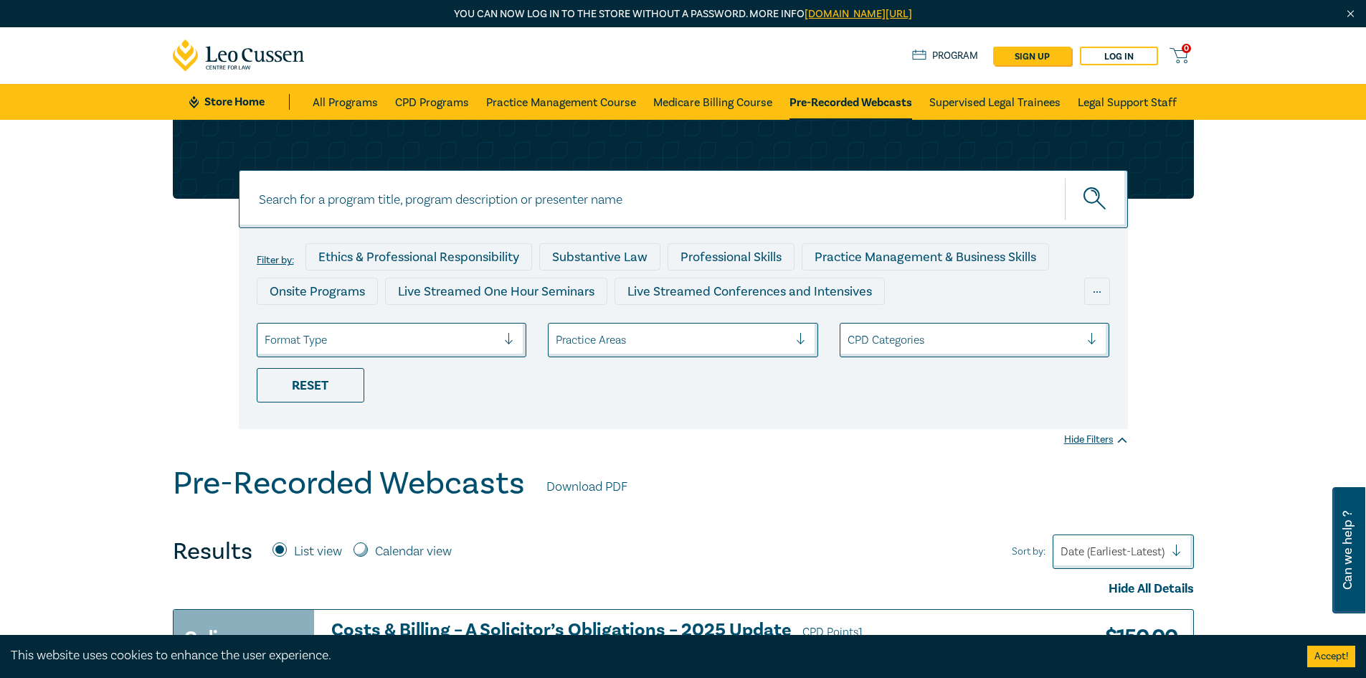
scroll to position [72, 0]
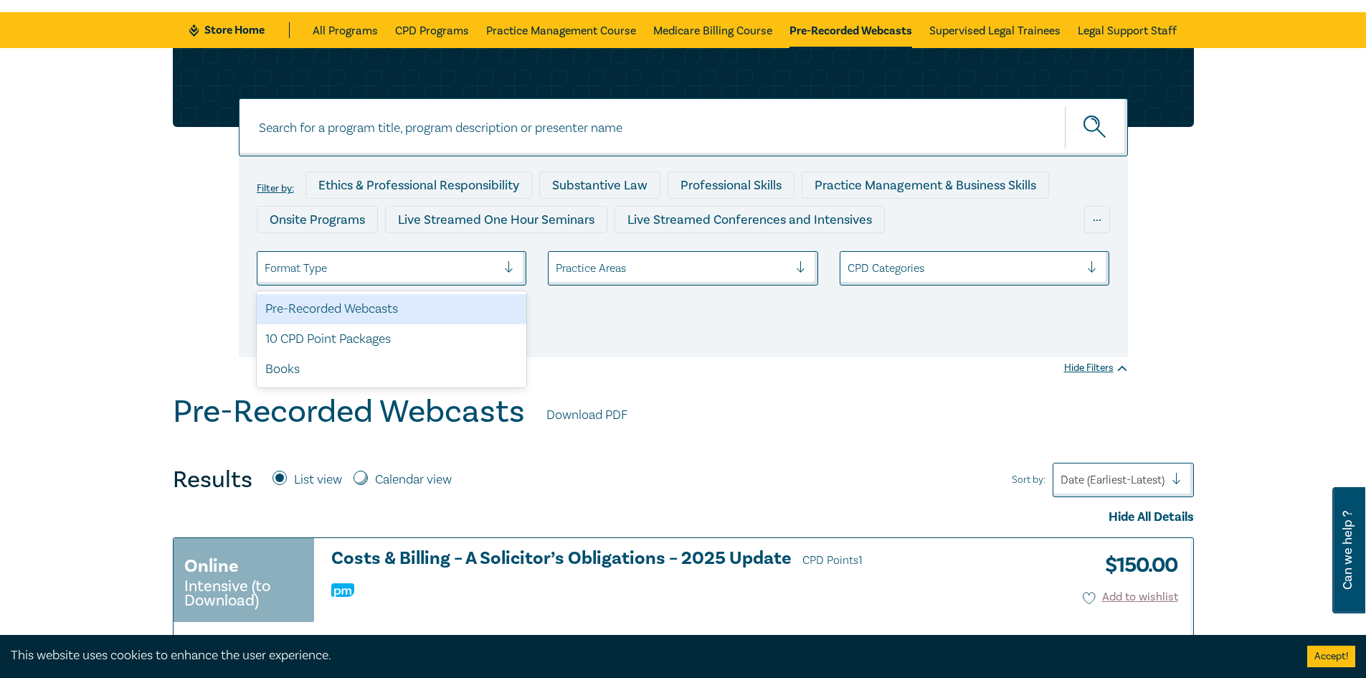
click at [514, 265] on div at bounding box center [515, 268] width 22 height 14
click at [799, 264] on div at bounding box center [807, 268] width 22 height 14
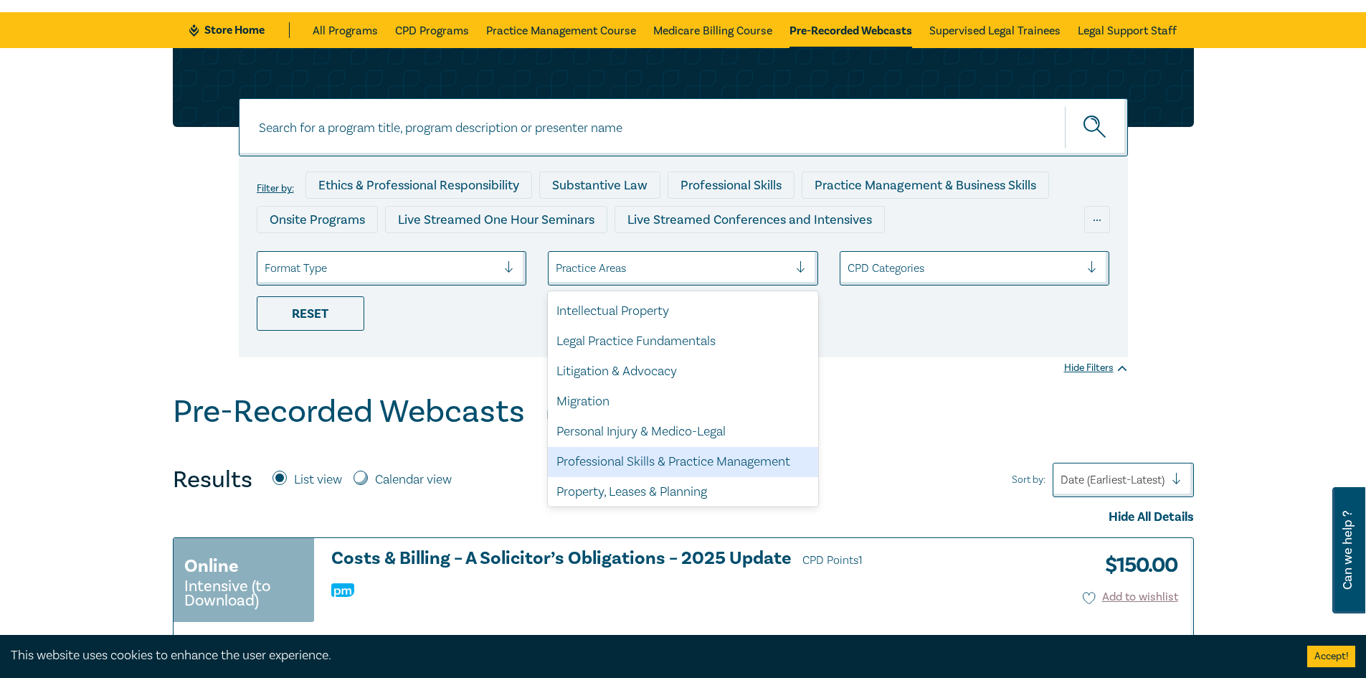
scroll to position [422, 0]
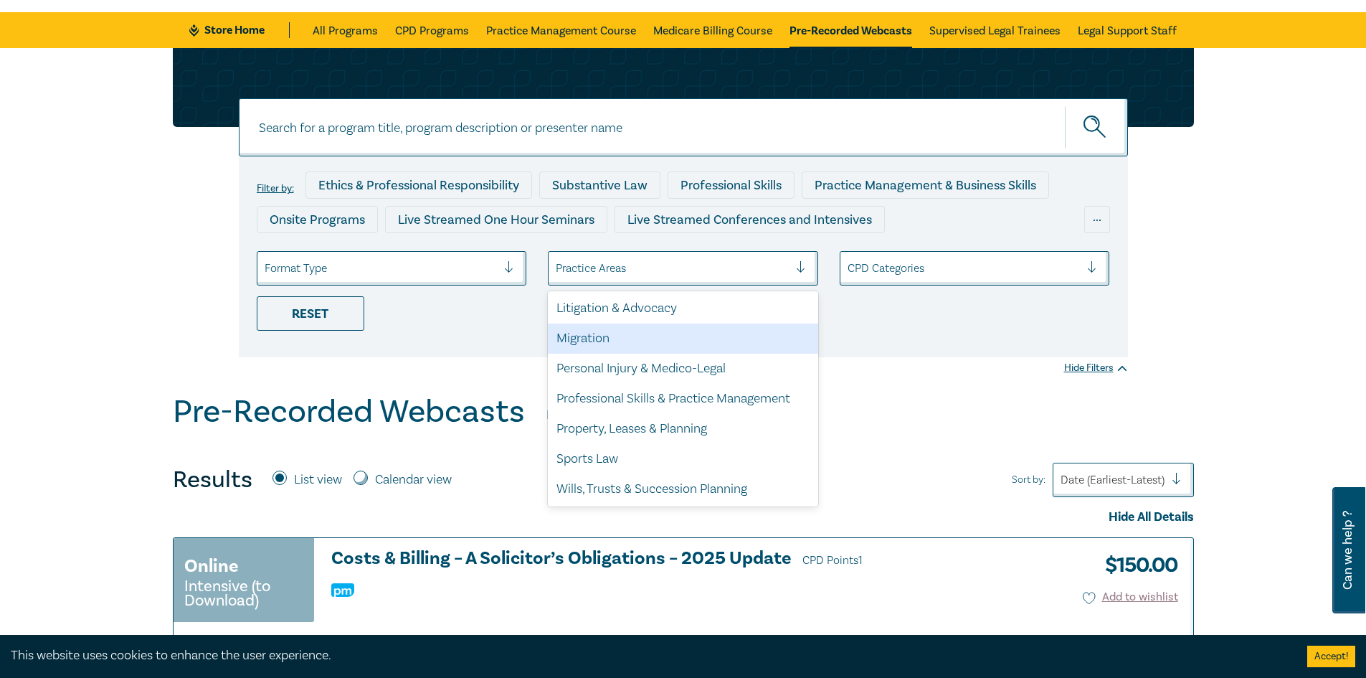
click at [754, 339] on div "Migration" at bounding box center [683, 339] width 270 height 30
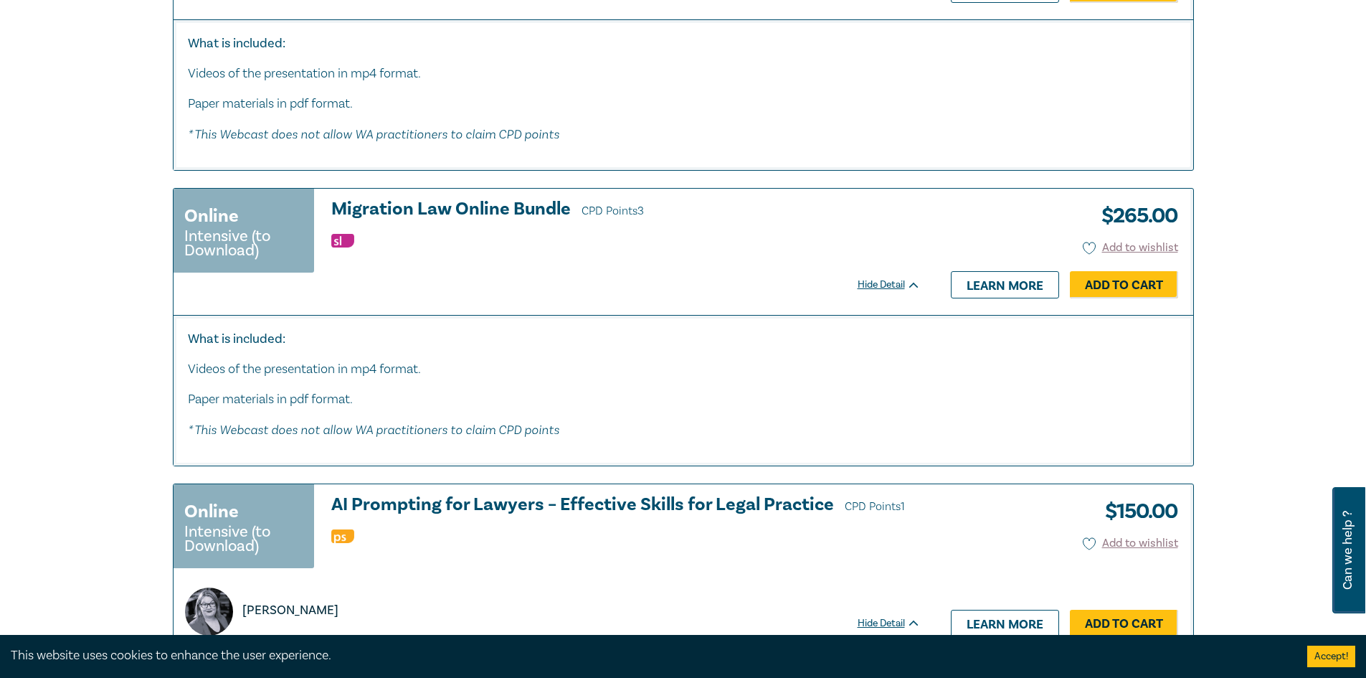
scroll to position [4160, 0]
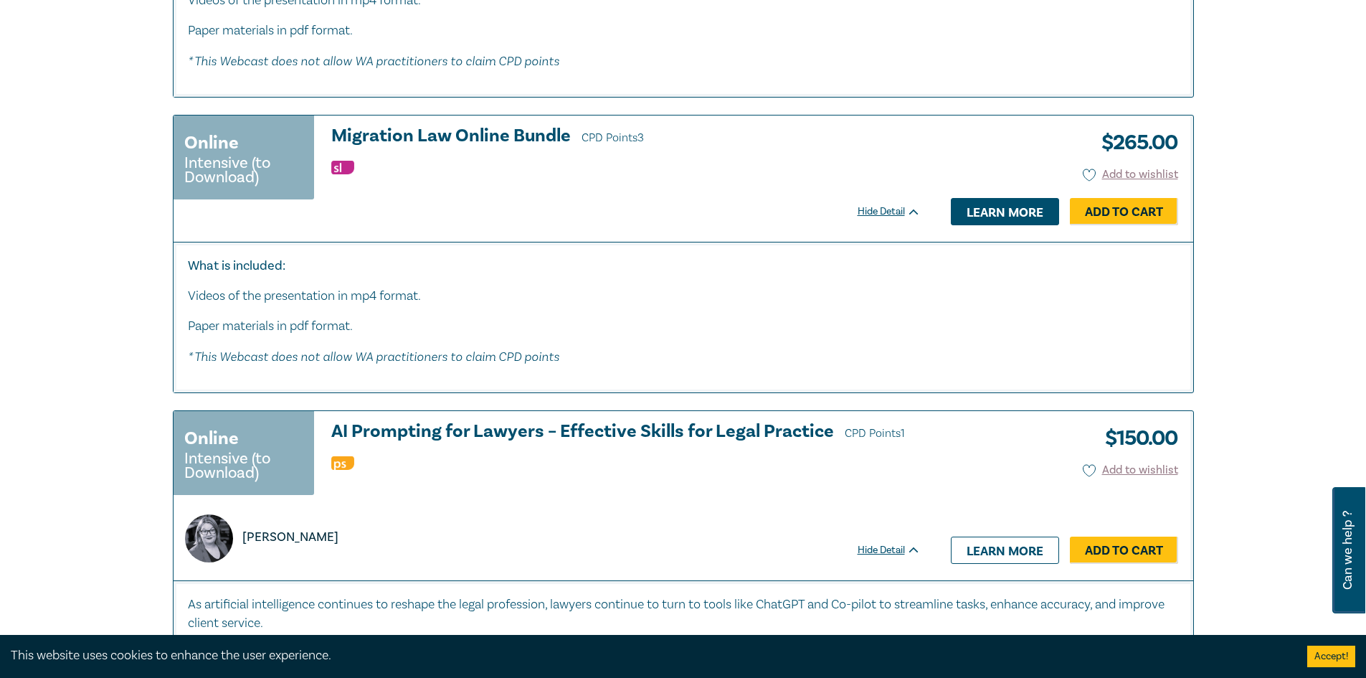
click at [987, 225] on link "Learn more" at bounding box center [1005, 211] width 108 height 27
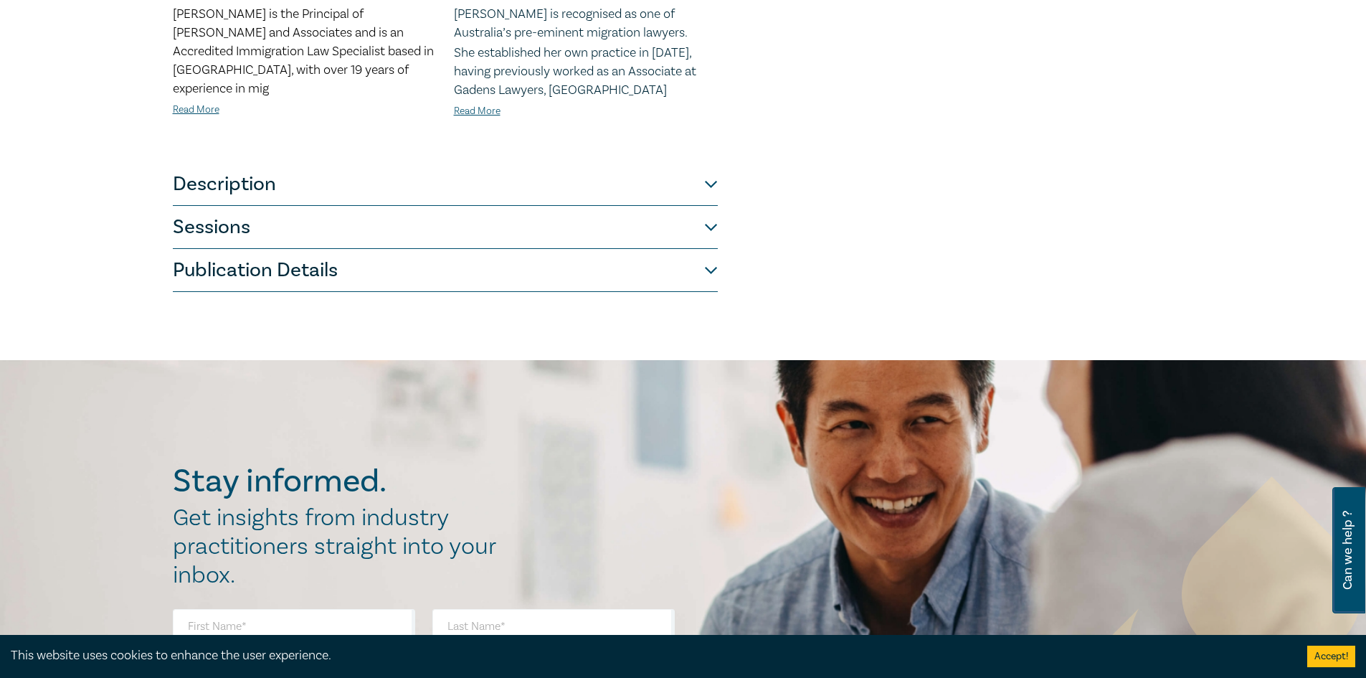
scroll to position [717, 0]
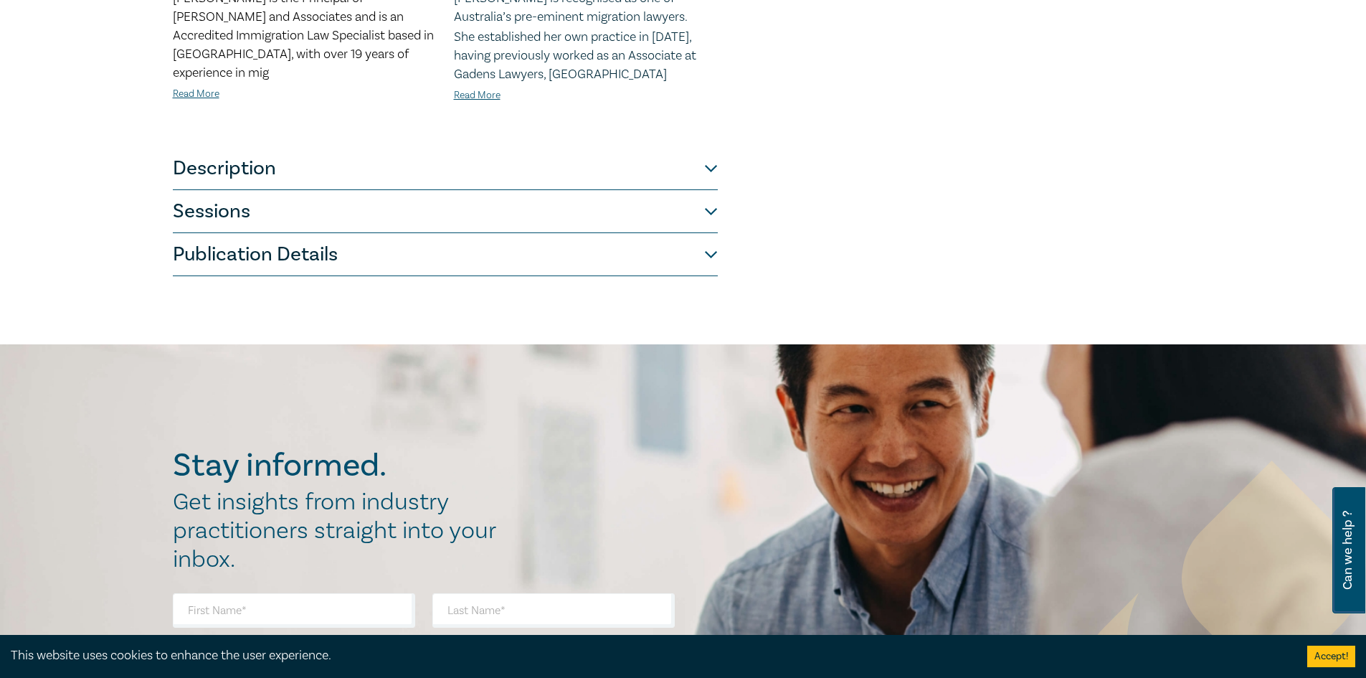
click at [702, 171] on button "Description" at bounding box center [445, 168] width 545 height 43
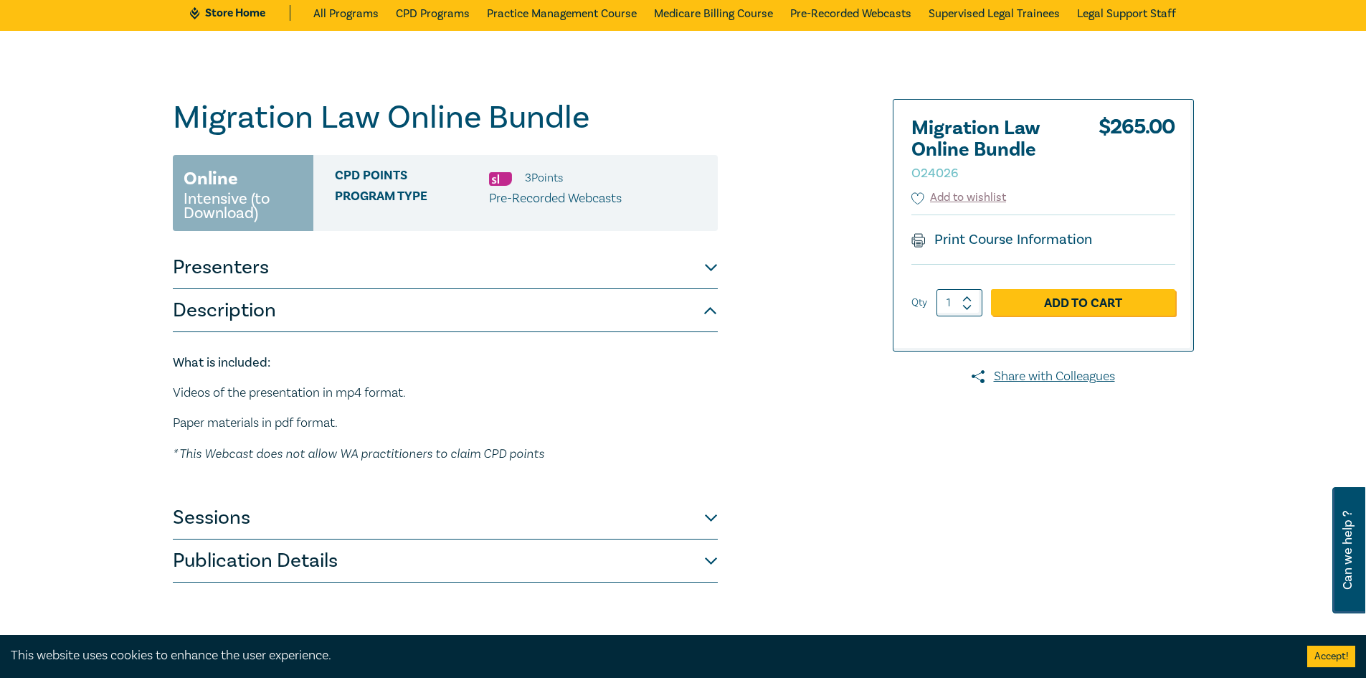
scroll to position [72, 0]
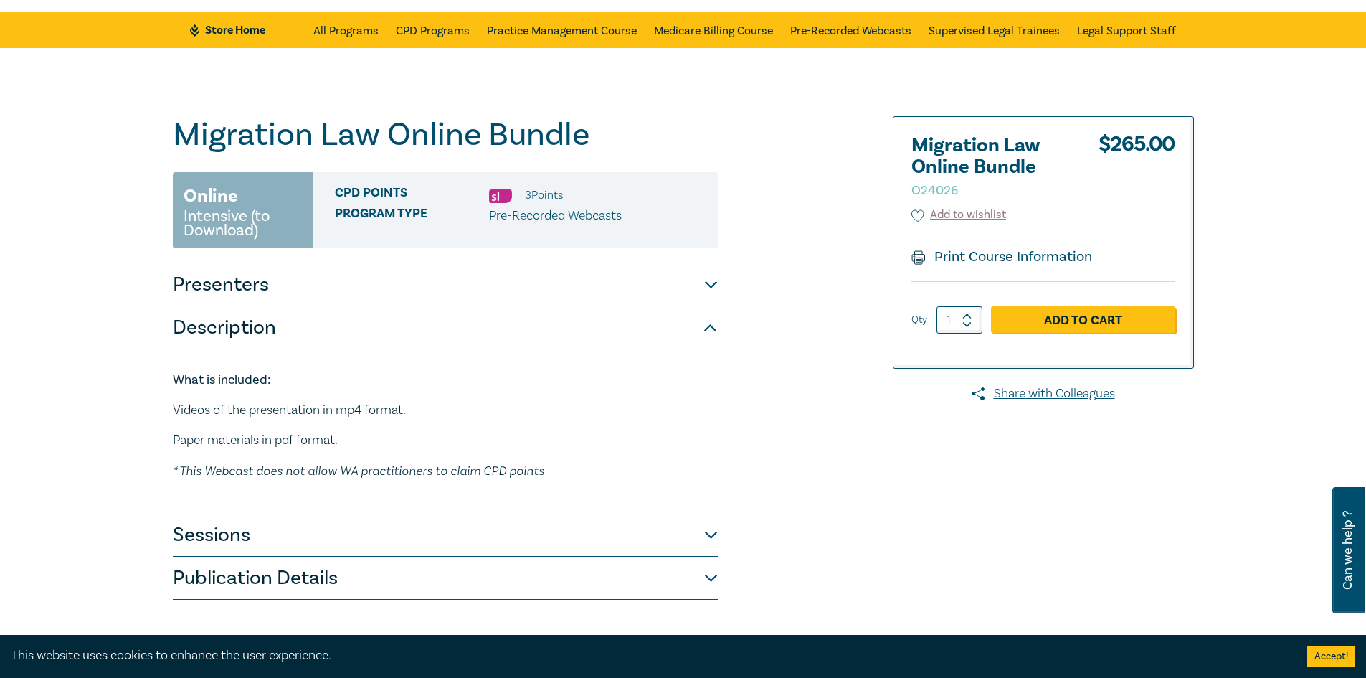
click at [704, 324] on button "Description" at bounding box center [445, 327] width 545 height 43
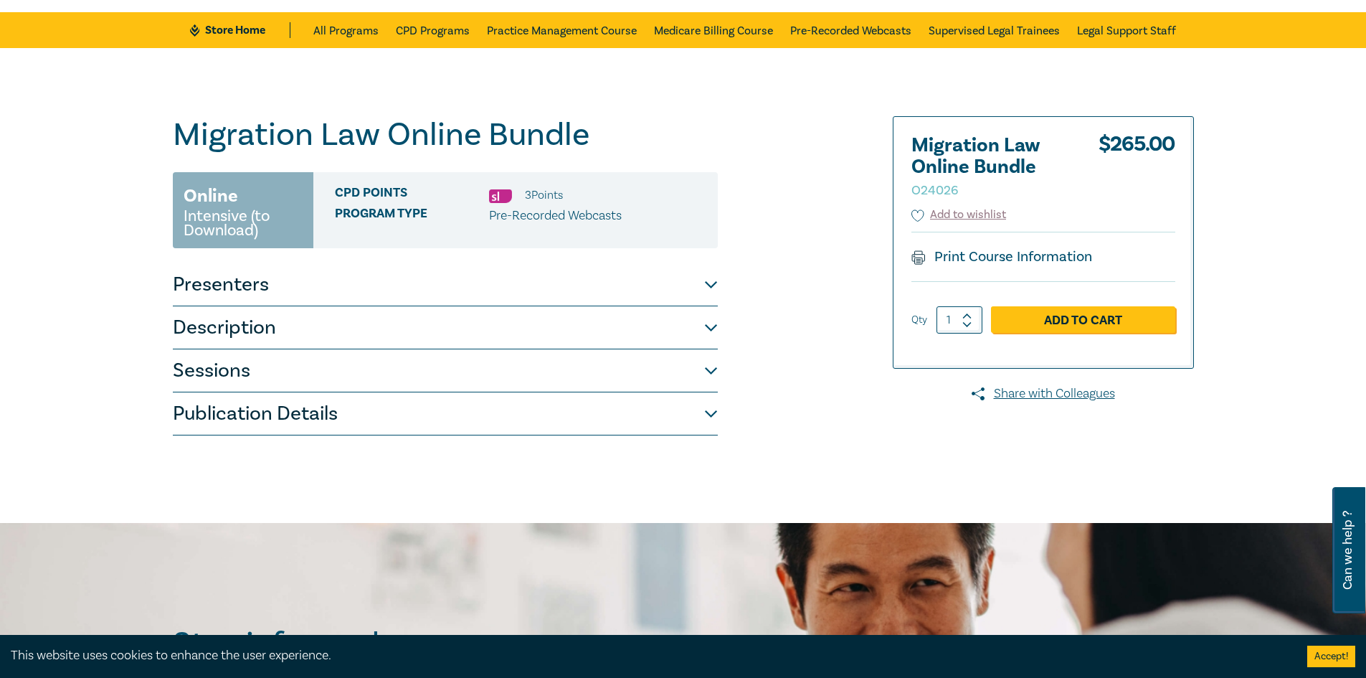
click at [709, 410] on button "Publication Details" at bounding box center [445, 413] width 545 height 43
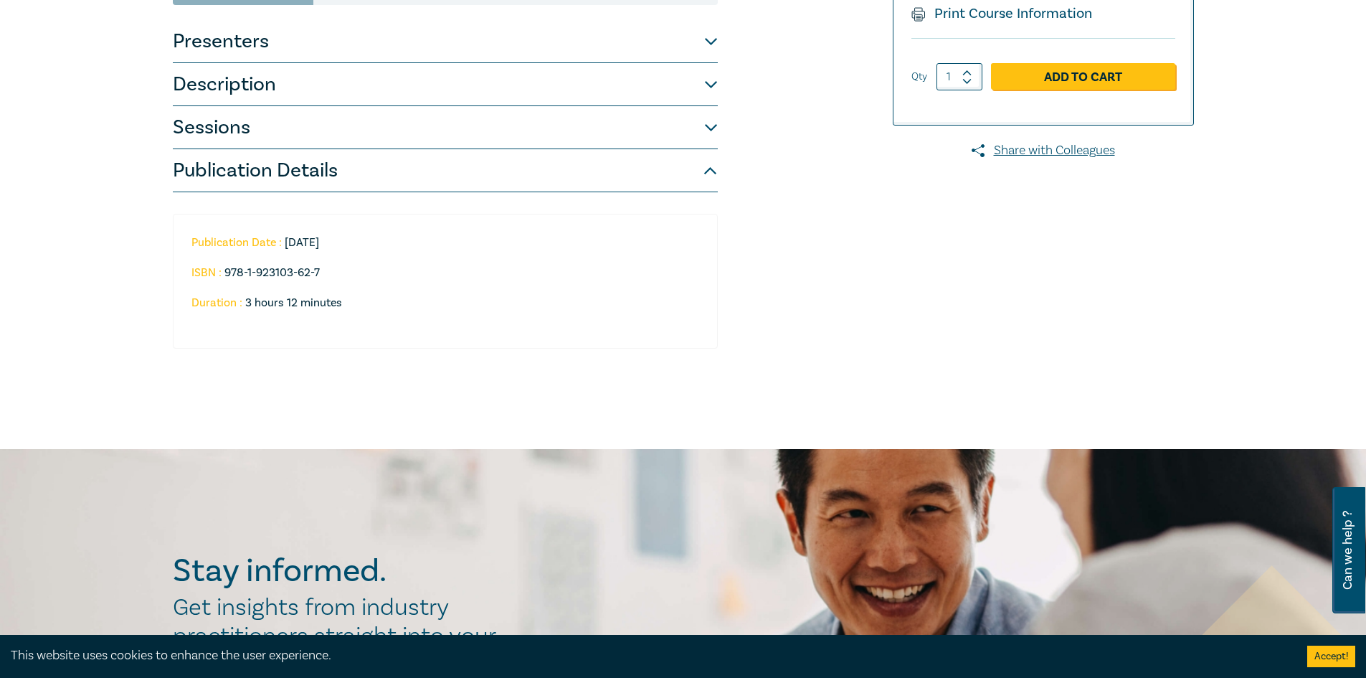
scroll to position [143, 0]
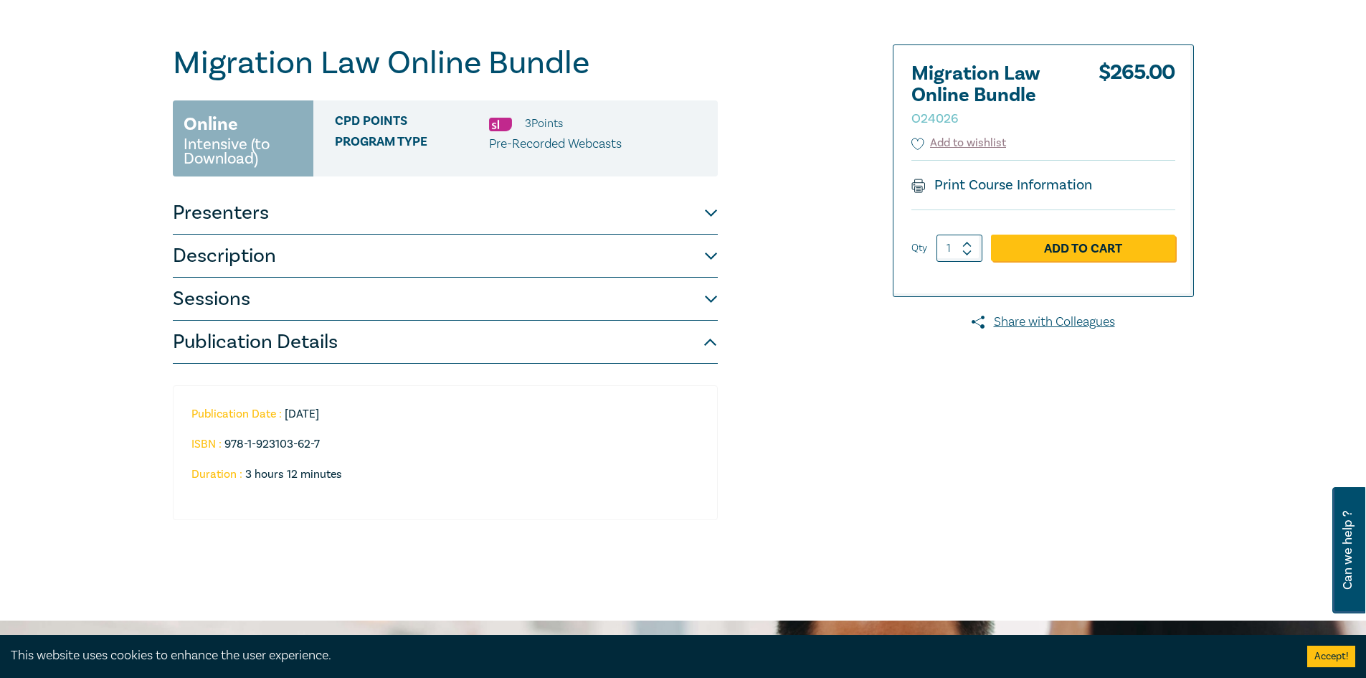
click at [698, 300] on button "Sessions" at bounding box center [445, 299] width 545 height 43
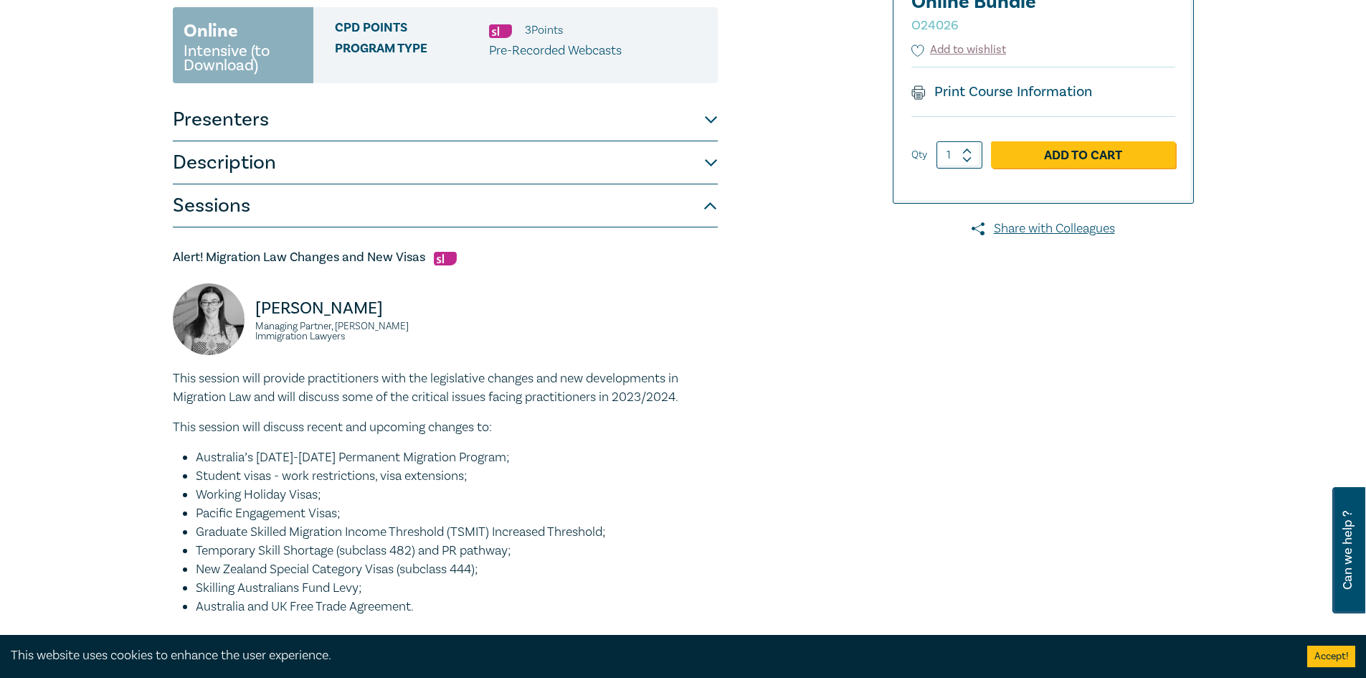
scroll to position [0, 0]
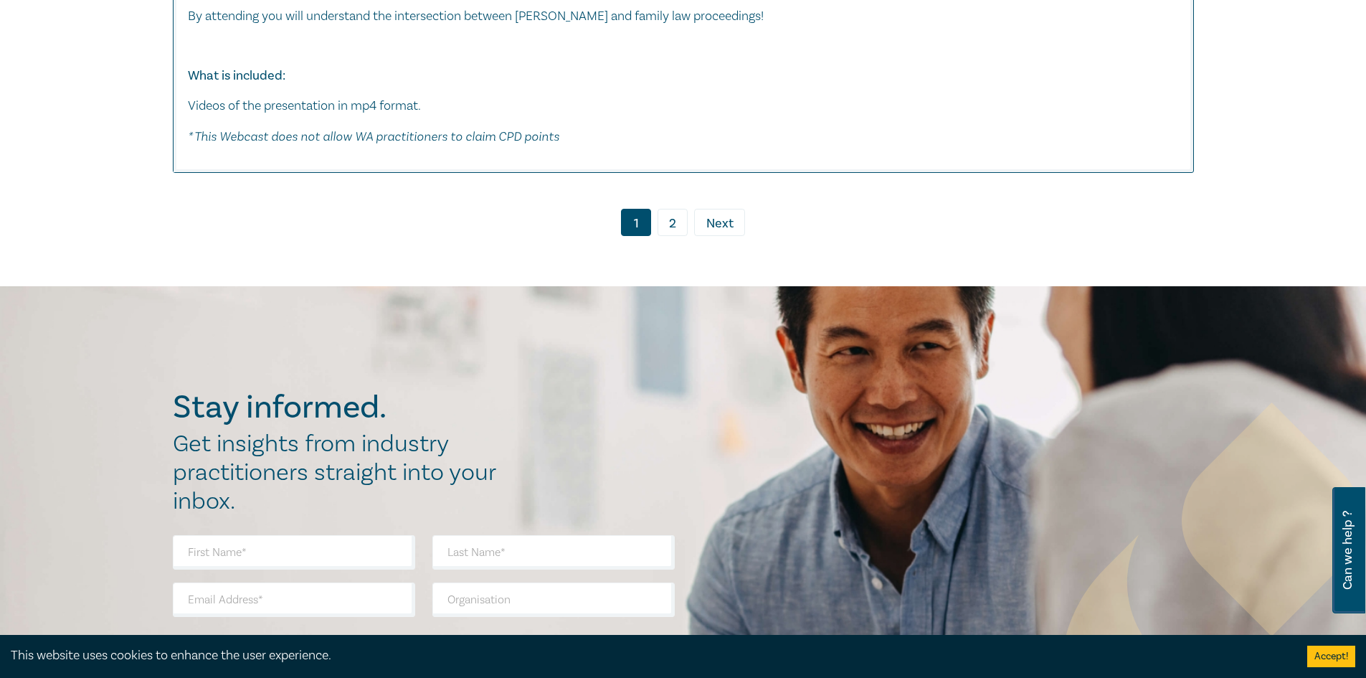
scroll to position [8648, 0]
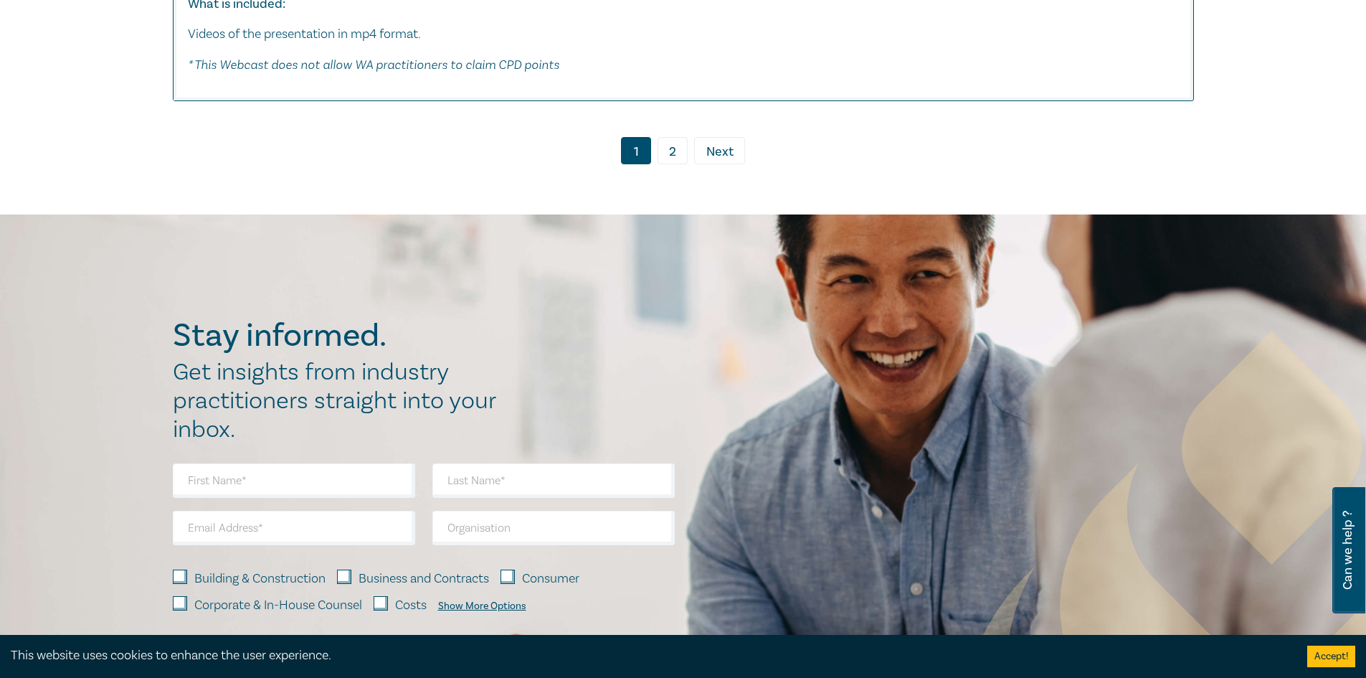
click at [671, 164] on link "2" at bounding box center [673, 150] width 30 height 27
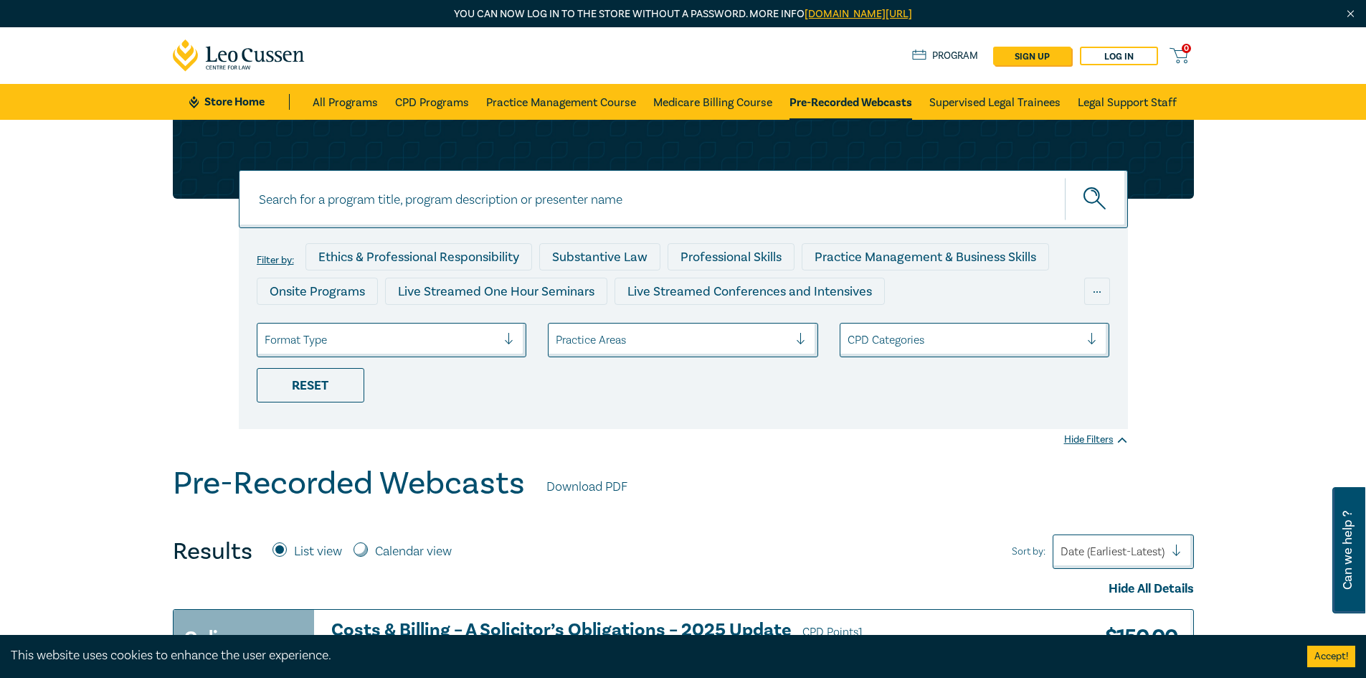
click at [795, 340] on div "Practice Areas" at bounding box center [672, 340] width 247 height 24
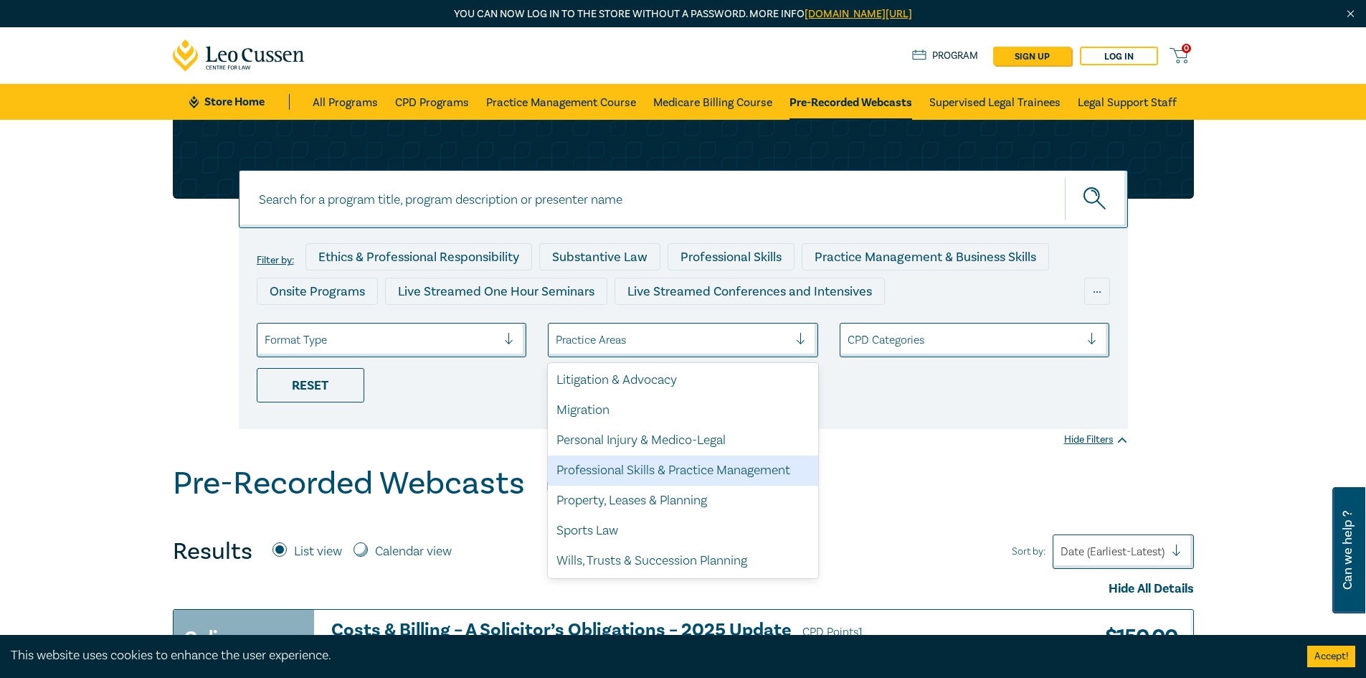
scroll to position [351, 0]
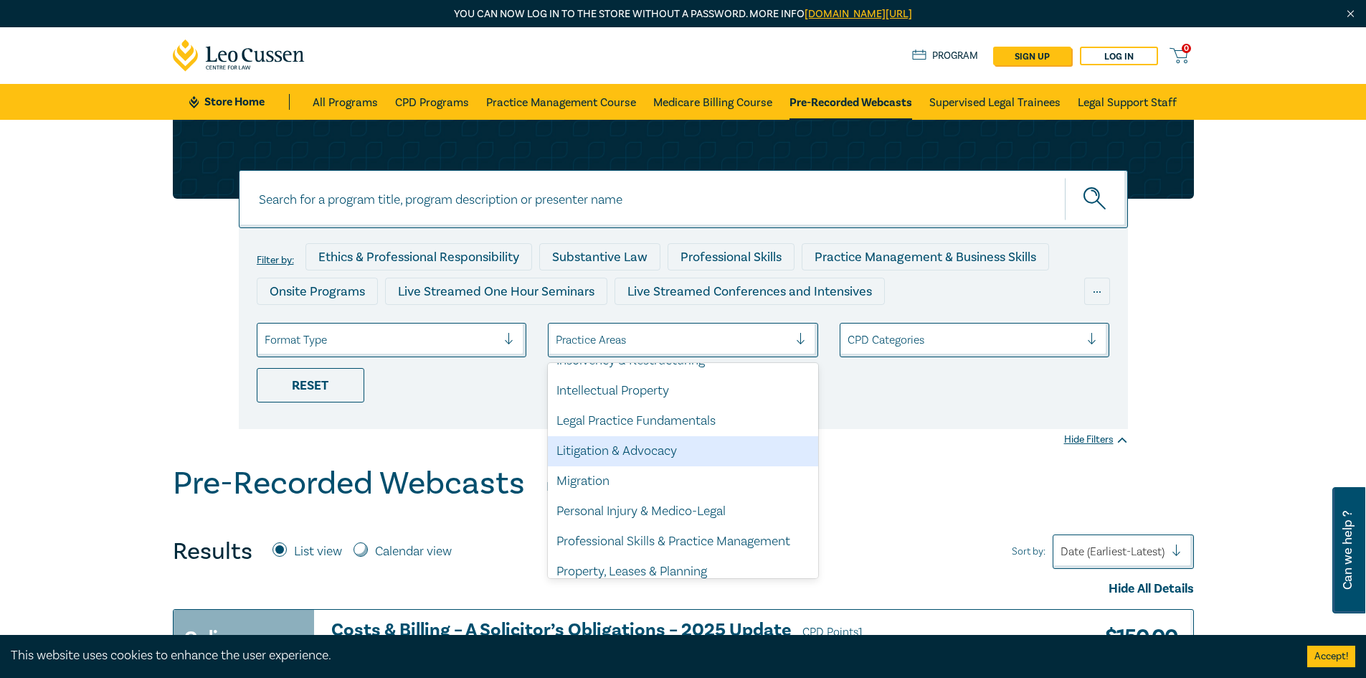
click at [721, 440] on div "Litigation & Advocacy" at bounding box center [683, 451] width 270 height 30
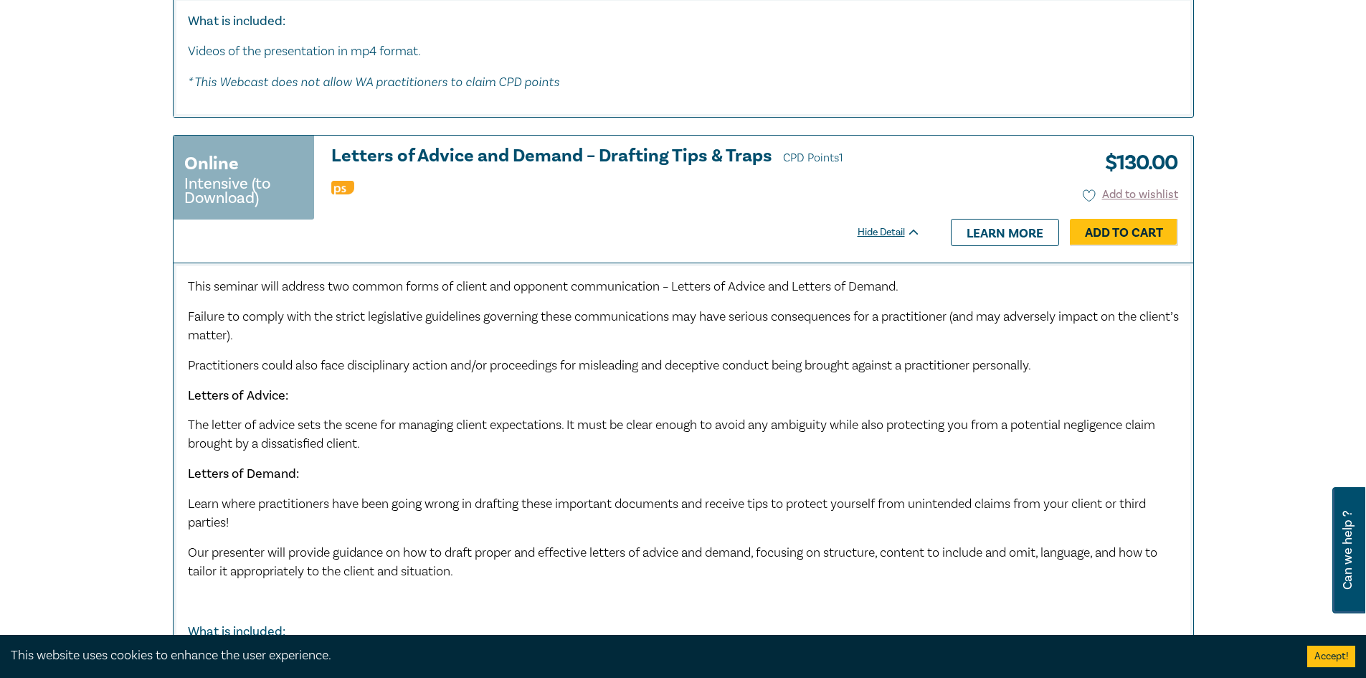
scroll to position [7890, 0]
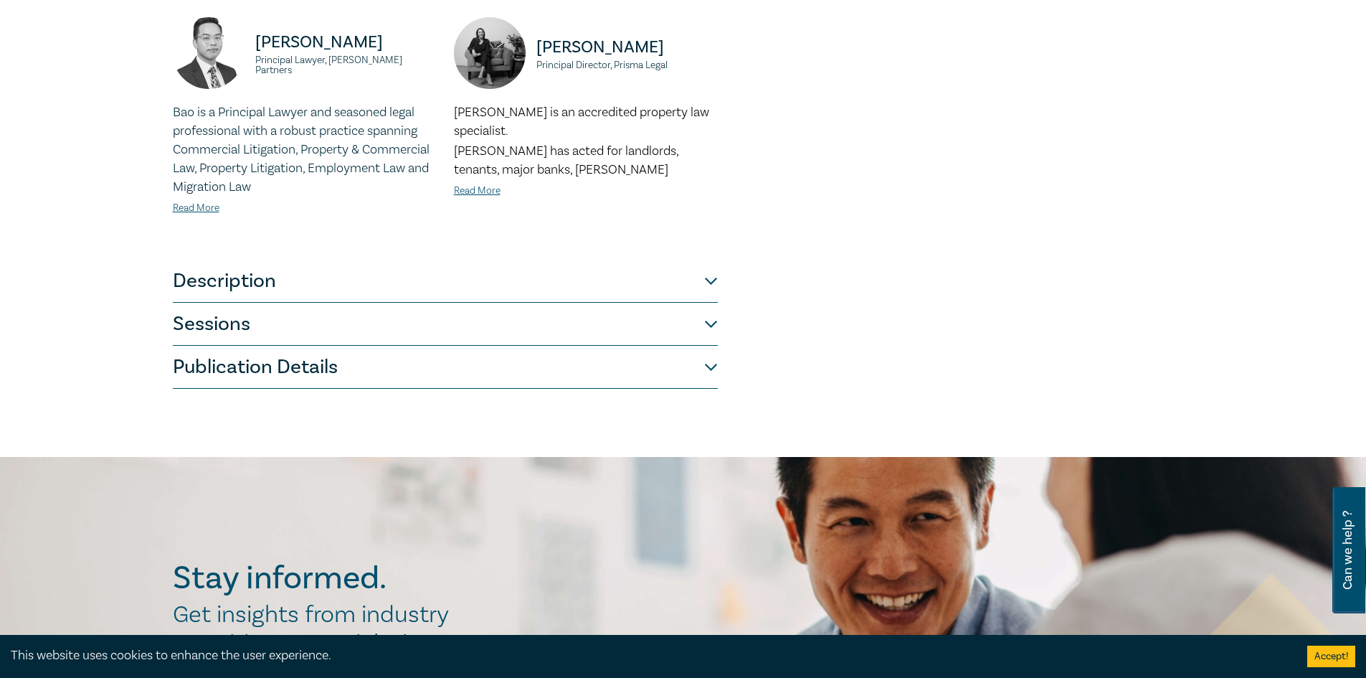
scroll to position [646, 0]
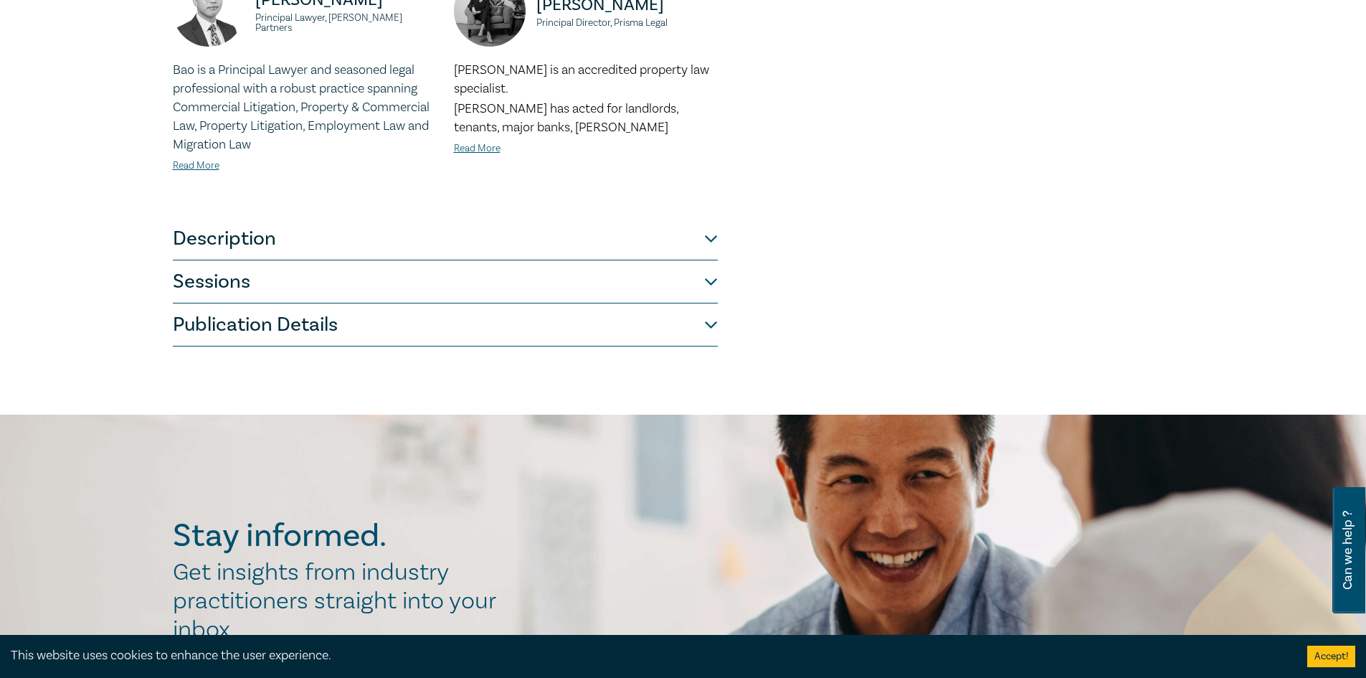
click at [344, 222] on button "Description" at bounding box center [445, 238] width 545 height 43
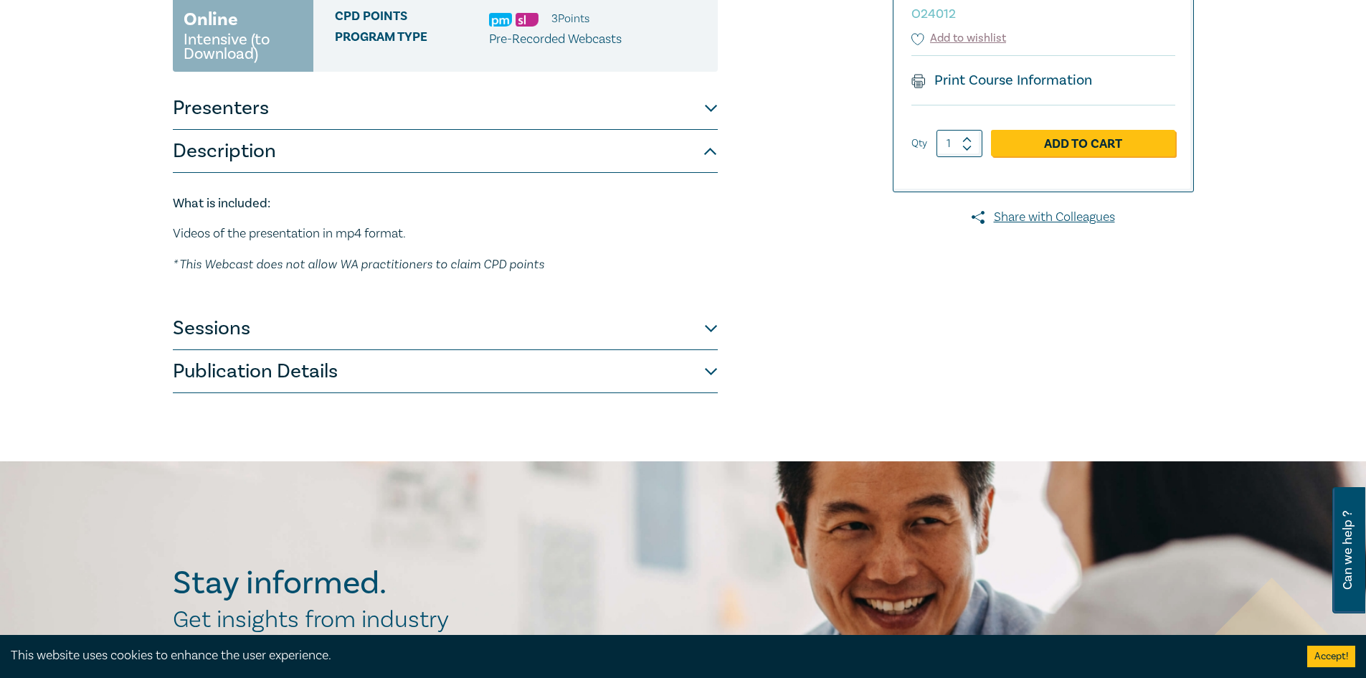
scroll to position [215, 0]
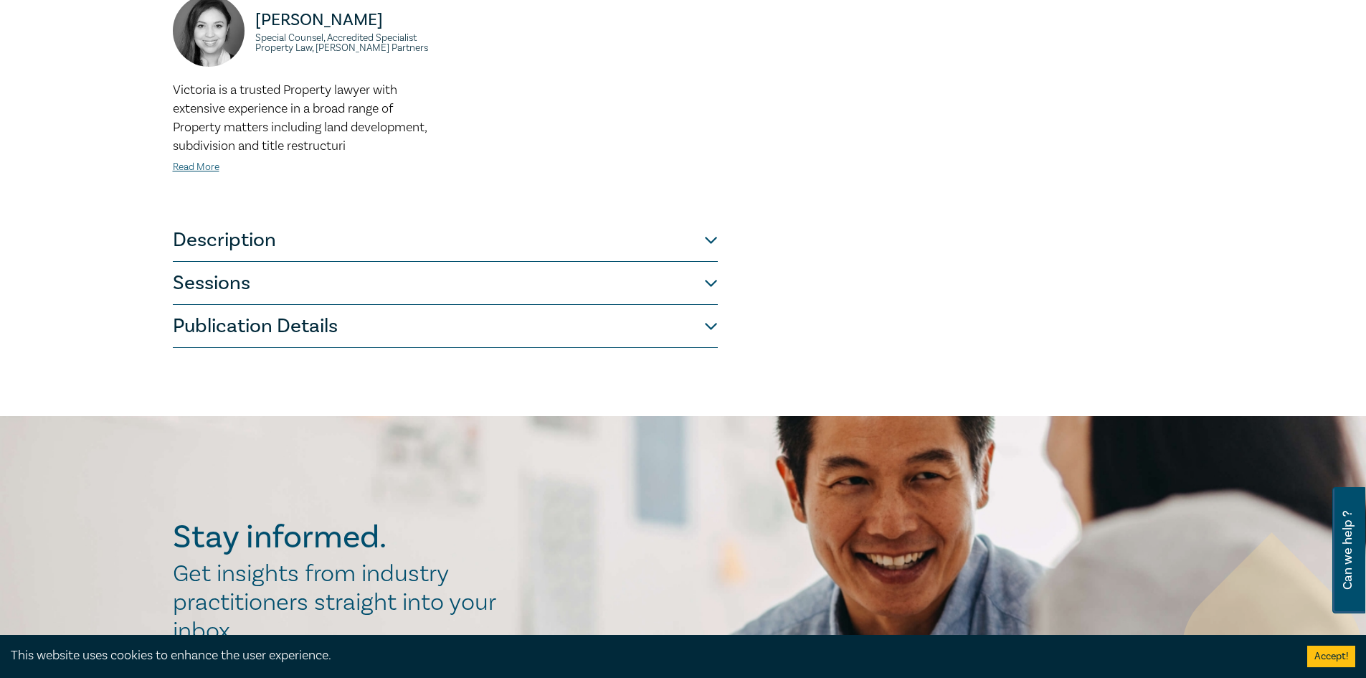
click at [355, 227] on button "Description" at bounding box center [445, 240] width 545 height 43
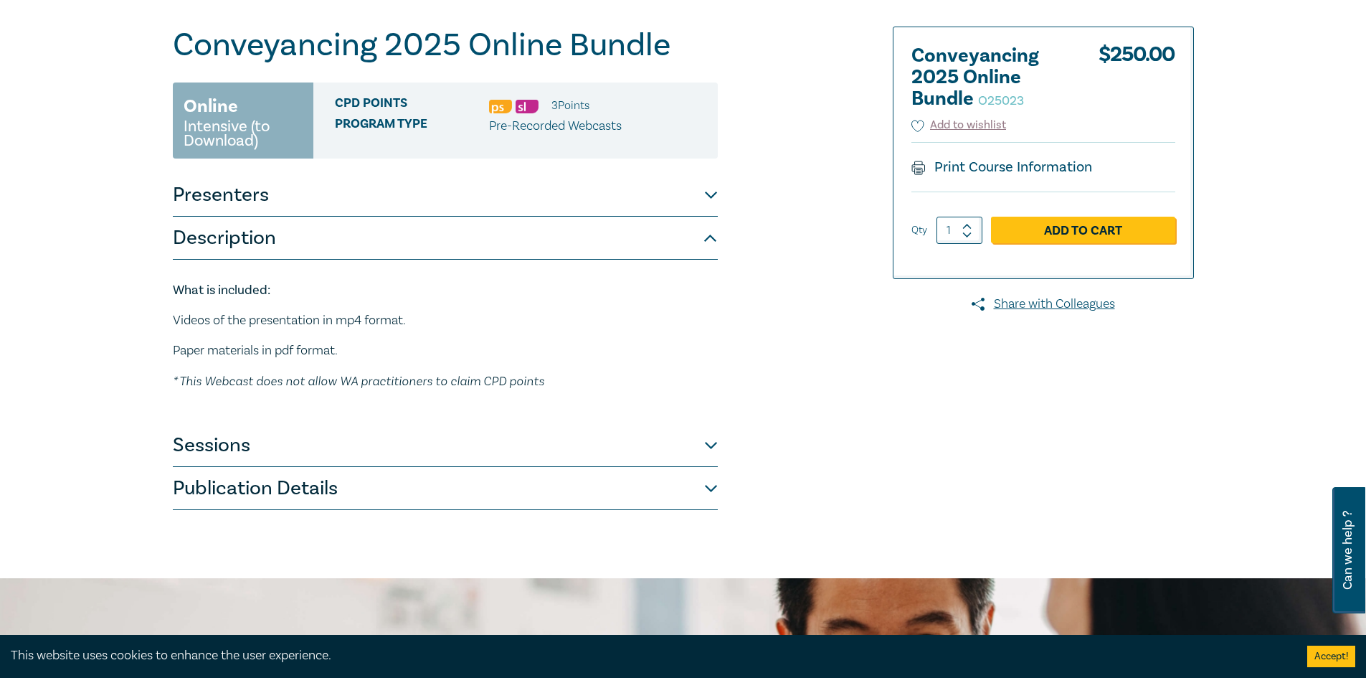
scroll to position [359, 0]
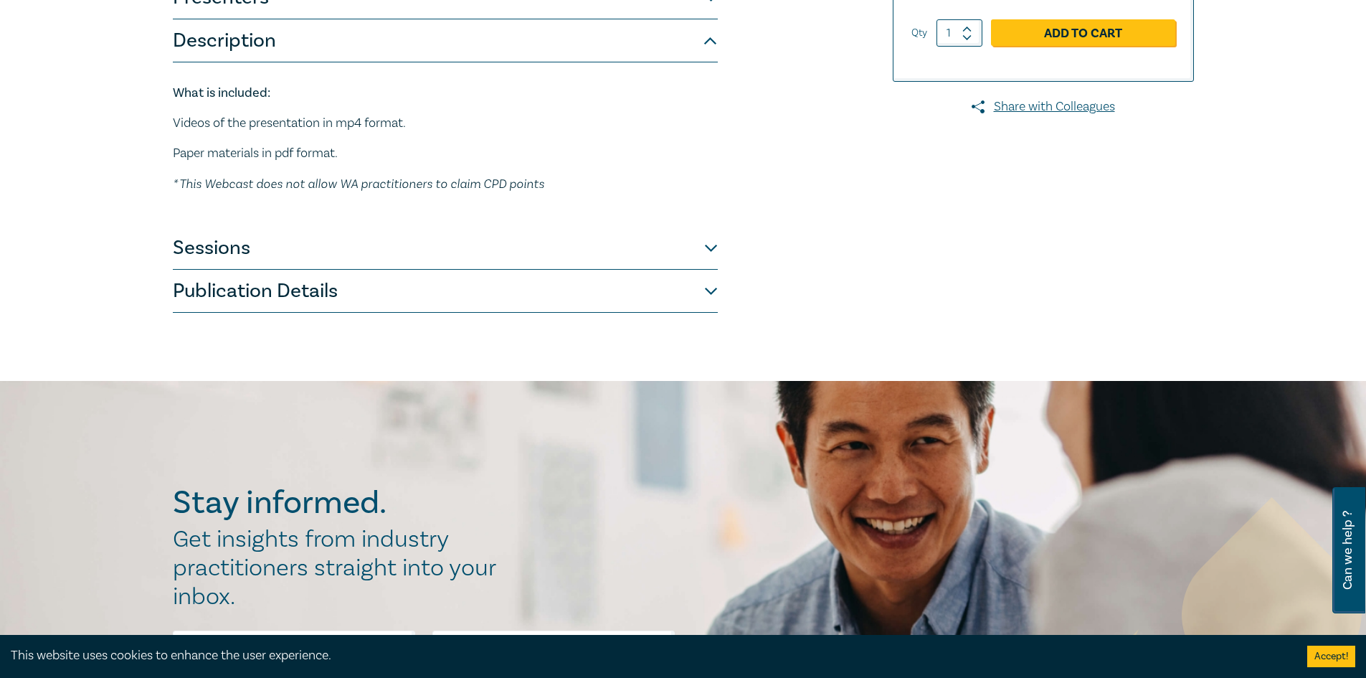
click at [240, 242] on button "Sessions" at bounding box center [445, 248] width 545 height 43
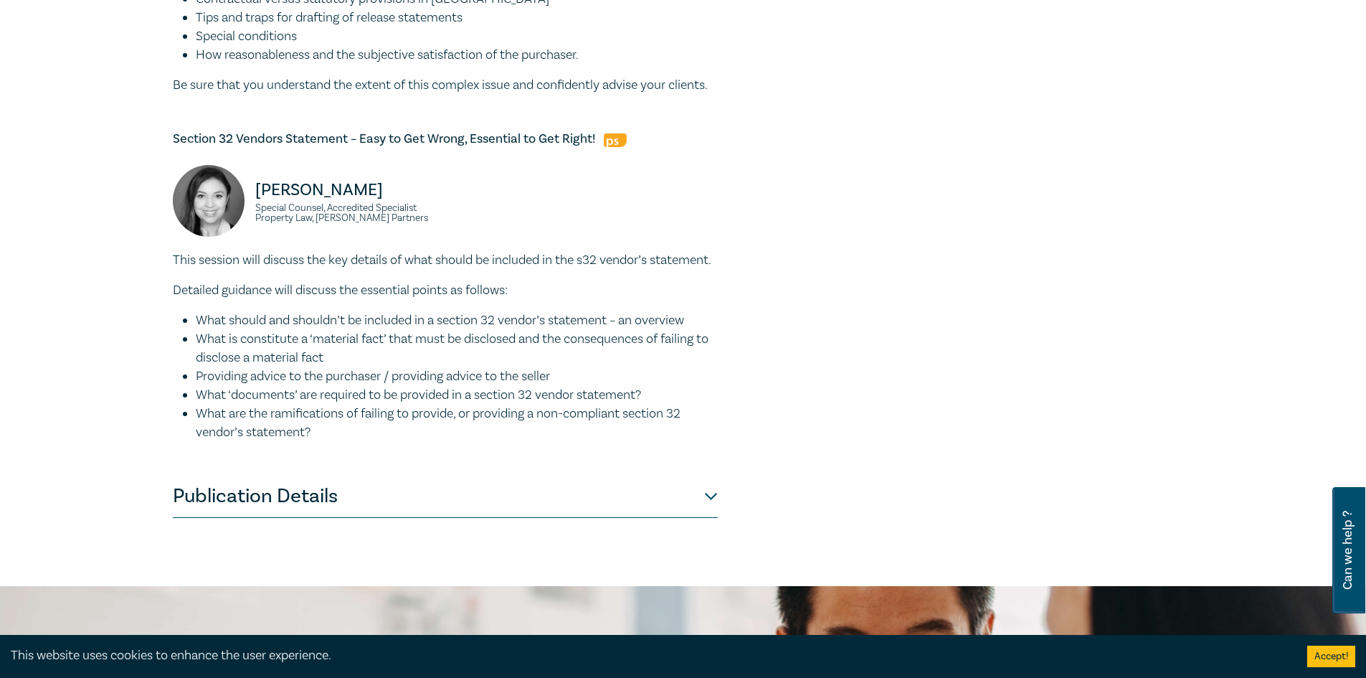
scroll to position [1578, 0]
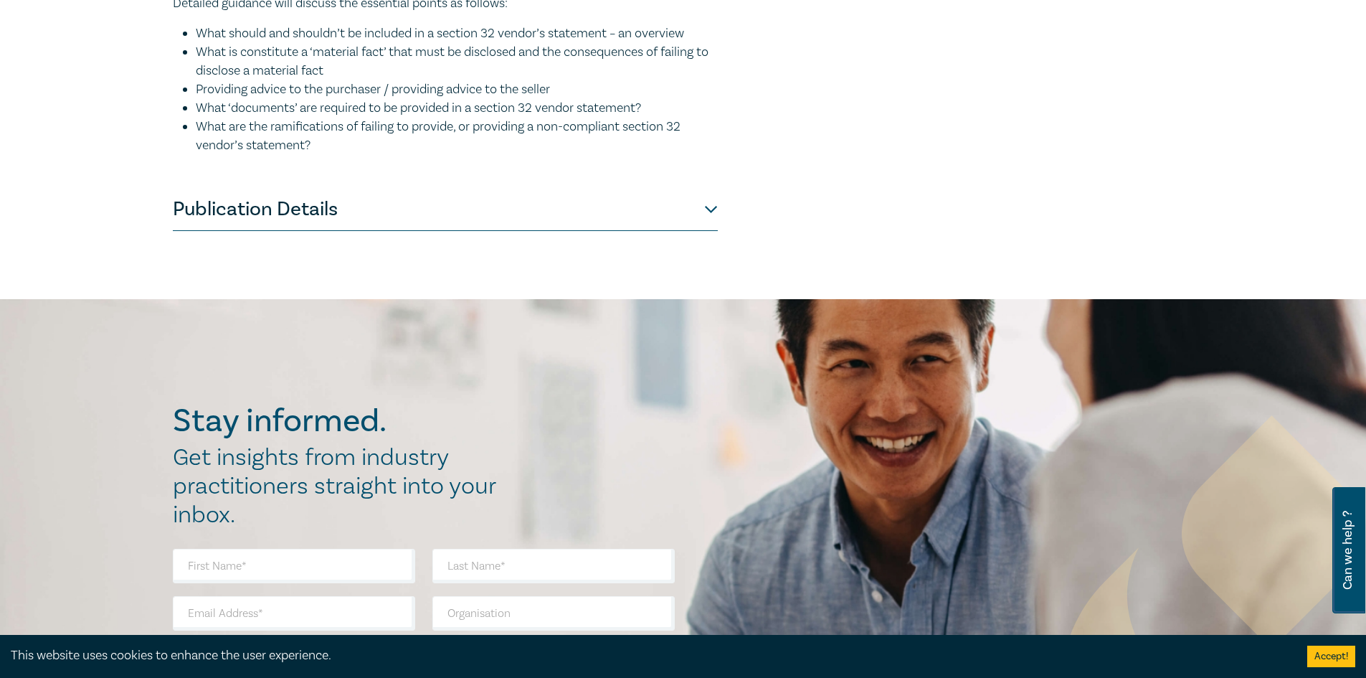
click at [632, 231] on button "Publication Details" at bounding box center [445, 209] width 545 height 43
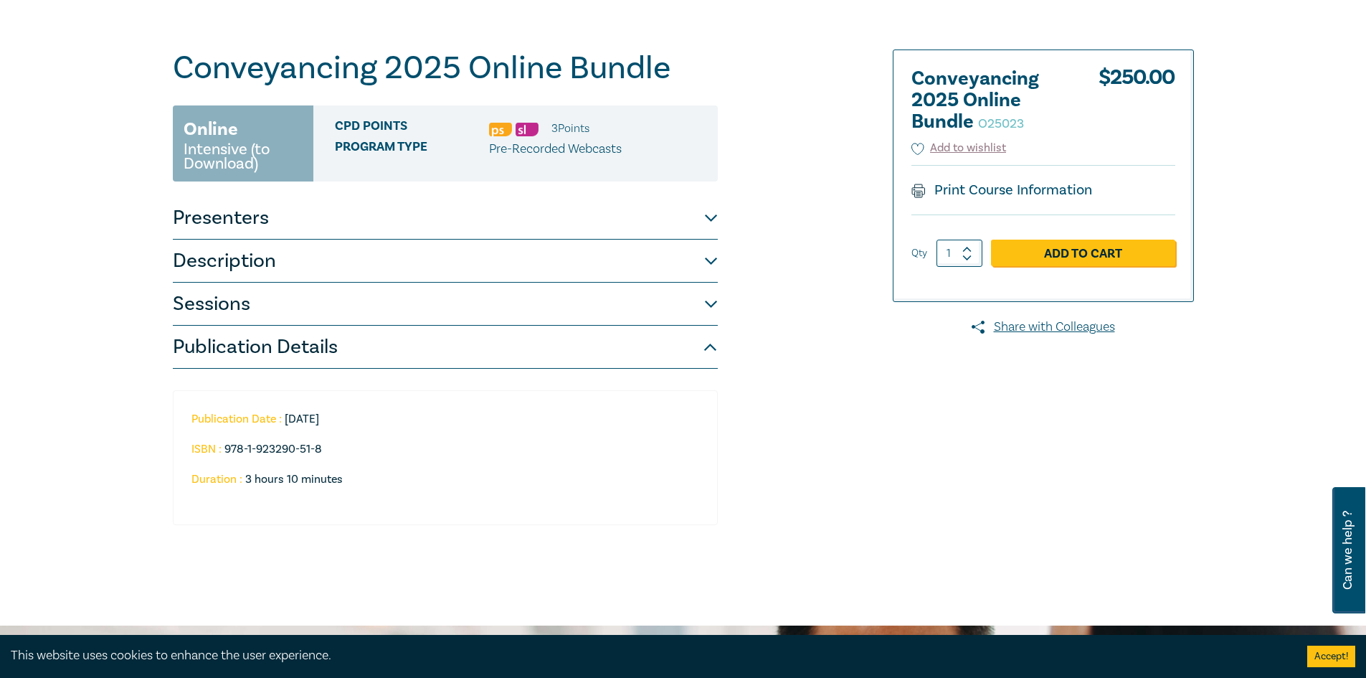
scroll to position [0, 0]
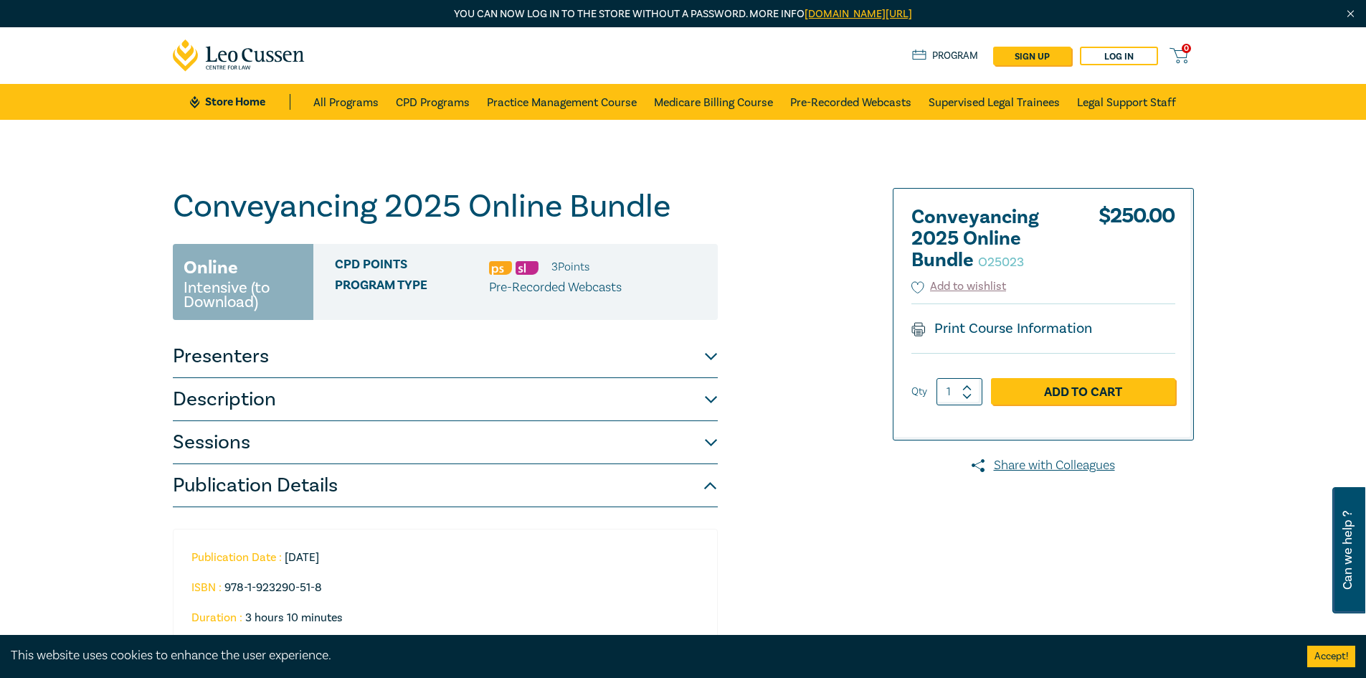
click at [623, 344] on button "Presenters" at bounding box center [445, 356] width 545 height 43
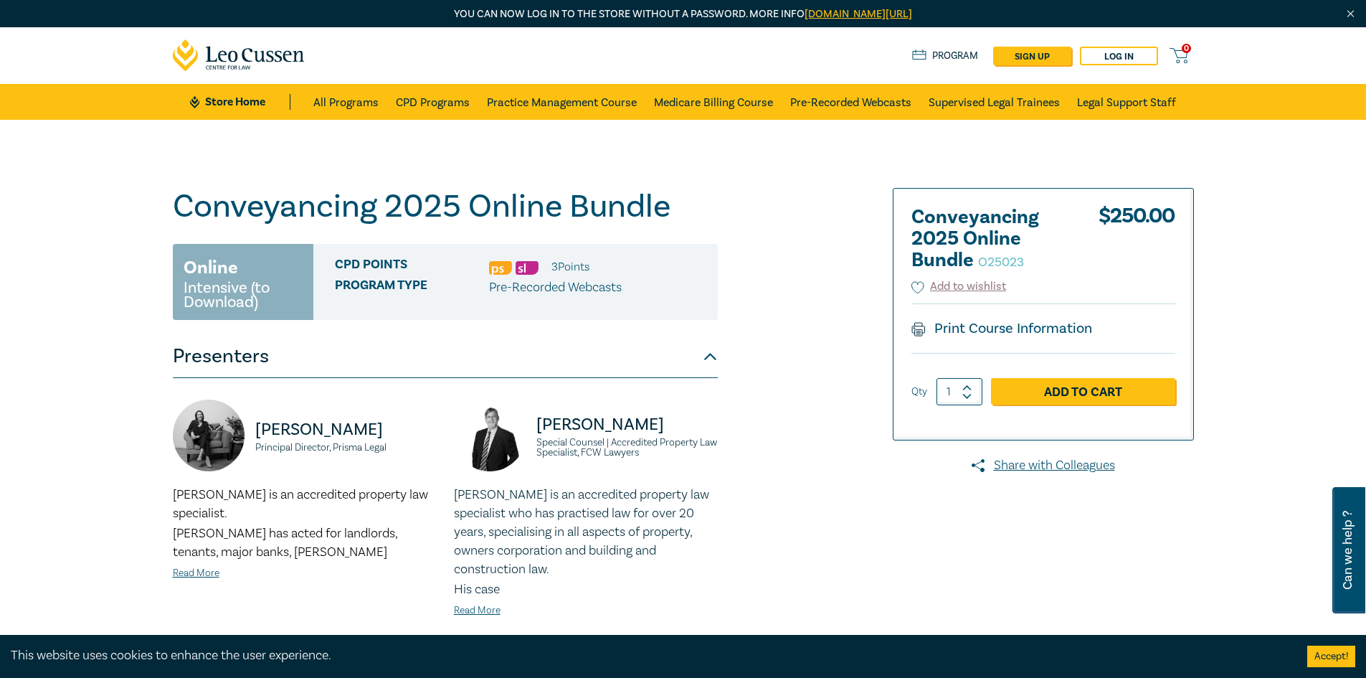
drag, startPoint x: 1027, startPoint y: 327, endPoint x: 949, endPoint y: 339, distance: 79.0
click at [949, 339] on div "Print Course Information" at bounding box center [1044, 327] width 264 height 49
click at [950, 330] on link "Print Course Information" at bounding box center [1002, 328] width 181 height 19
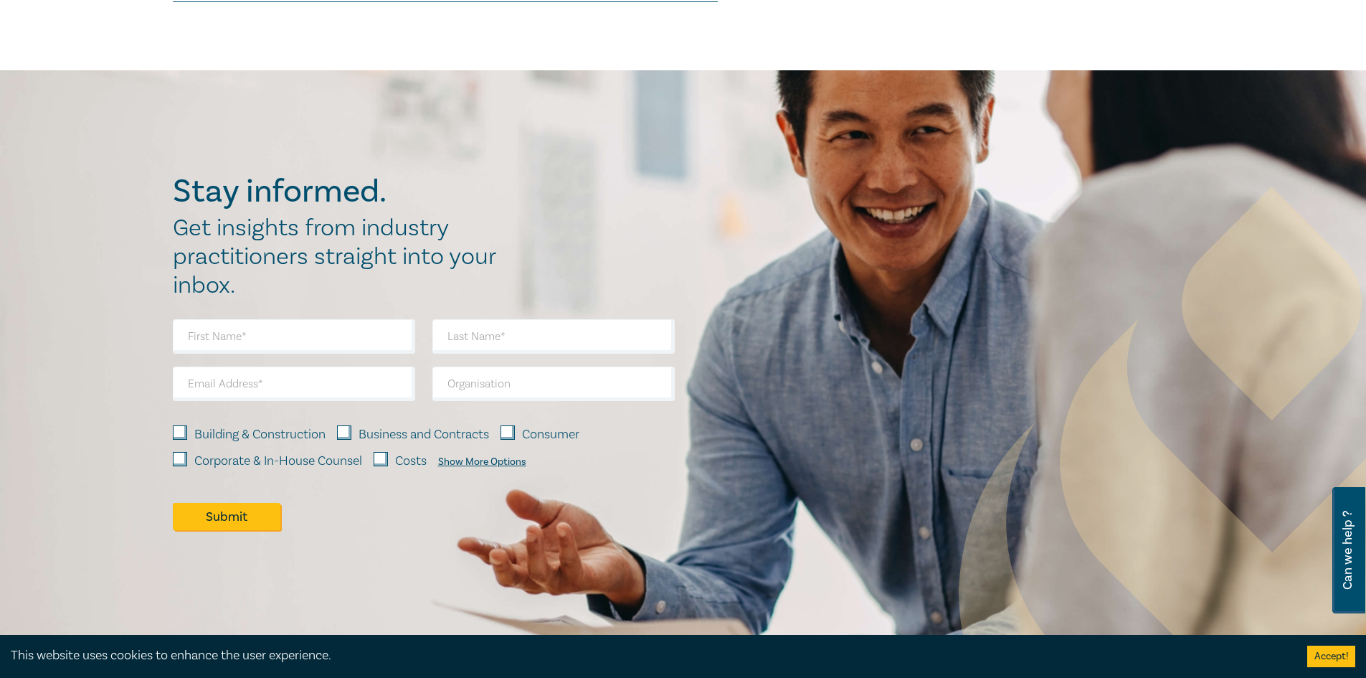
scroll to position [561, 0]
